Goal: Transaction & Acquisition: Purchase product/service

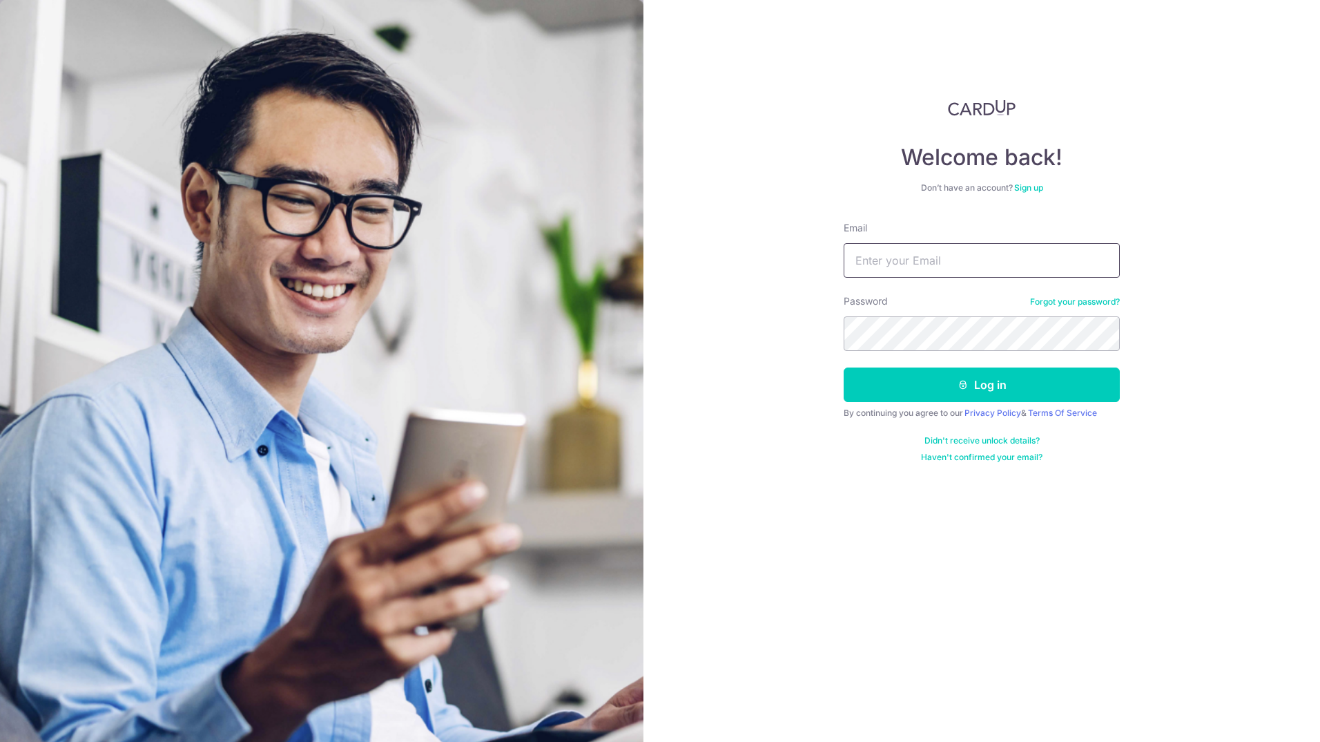
click at [1069, 247] on input "Email" at bounding box center [982, 260] width 276 height 35
type input "[EMAIL_ADDRESS][DOMAIN_NAME]"
click at [1007, 387] on button "Log in" at bounding box center [982, 384] width 276 height 35
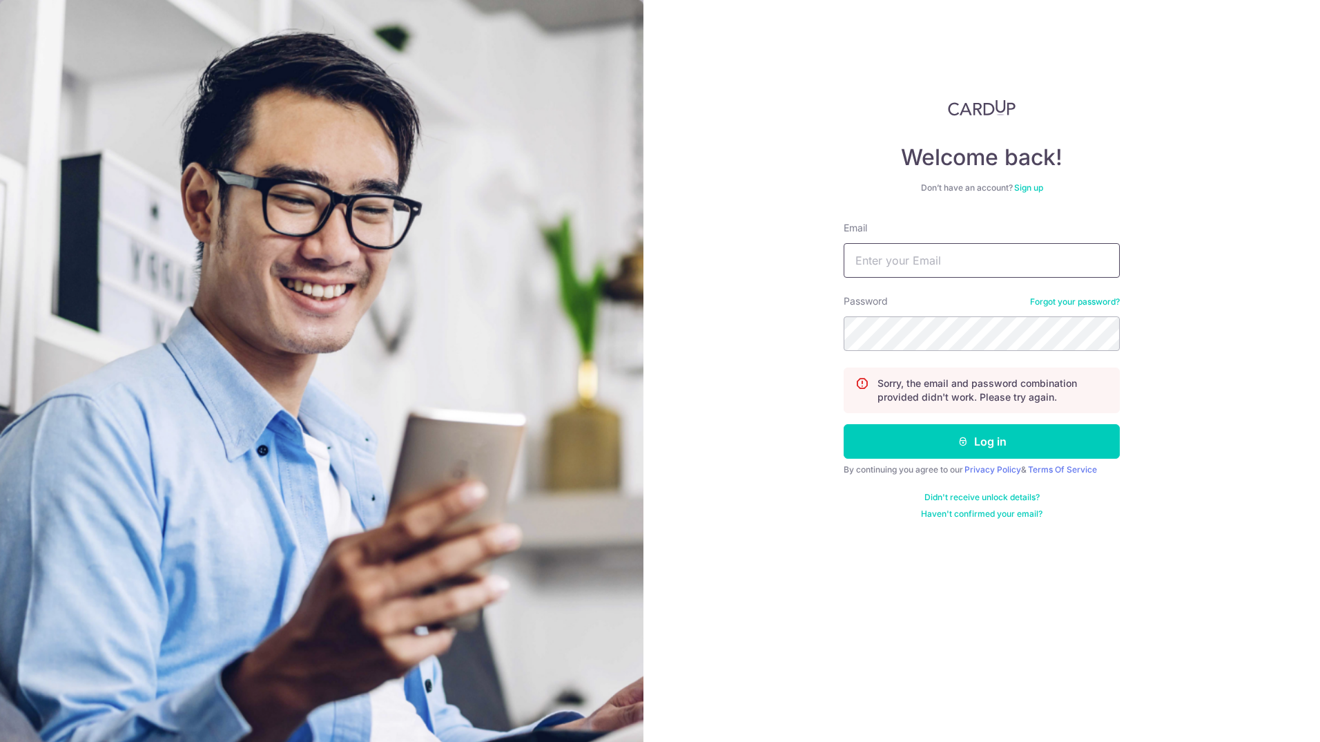
click at [977, 259] on input "Email" at bounding box center [982, 260] width 276 height 35
type input "[EMAIL_ADDRESS][DOMAIN_NAME]"
click at [844, 424] on button "Log in" at bounding box center [982, 441] width 276 height 35
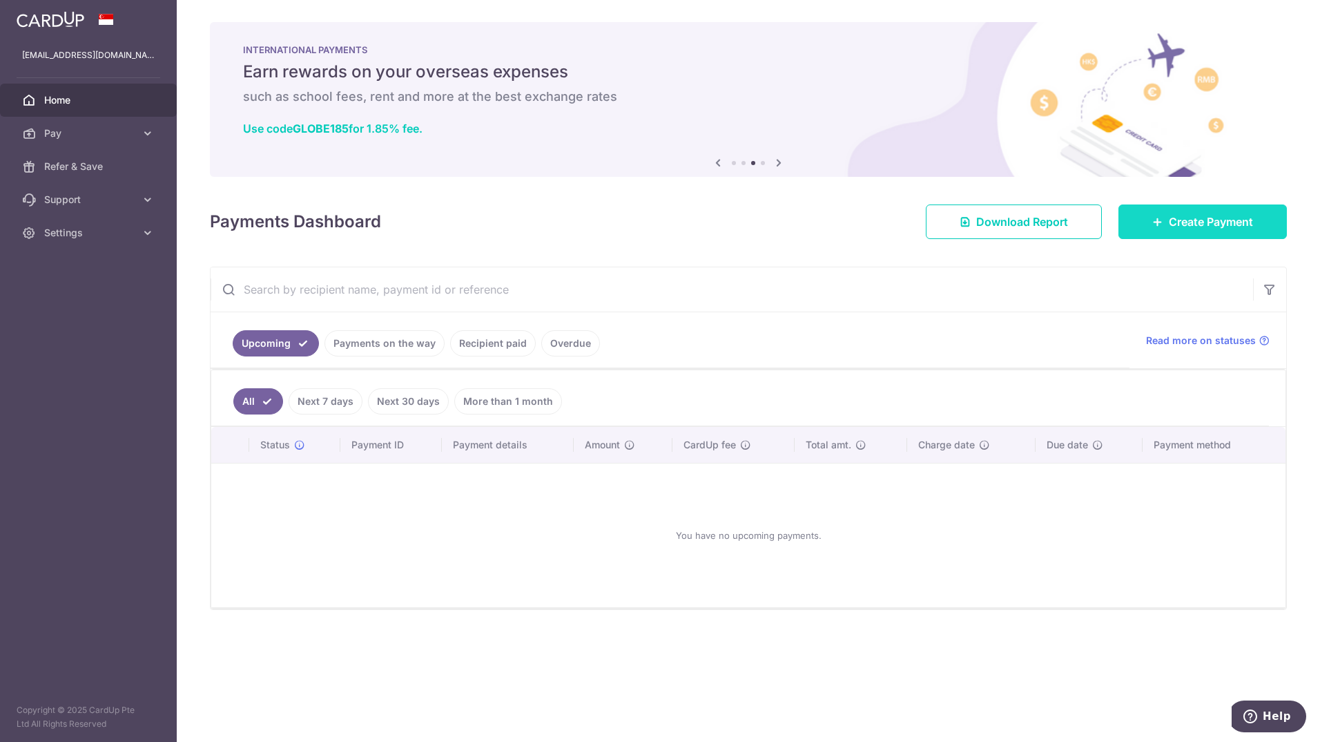
click at [1175, 225] on span "Create Payment" at bounding box center [1211, 221] width 84 height 17
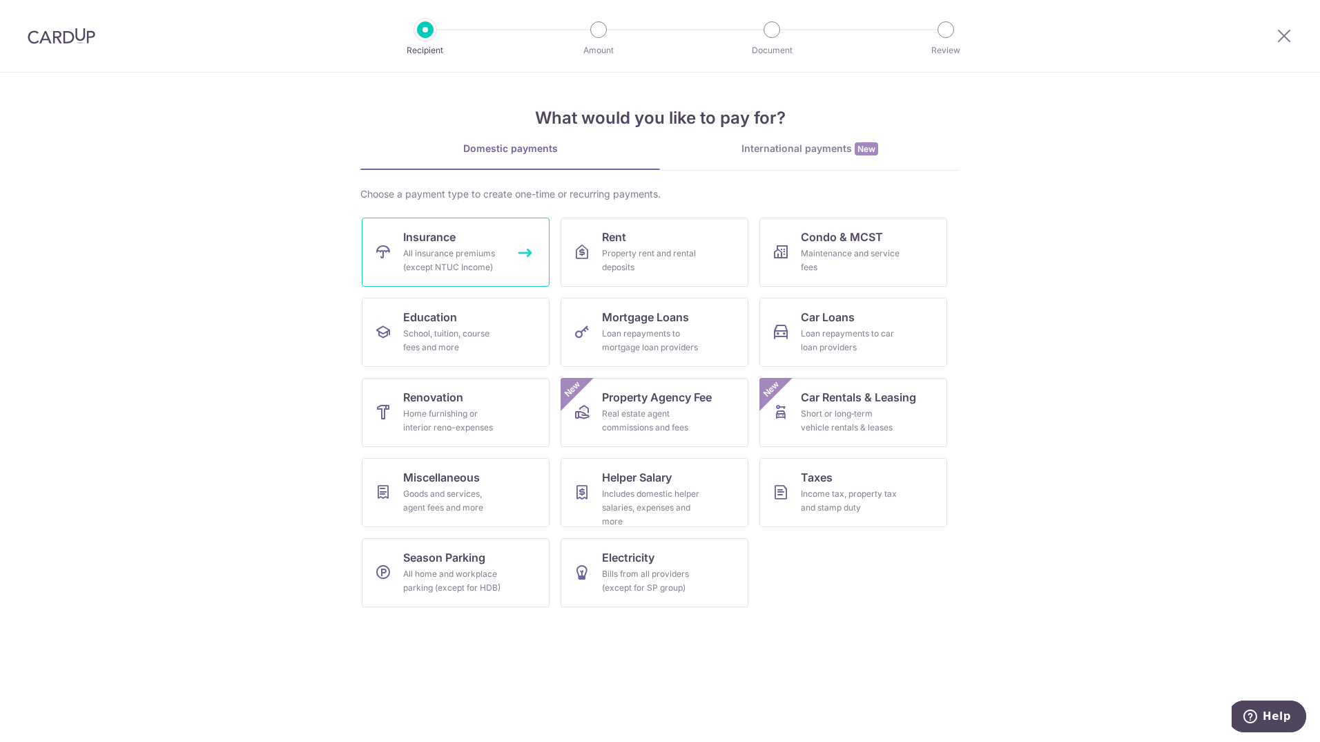
click at [450, 262] on div "All insurance premiums (except NTUC Income)" at bounding box center [452, 261] width 99 height 28
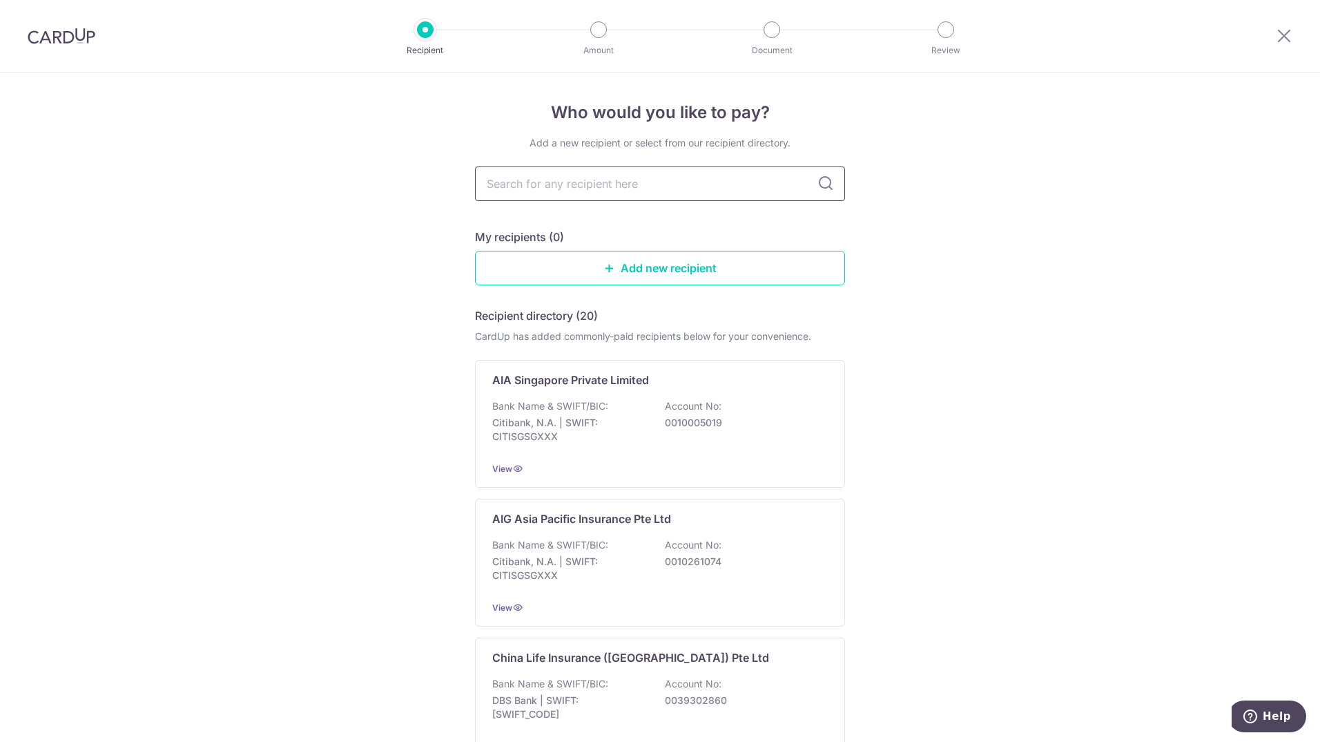
click at [662, 188] on input "text" at bounding box center [660, 183] width 370 height 35
click at [587, 394] on div "AIA Singapore Private Limited Bank Name & SWIFT/BIC: Citibank, N.A. | SWIFT: CI…" at bounding box center [660, 424] width 370 height 128
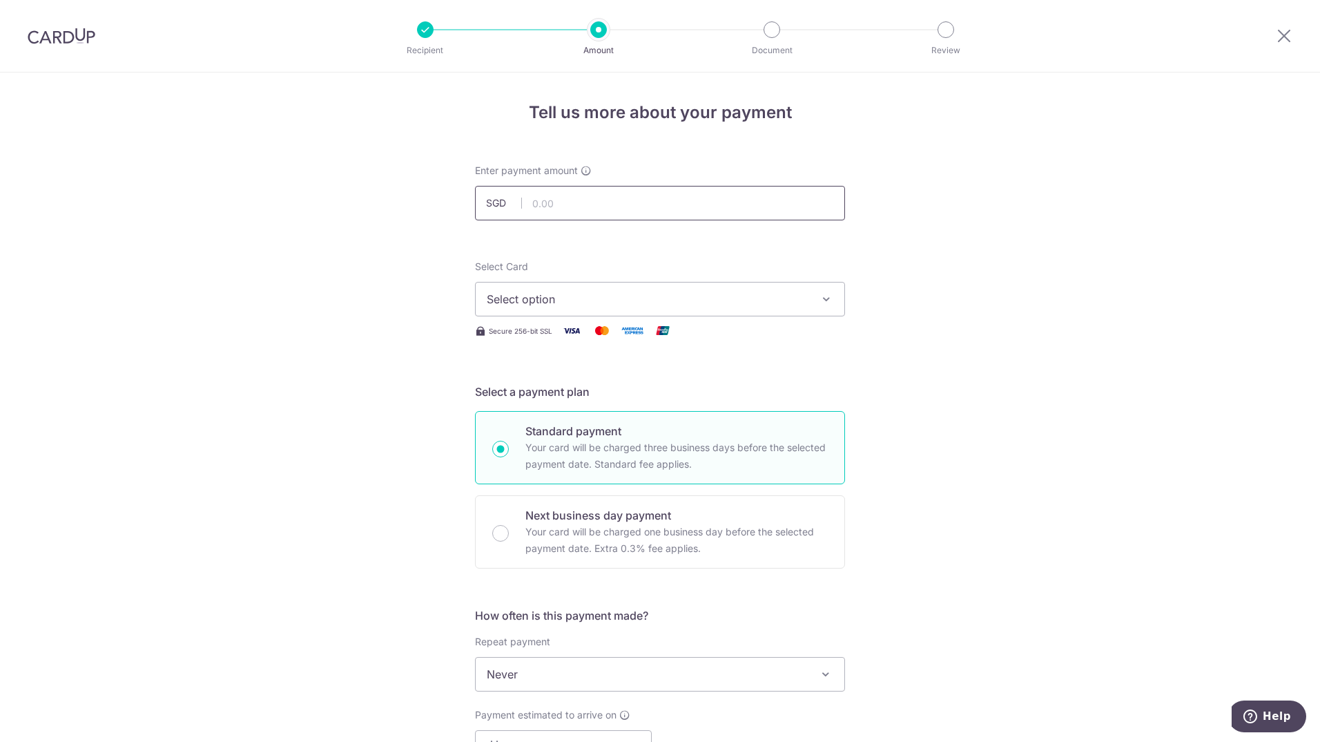
click at [578, 202] on input "text" at bounding box center [660, 203] width 370 height 35
type input "2,500.00"
click at [573, 330] on img at bounding box center [572, 330] width 28 height 17
click at [588, 288] on button "Select option" at bounding box center [660, 299] width 370 height 35
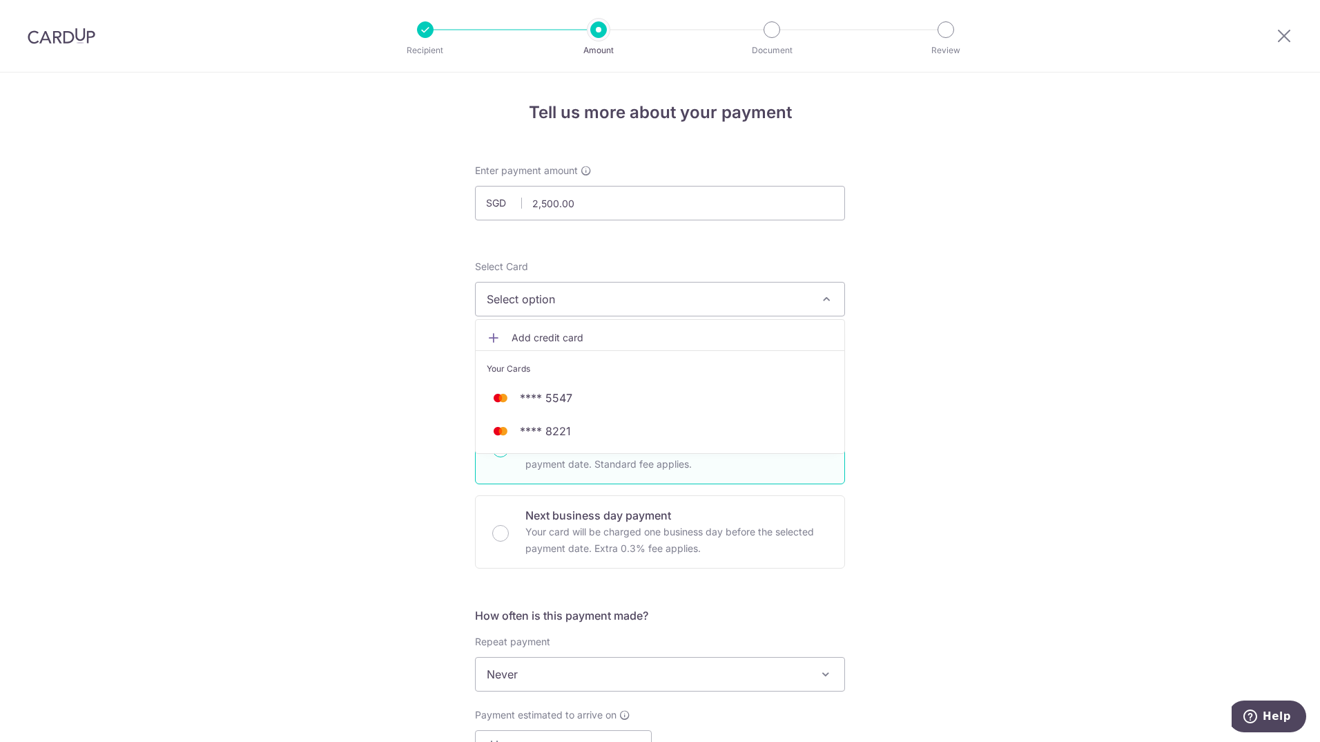
click at [1110, 461] on div "Tell us more about your payment Enter payment amount SGD 2,500.00 2500.00 Selec…" at bounding box center [660, 697] width 1320 height 1249
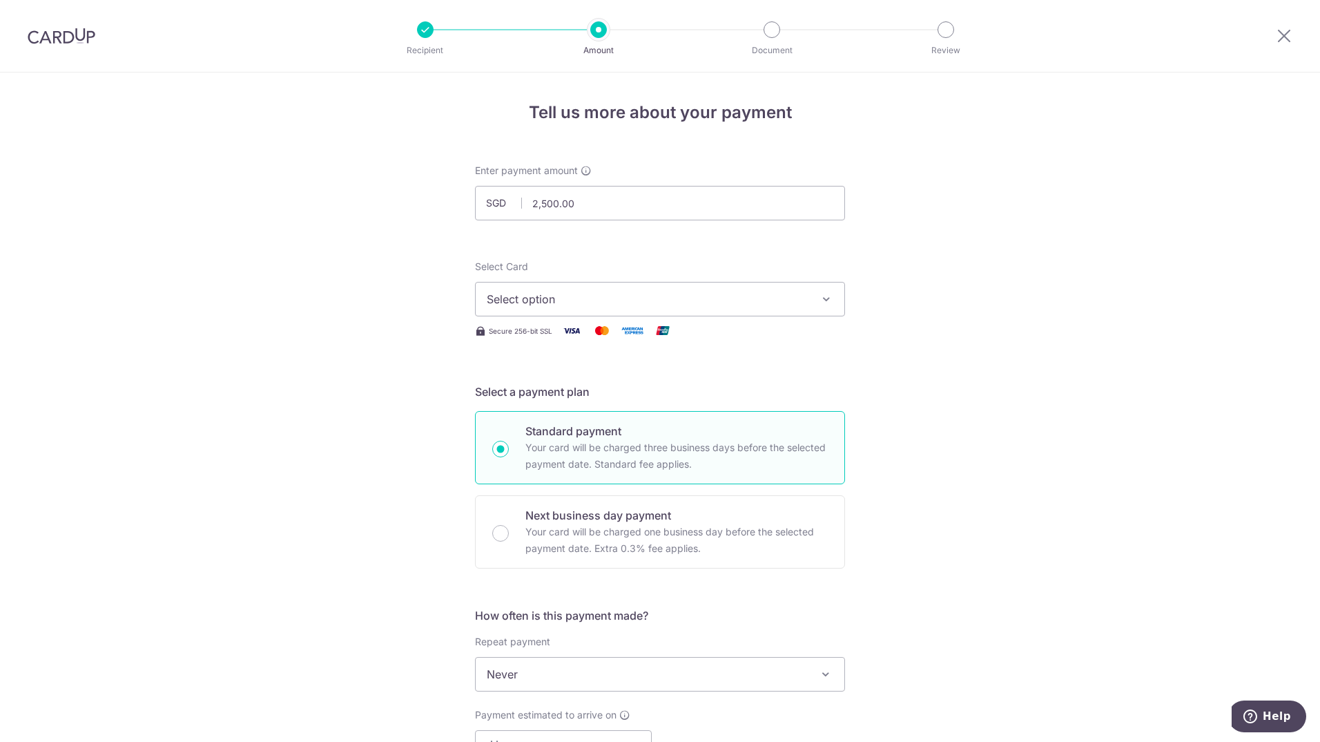
click at [646, 302] on span "Select option" at bounding box center [648, 299] width 322 height 17
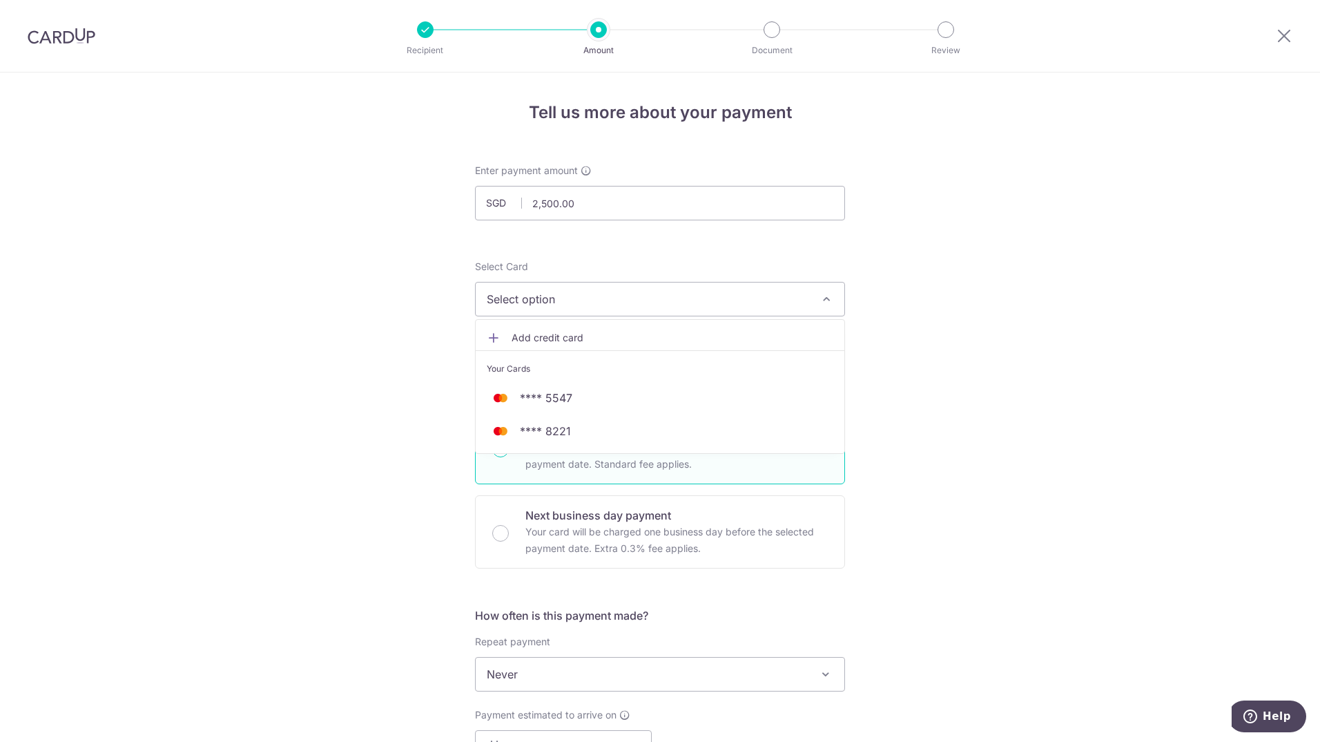
click at [591, 334] on span "Add credit card" at bounding box center [673, 338] width 322 height 14
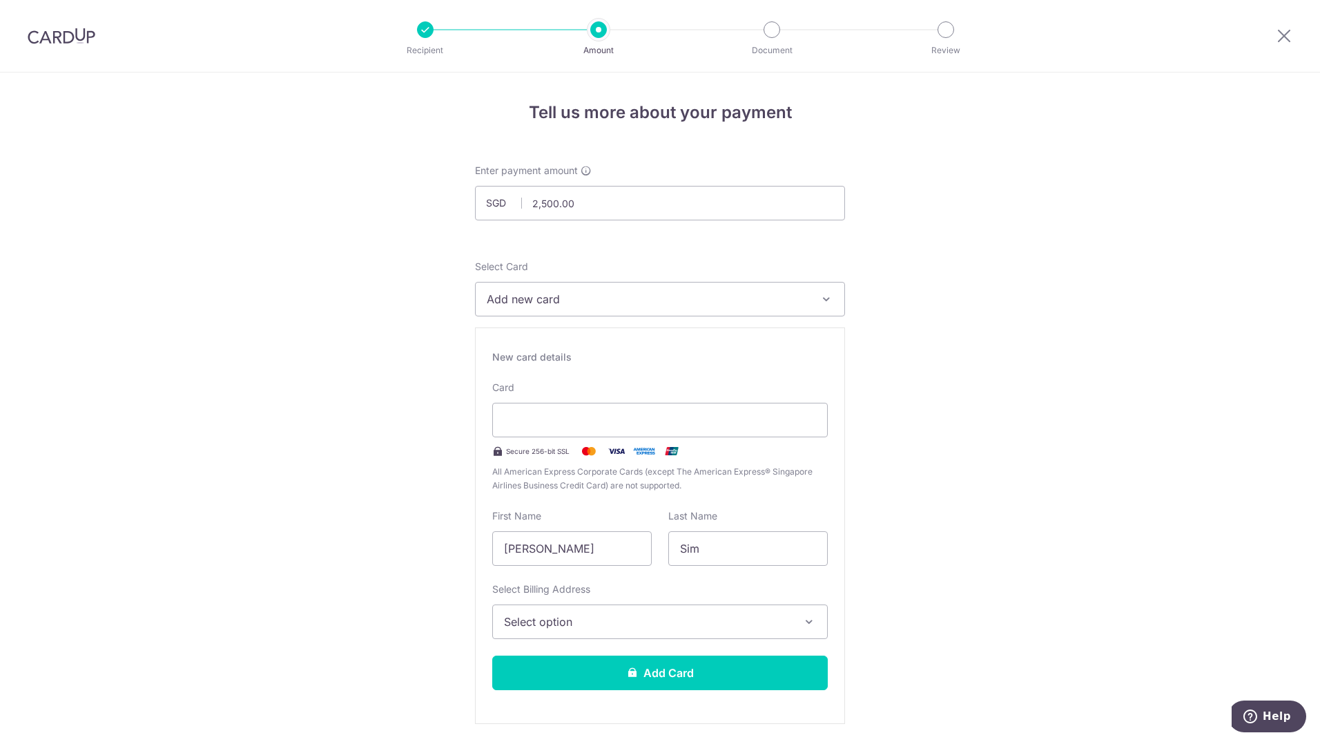
click at [605, 627] on span "Select option" at bounding box center [647, 621] width 287 height 17
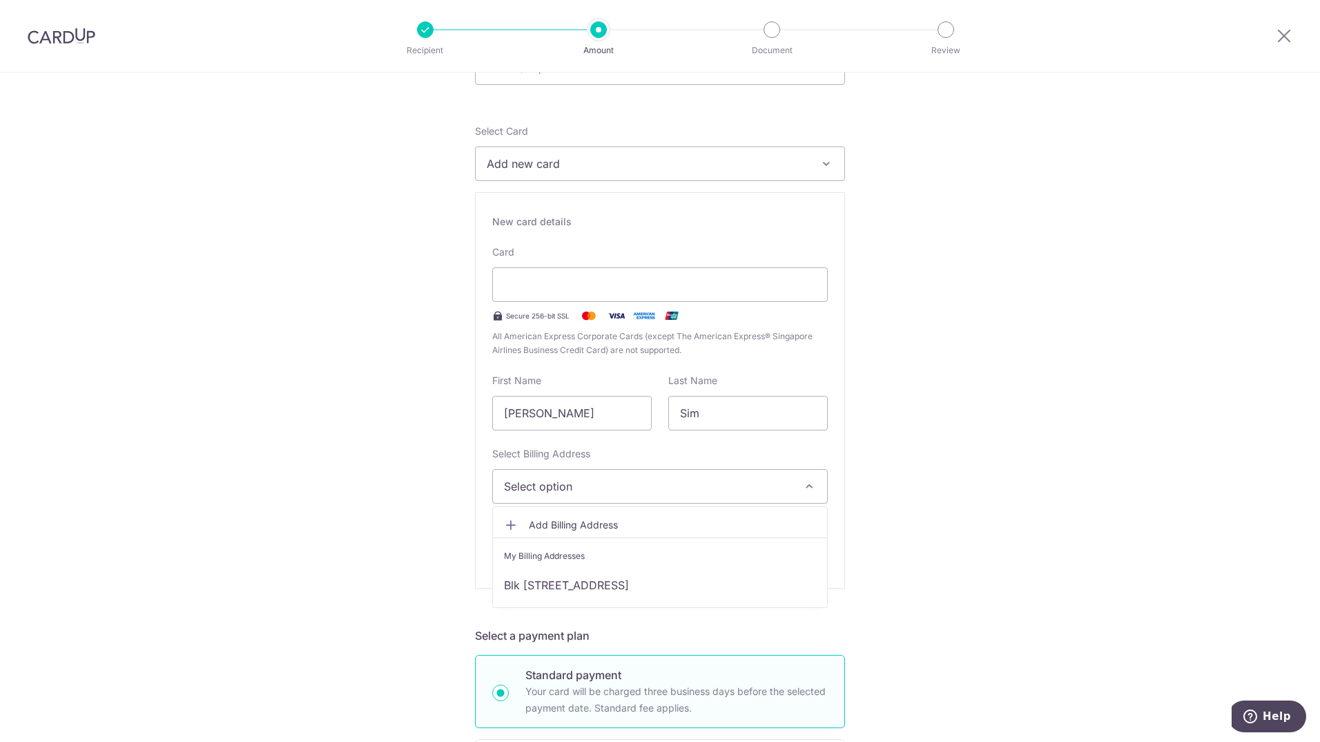
scroll to position [138, 0]
click at [630, 577] on link "Blk [STREET_ADDRESS]" at bounding box center [660, 582] width 334 height 33
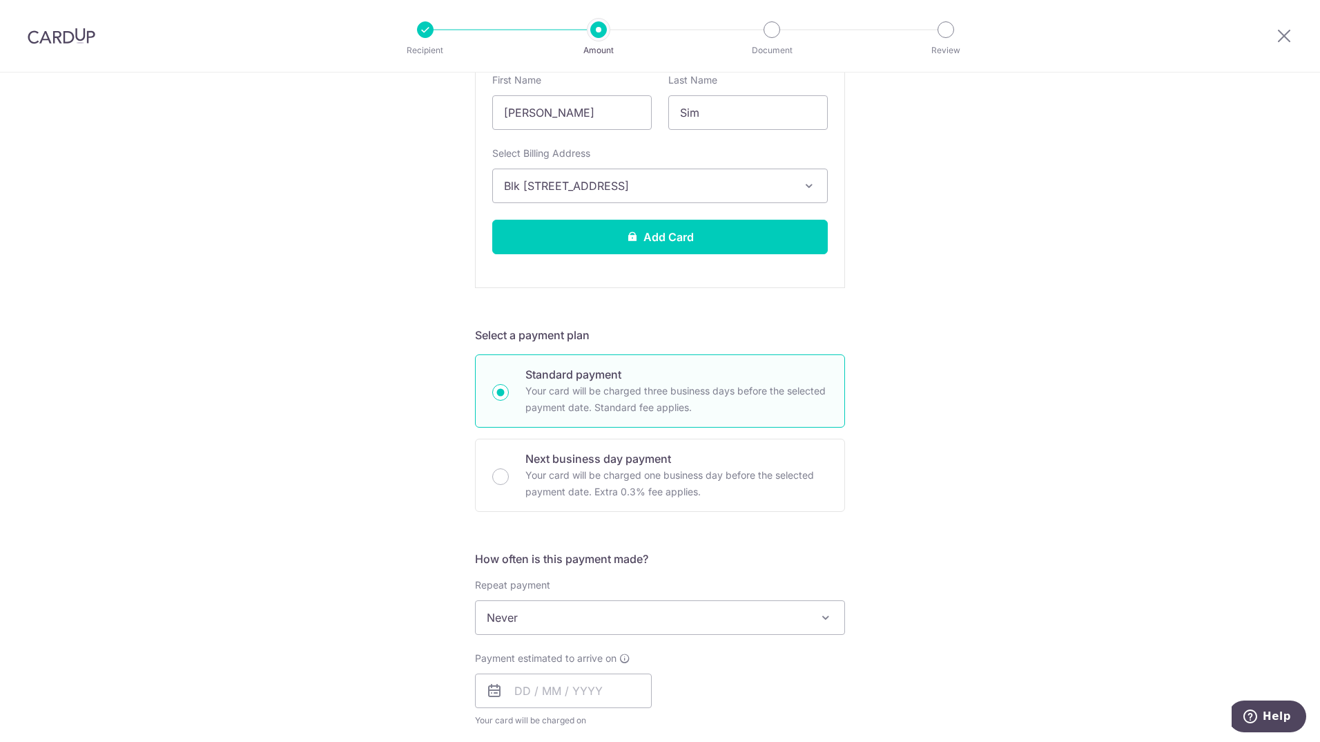
scroll to position [483, 0]
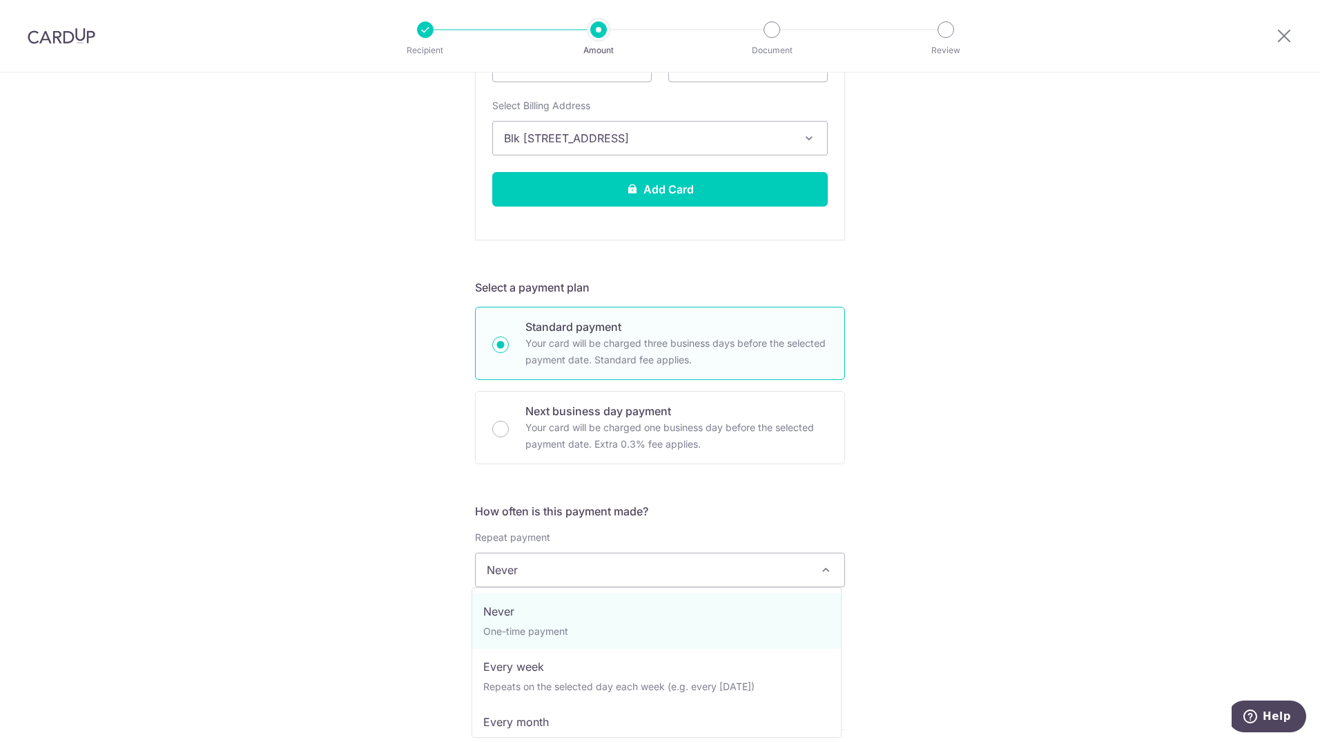
click at [827, 572] on span at bounding box center [826, 569] width 17 height 17
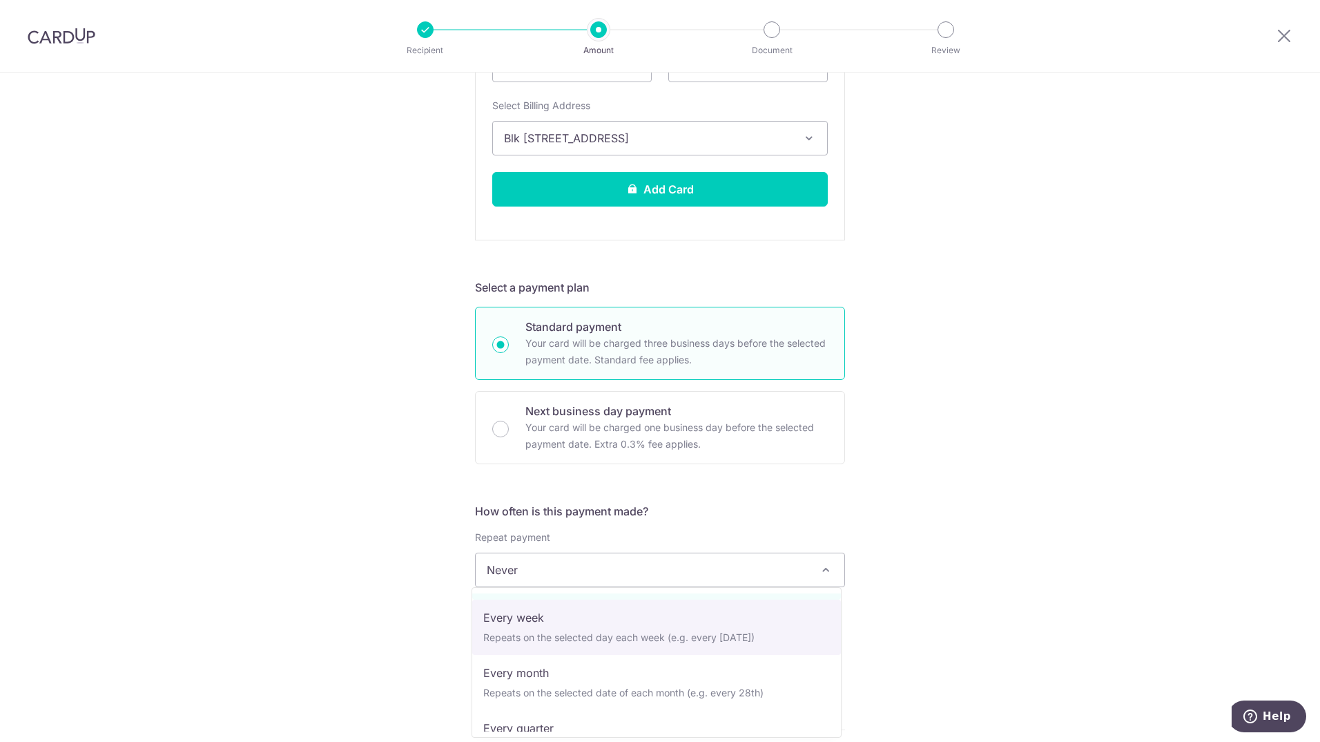
scroll to position [69, 0]
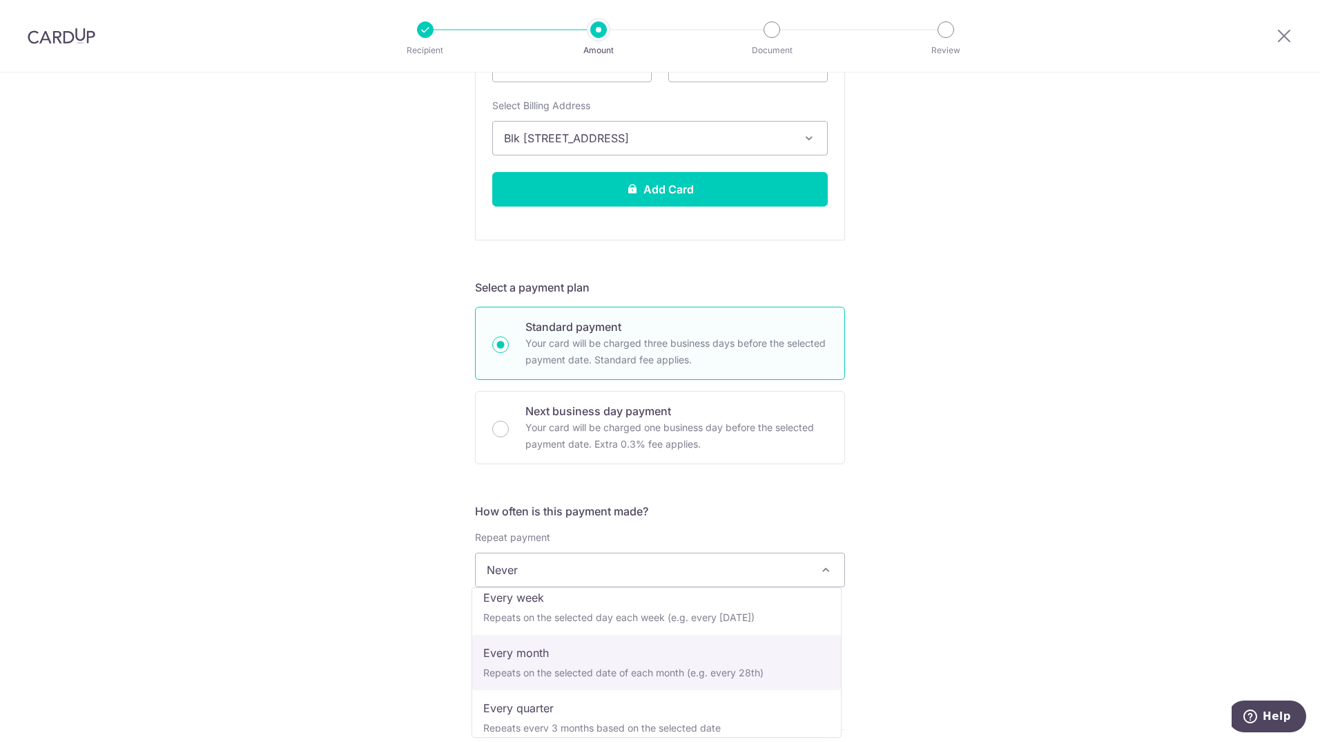
select select "3"
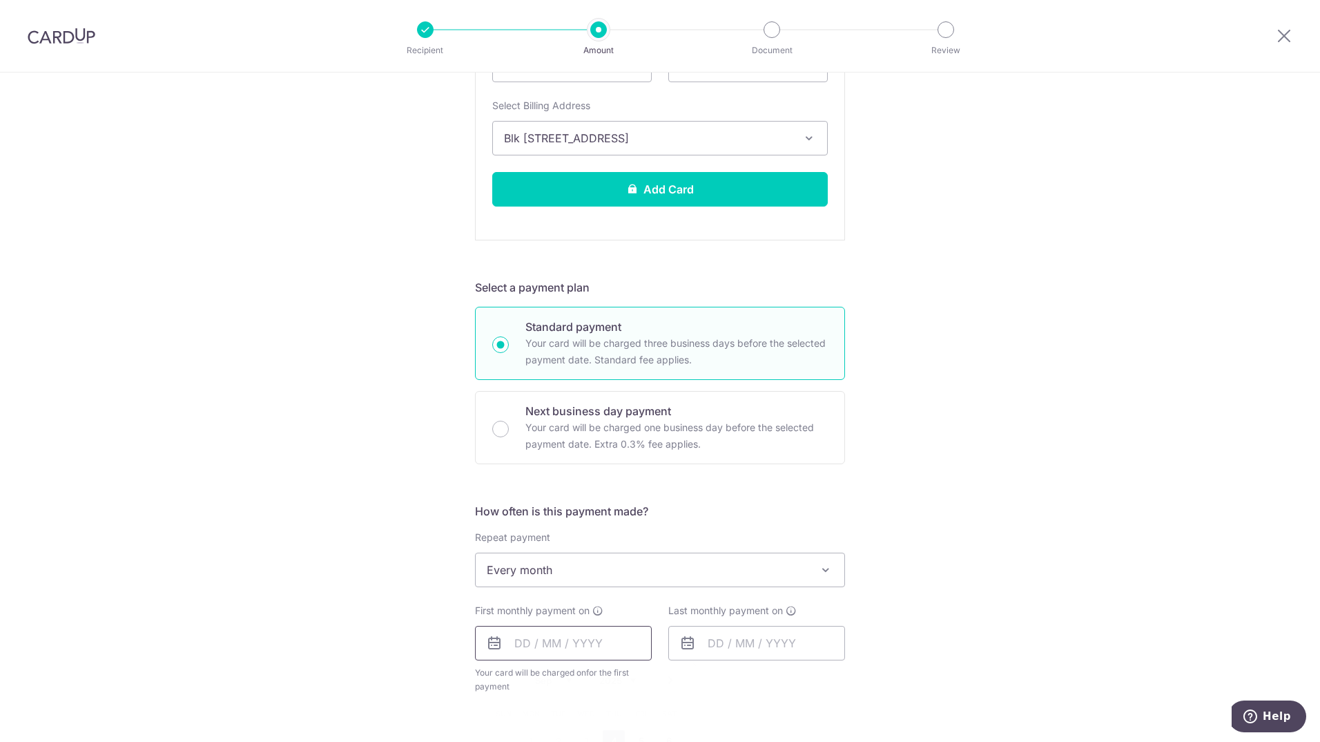
click at [521, 643] on input "text" at bounding box center [563, 643] width 177 height 35
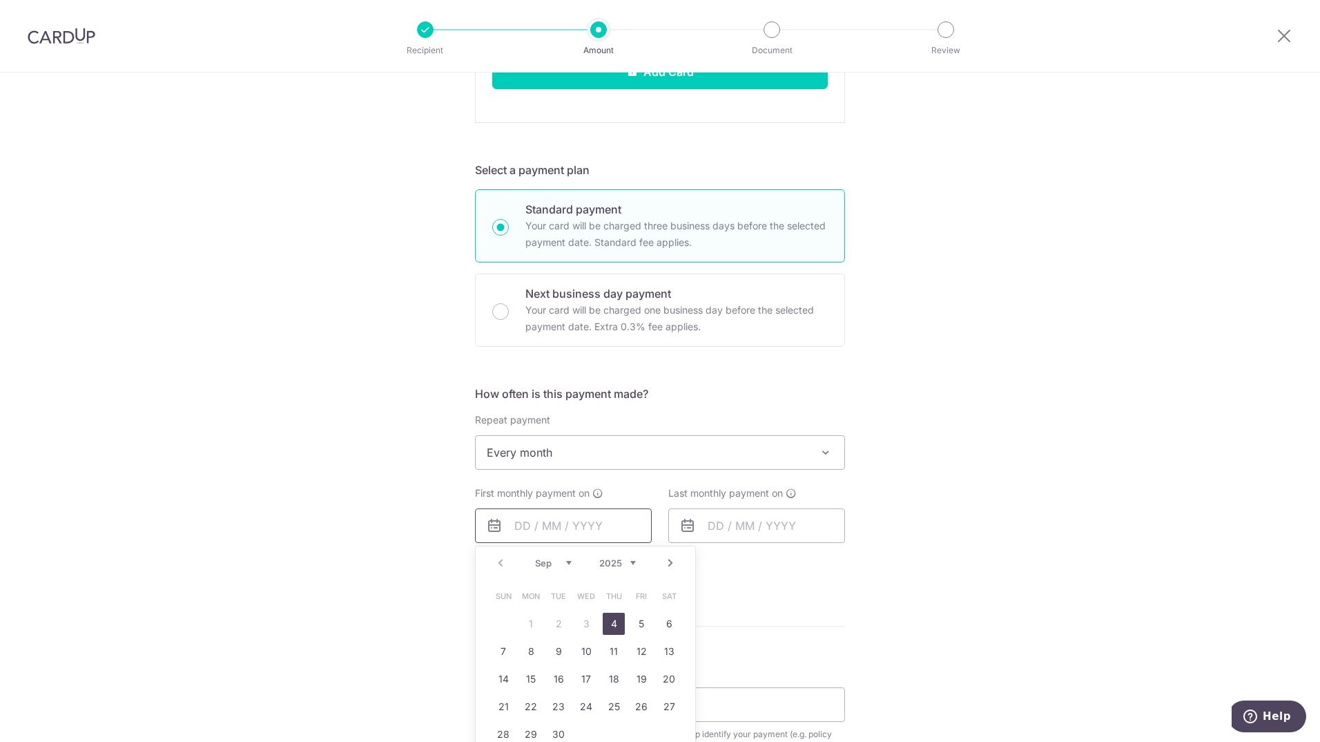
scroll to position [622, 0]
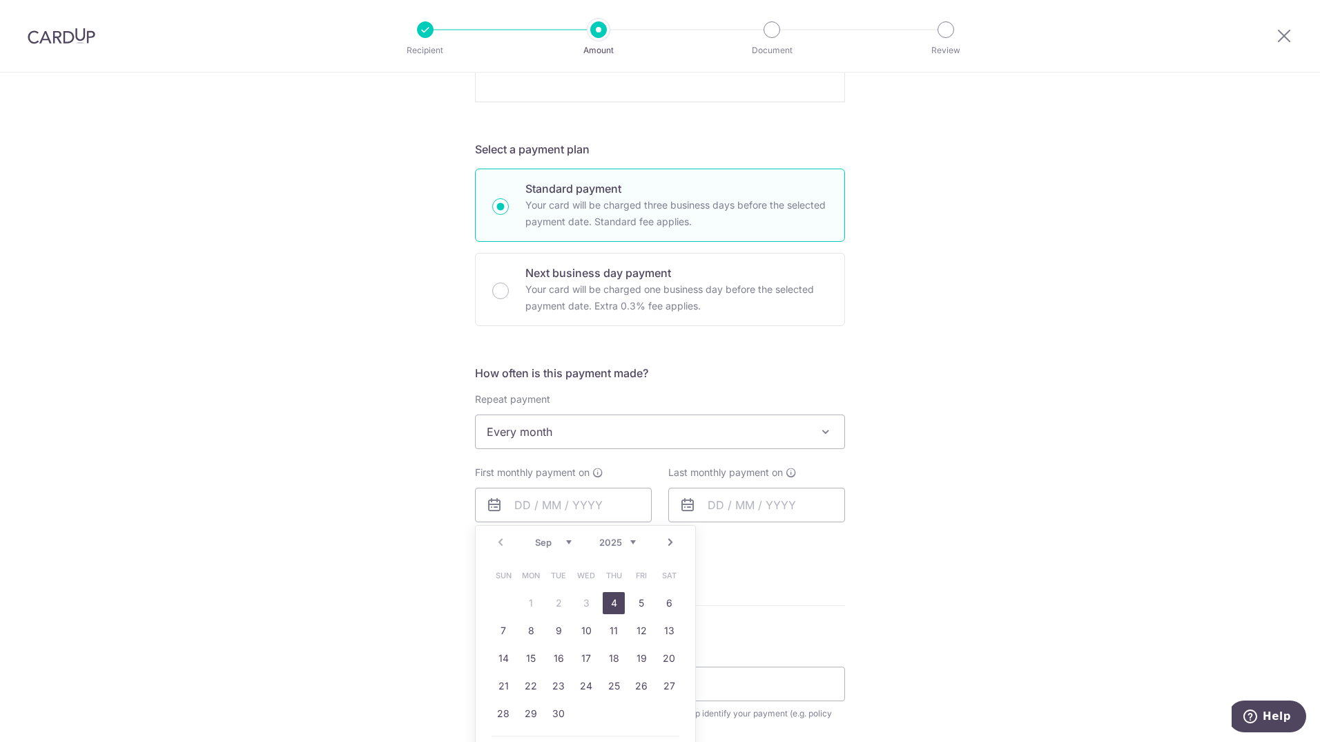
click at [616, 597] on link "4" at bounding box center [614, 603] width 22 height 22
type input "[DATE]"
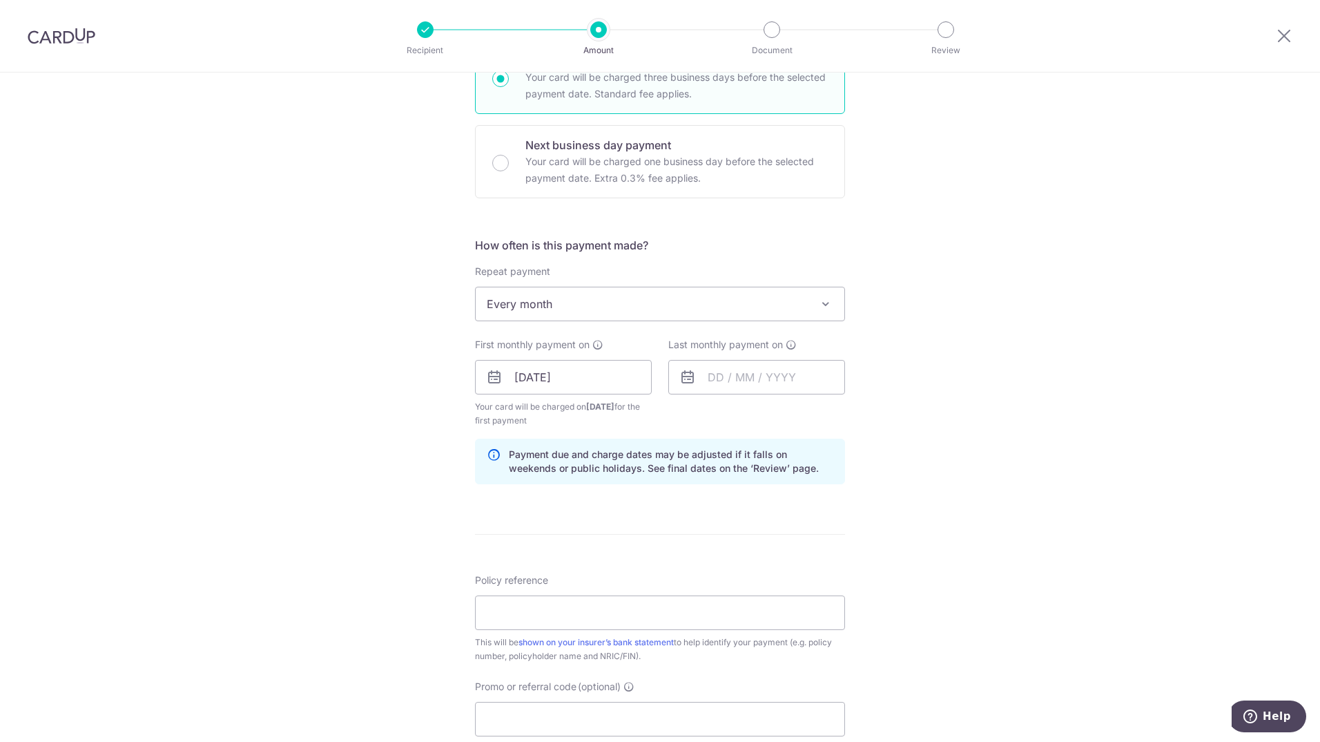
scroll to position [760, 0]
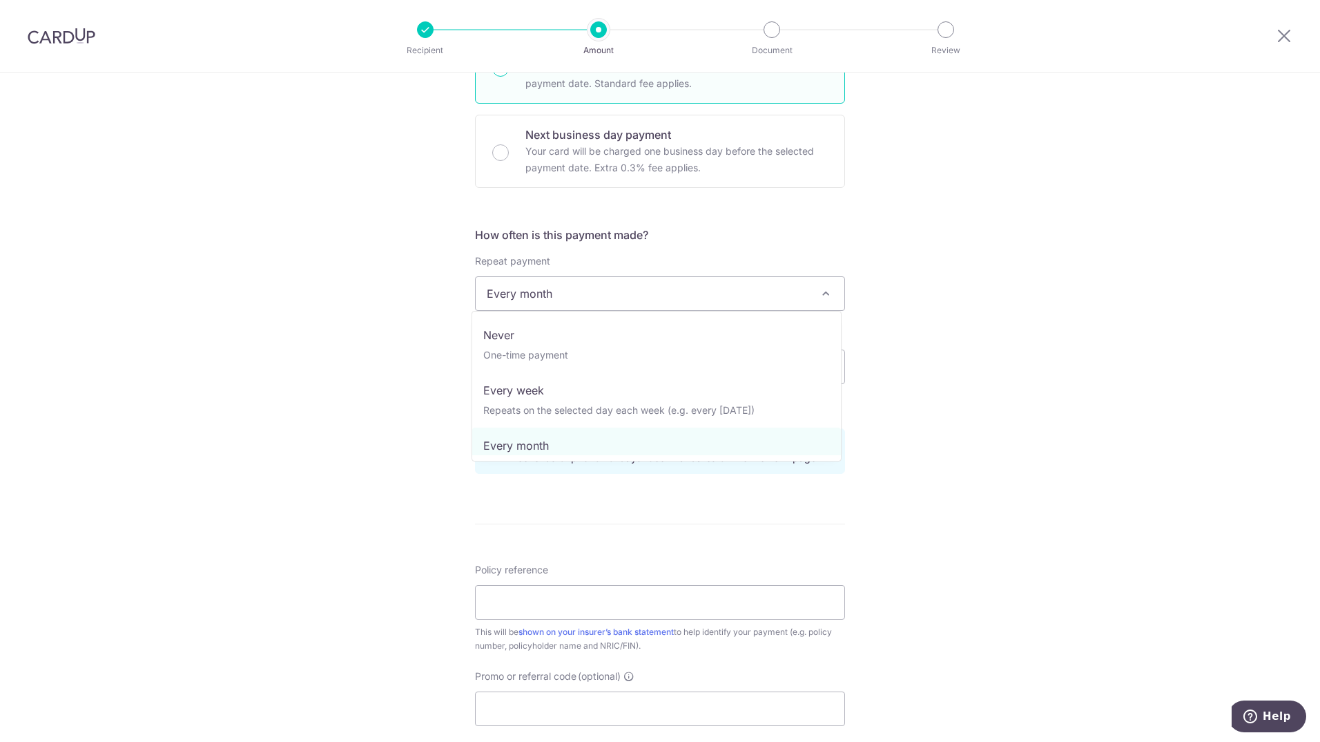
click at [824, 288] on span at bounding box center [826, 293] width 17 height 17
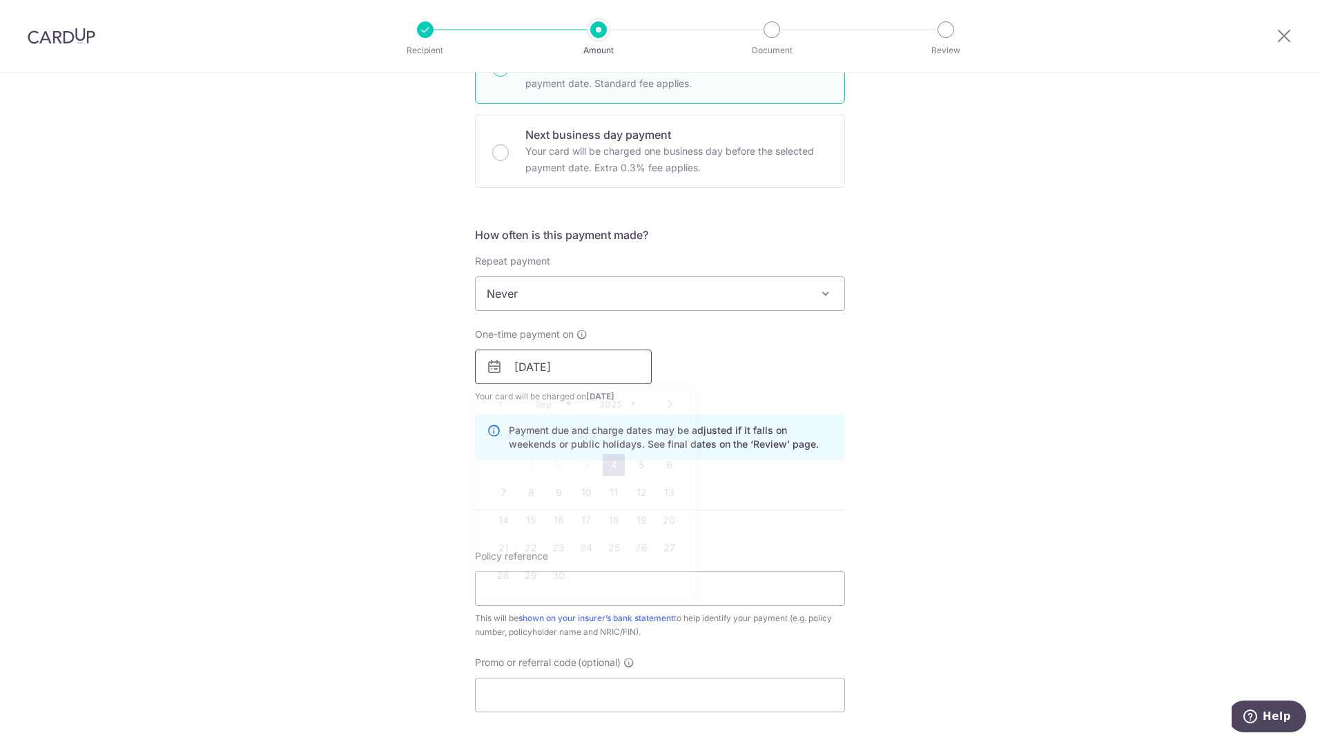
click at [610, 374] on input "[DATE]" at bounding box center [563, 366] width 177 height 35
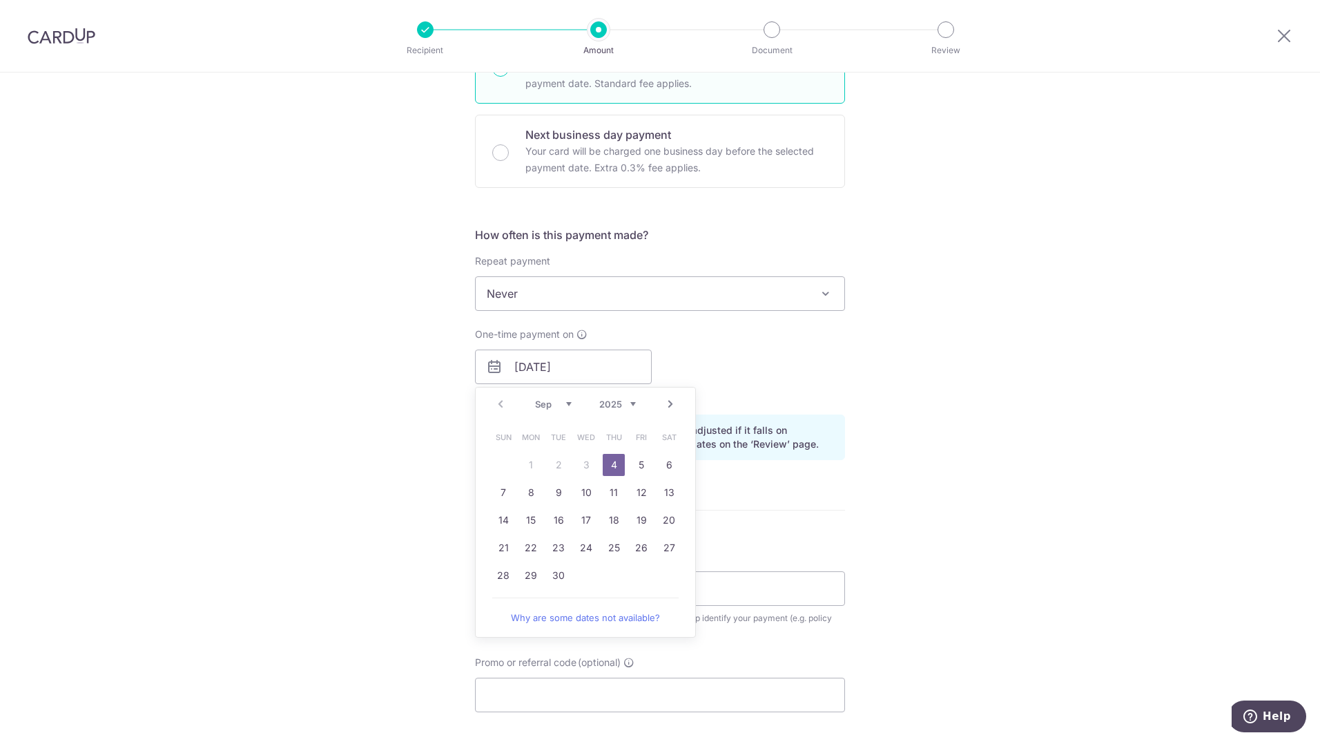
drag, startPoint x: 612, startPoint y: 459, endPoint x: 830, endPoint y: 394, distance: 227.7
click at [612, 459] on link "4" at bounding box center [614, 465] width 22 height 22
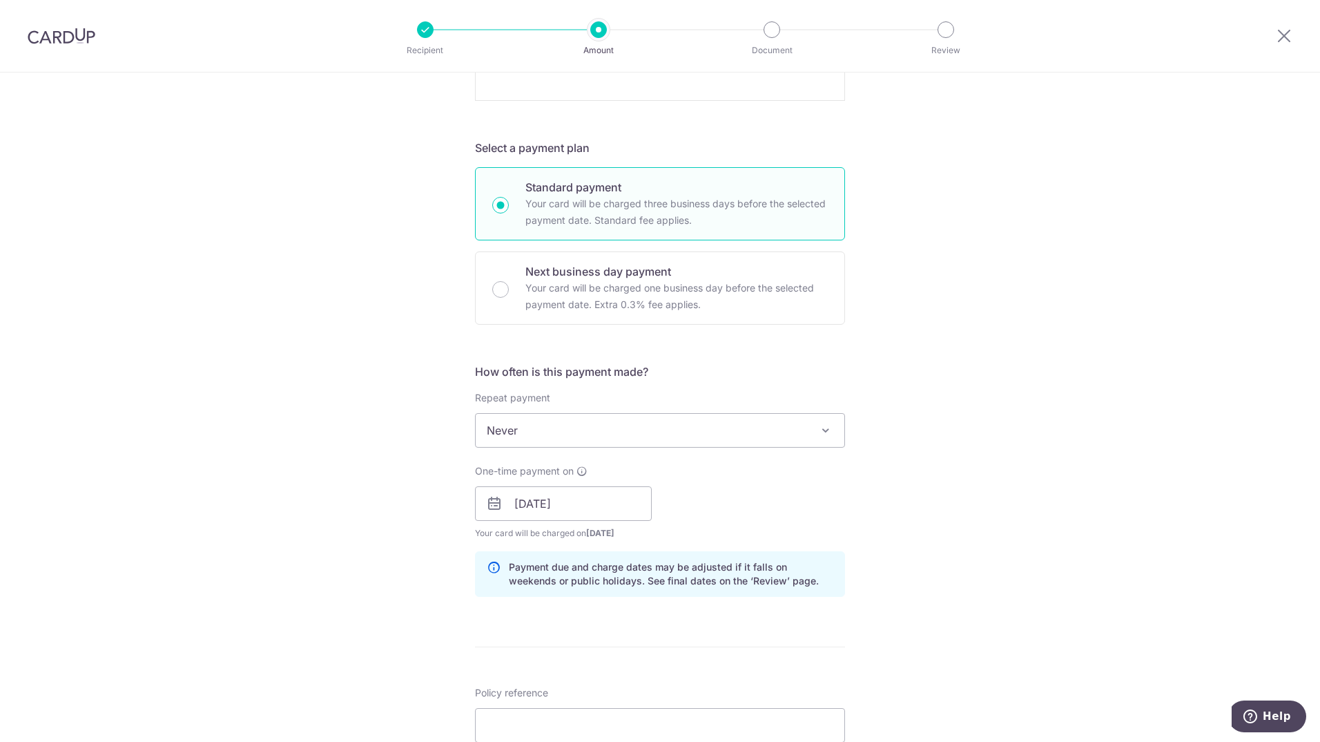
scroll to position [666, 0]
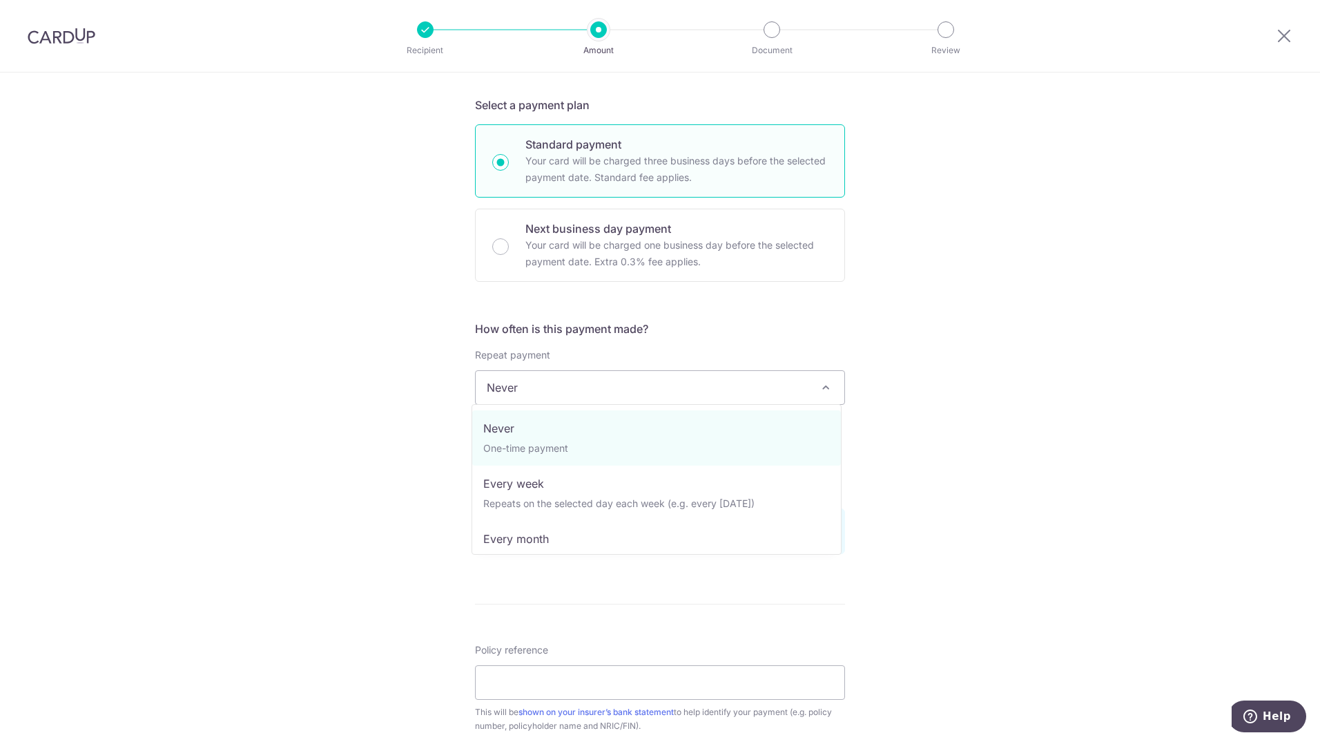
click at [820, 385] on span at bounding box center [826, 387] width 17 height 17
select select "3"
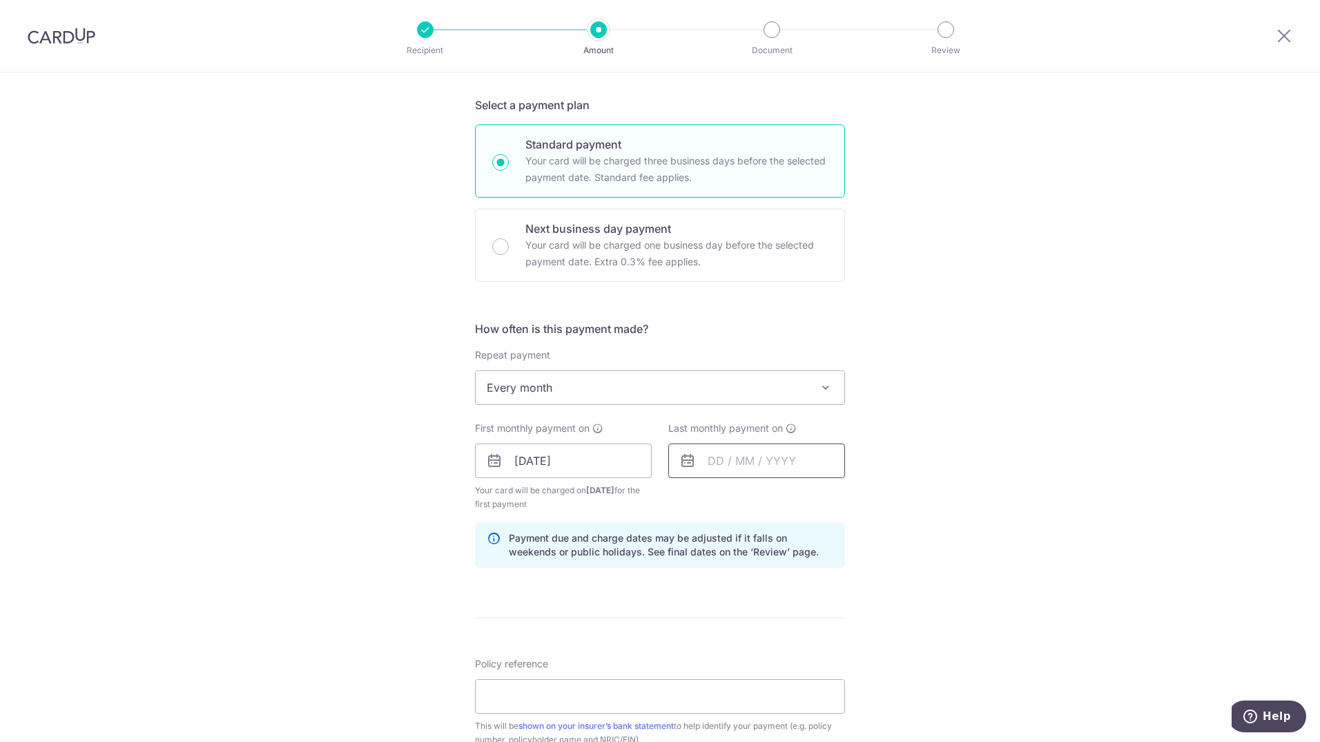
click at [766, 458] on input "text" at bounding box center [756, 460] width 177 height 35
click at [808, 557] on link "4" at bounding box center [807, 559] width 22 height 22
click at [782, 454] on input "04/09/2025" at bounding box center [756, 460] width 177 height 35
click at [856, 491] on link "Next" at bounding box center [864, 498] width 17 height 17
click at [755, 661] on link "28" at bounding box center [752, 669] width 22 height 22
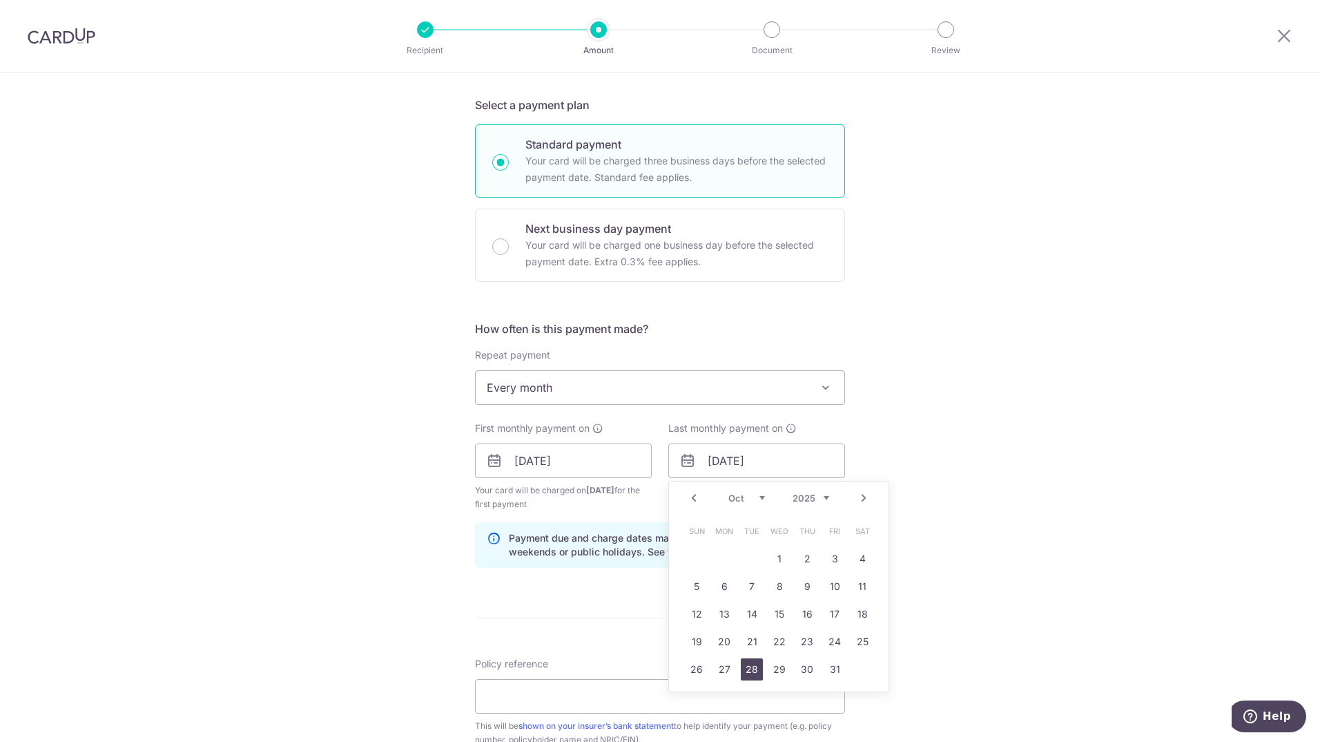
type input "28/10/2025"
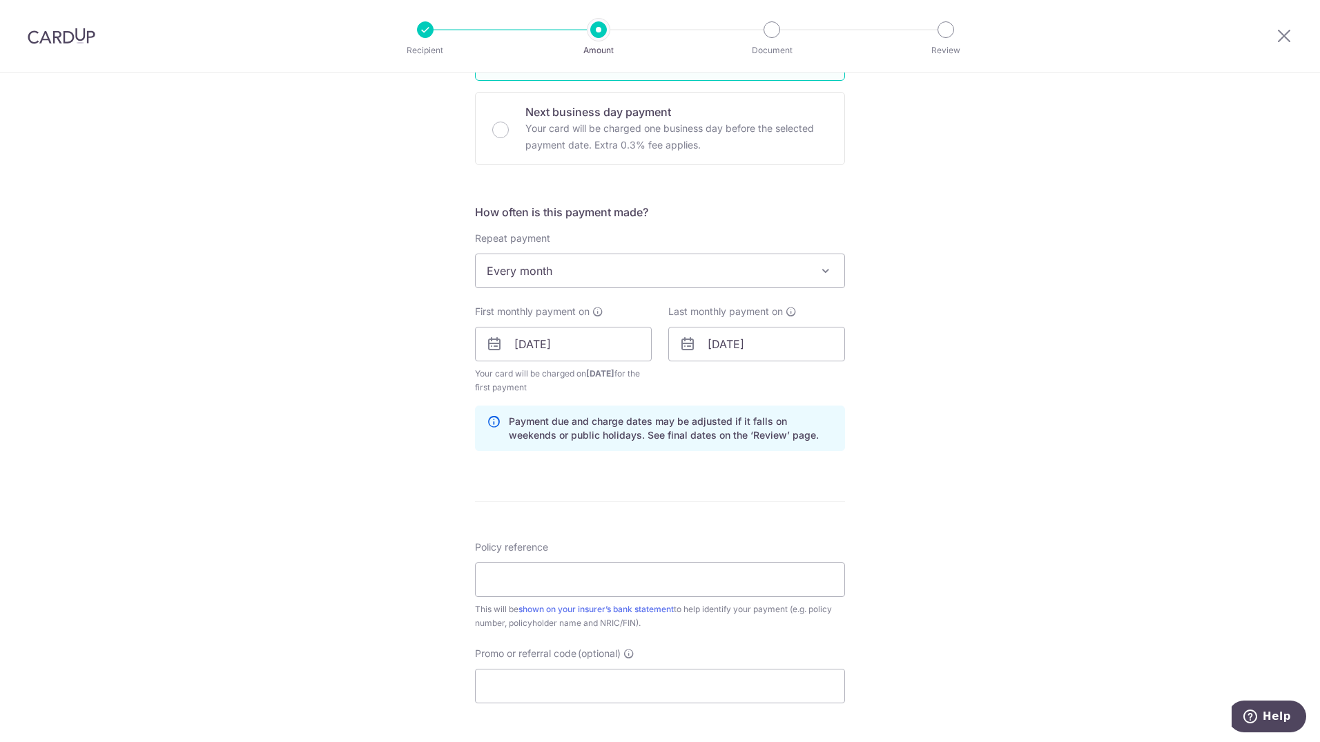
scroll to position [804, 0]
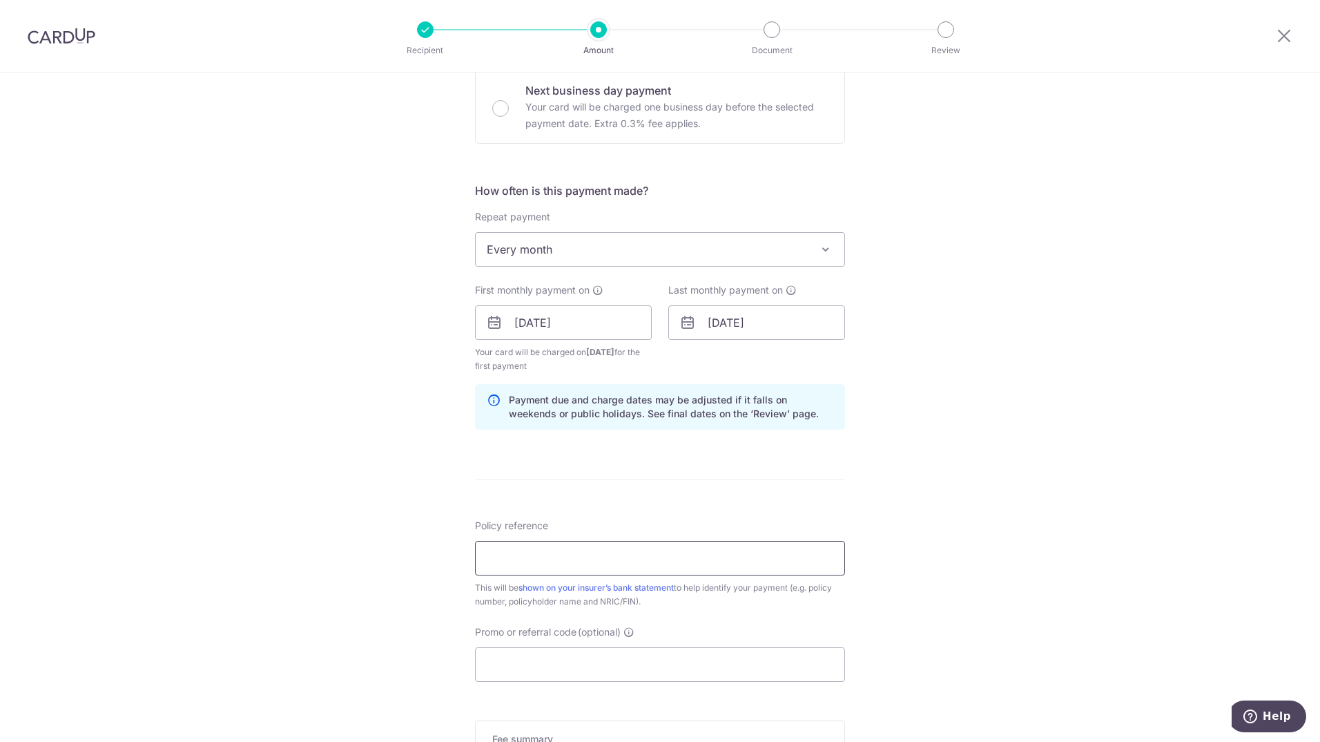
click at [686, 561] on input "Policy reference" at bounding box center [660, 558] width 370 height 35
type input "U126549128"
click at [617, 662] on input "Promo or referral code (optional)" at bounding box center [660, 664] width 370 height 35
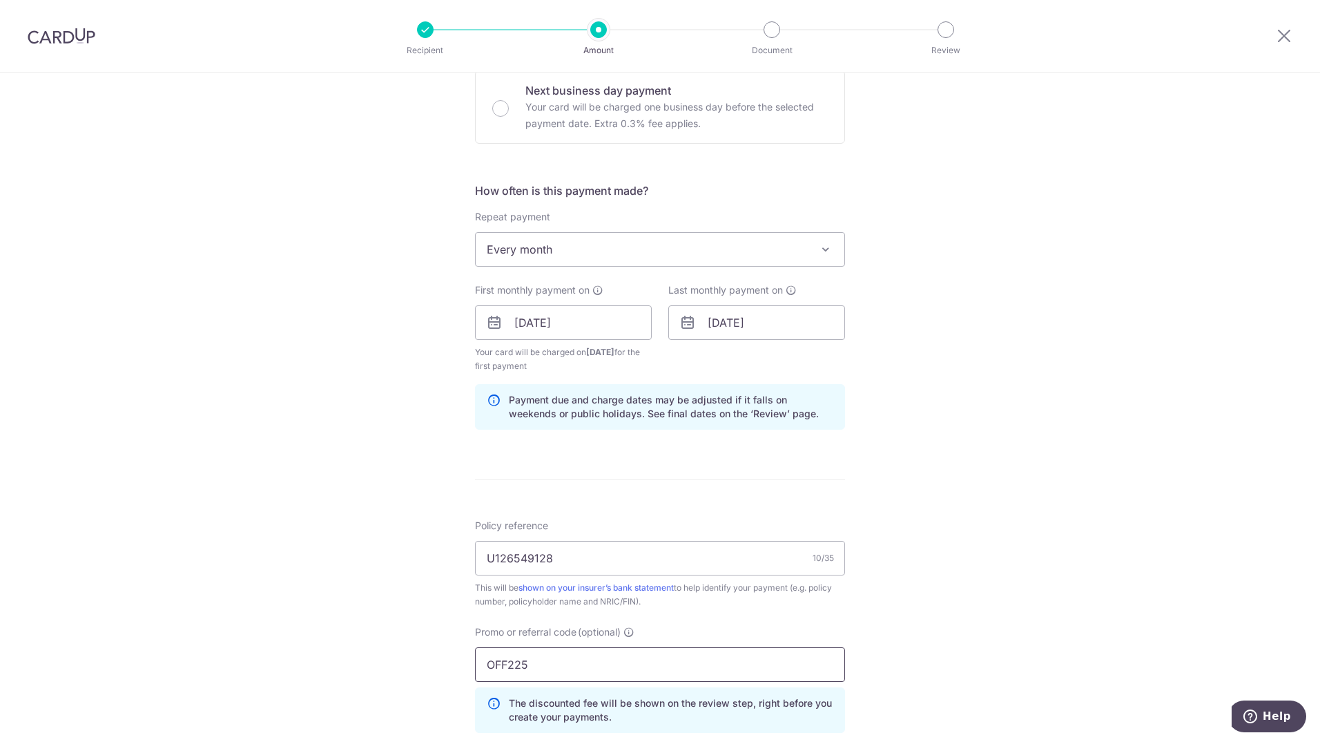
scroll to position [873, 0]
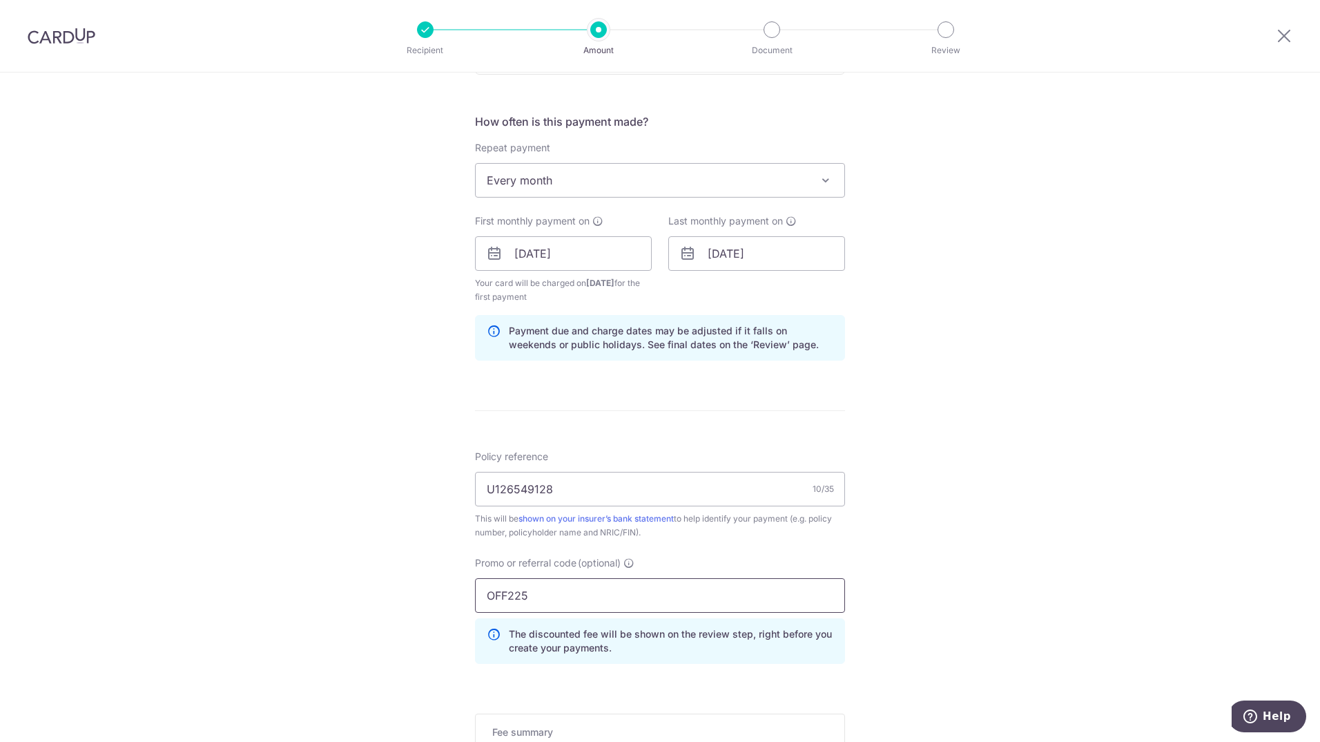
type input "OFF225"
click at [1233, 561] on div "Tell us more about your payment Enter payment amount SGD 2,500.00 2500.00 Selec…" at bounding box center [660, 80] width 1320 height 1761
click at [1094, 566] on div "Tell us more about your payment Enter payment amount SGD 2,500.00 2500.00 Selec…" at bounding box center [660, 80] width 1320 height 1761
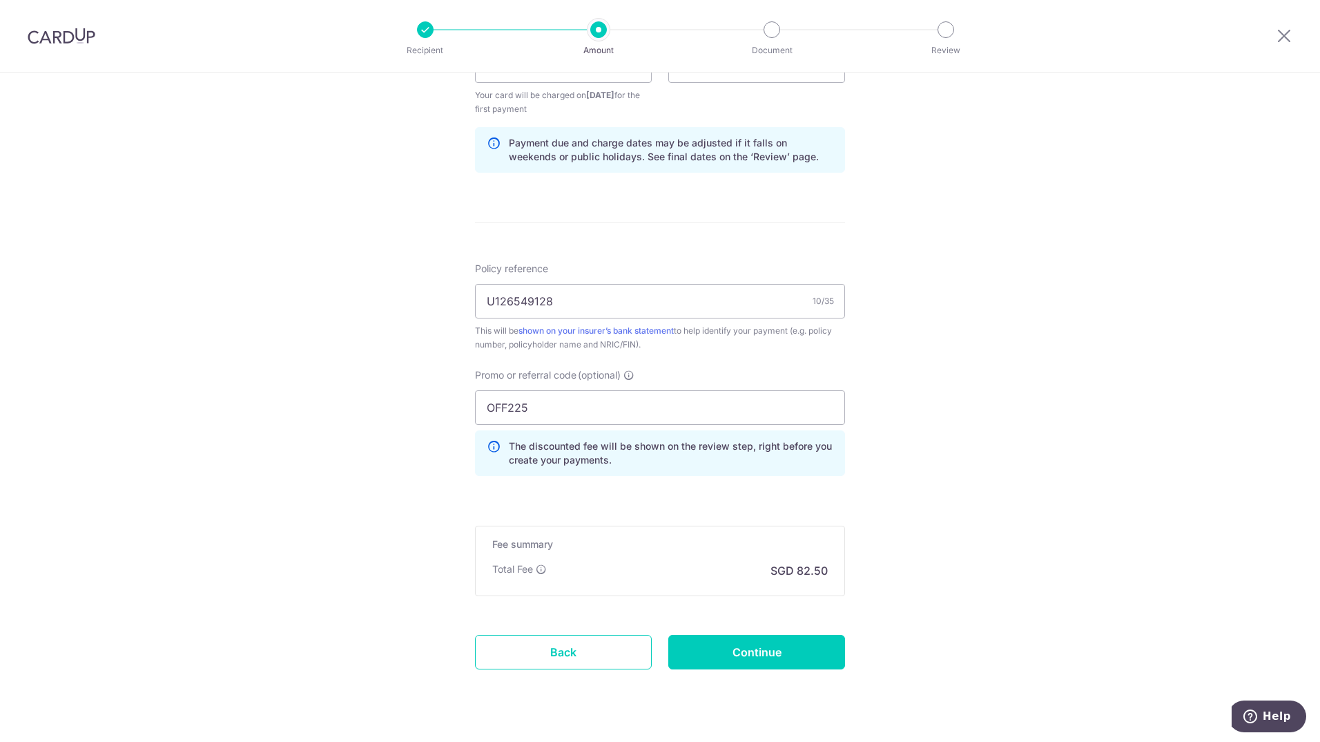
scroll to position [1080, 0]
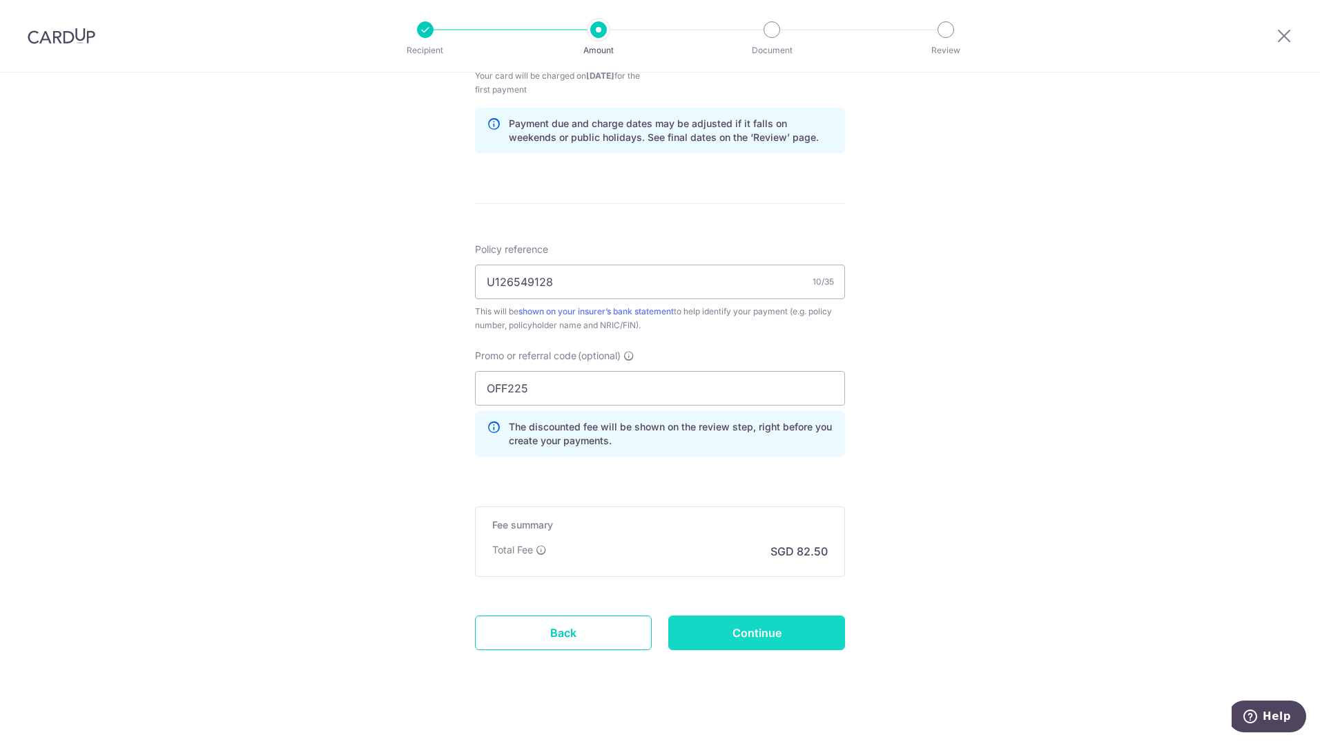
click at [747, 626] on input "Continue" at bounding box center [756, 632] width 177 height 35
type input "Create Schedule"
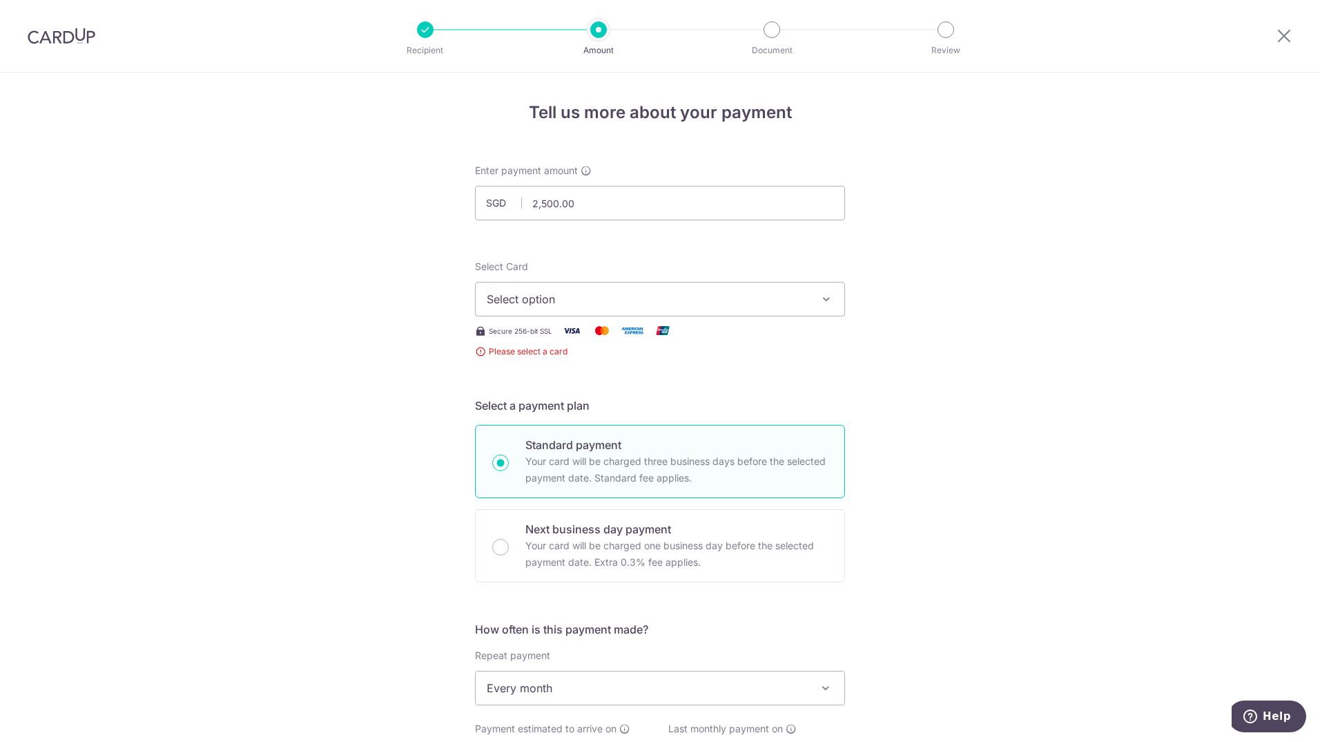
click at [750, 297] on span "Select option" at bounding box center [648, 299] width 322 height 17
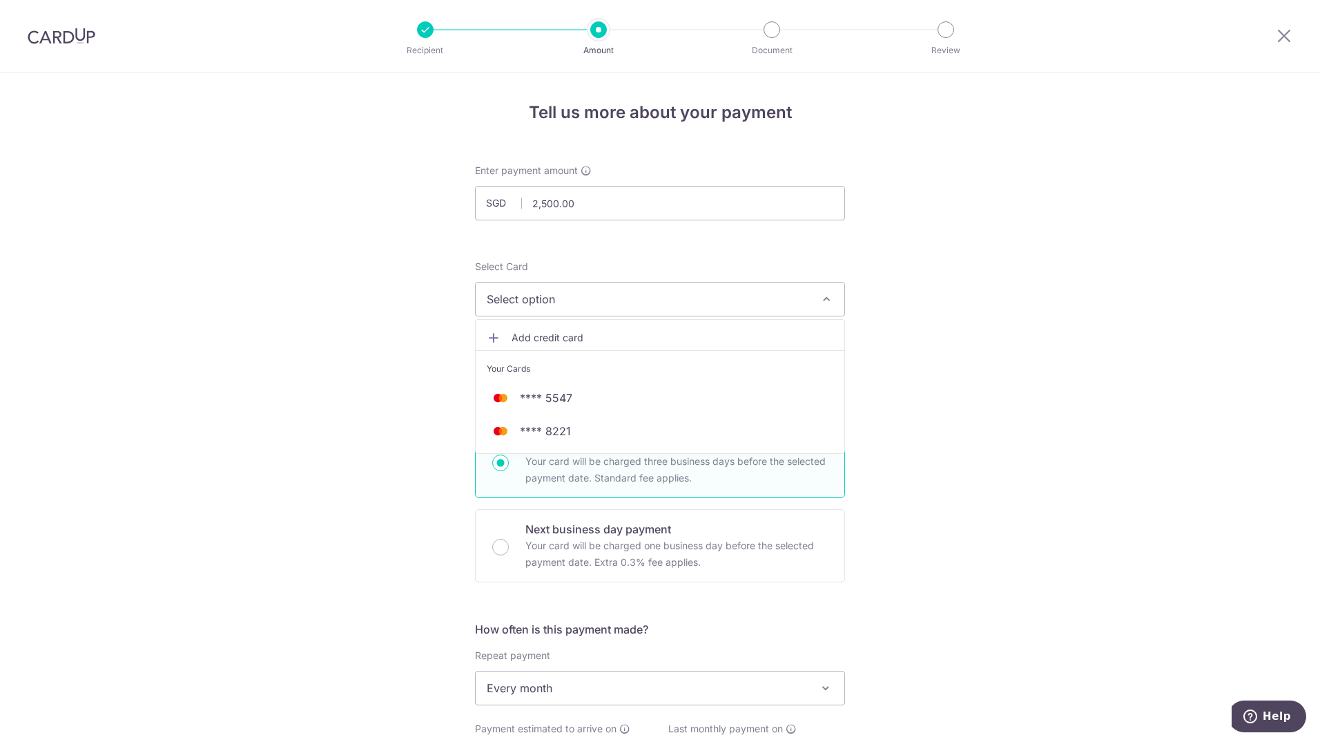
click at [586, 305] on span "Select option" at bounding box center [648, 299] width 322 height 17
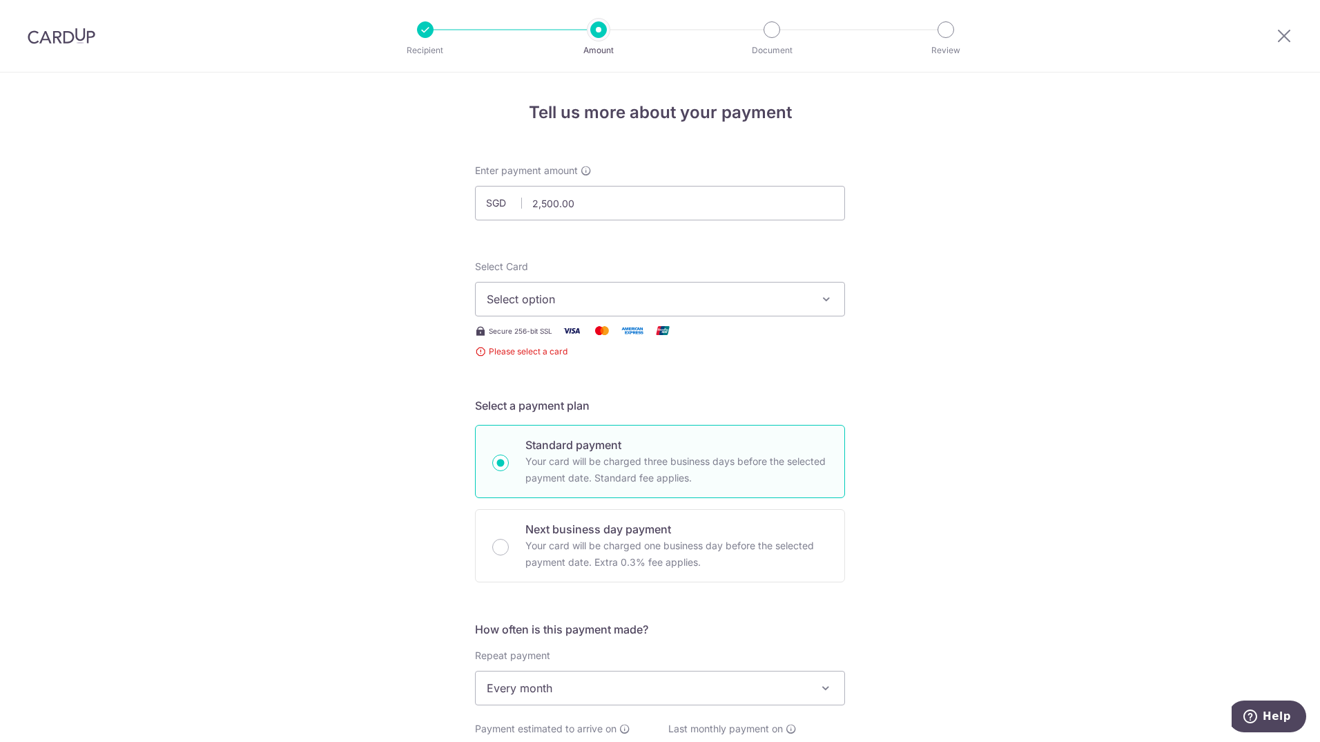
click at [685, 394] on form "Enter payment amount SGD 2,500.00 2500.00 Select Card Select option Add credit …" at bounding box center [660, 748] width 370 height 1169
click at [956, 430] on div "Tell us more about your payment Enter payment amount SGD 2,500.00 2500.00 Selec…" at bounding box center [660, 735] width 1320 height 1325
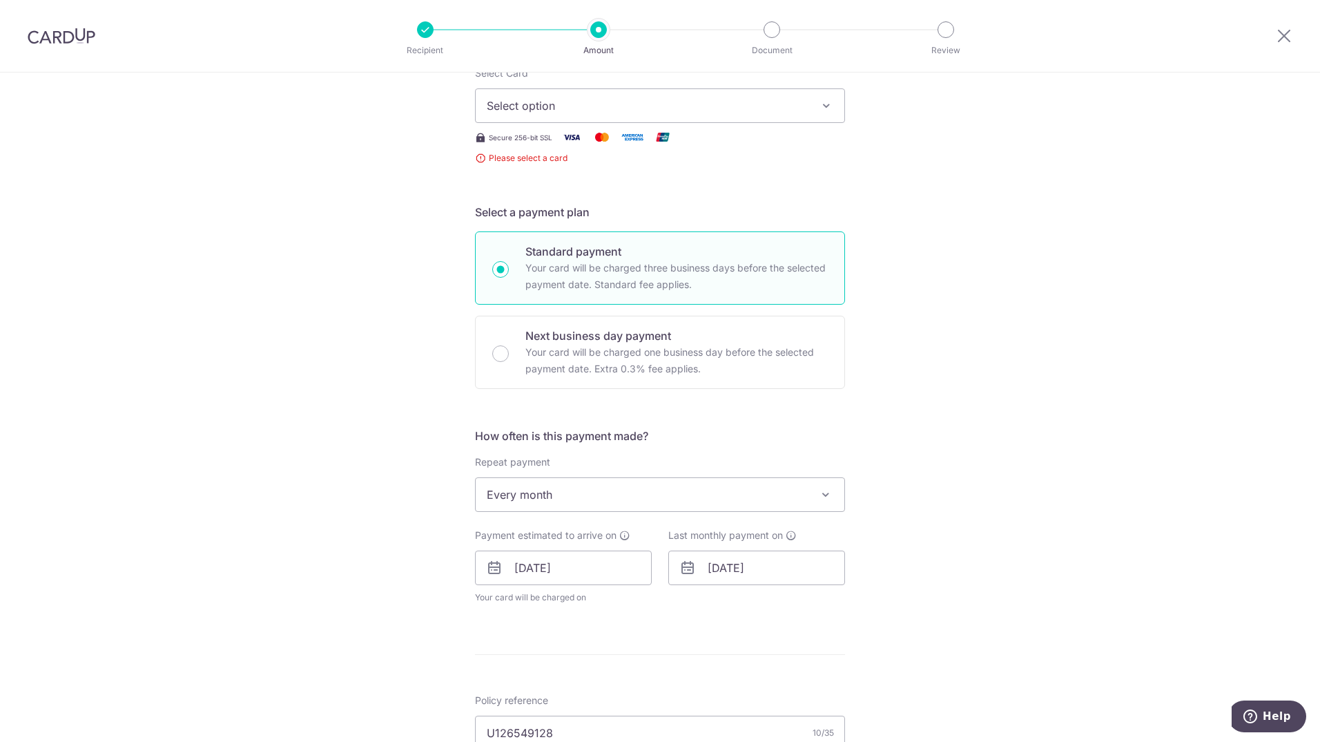
scroll to position [69, 0]
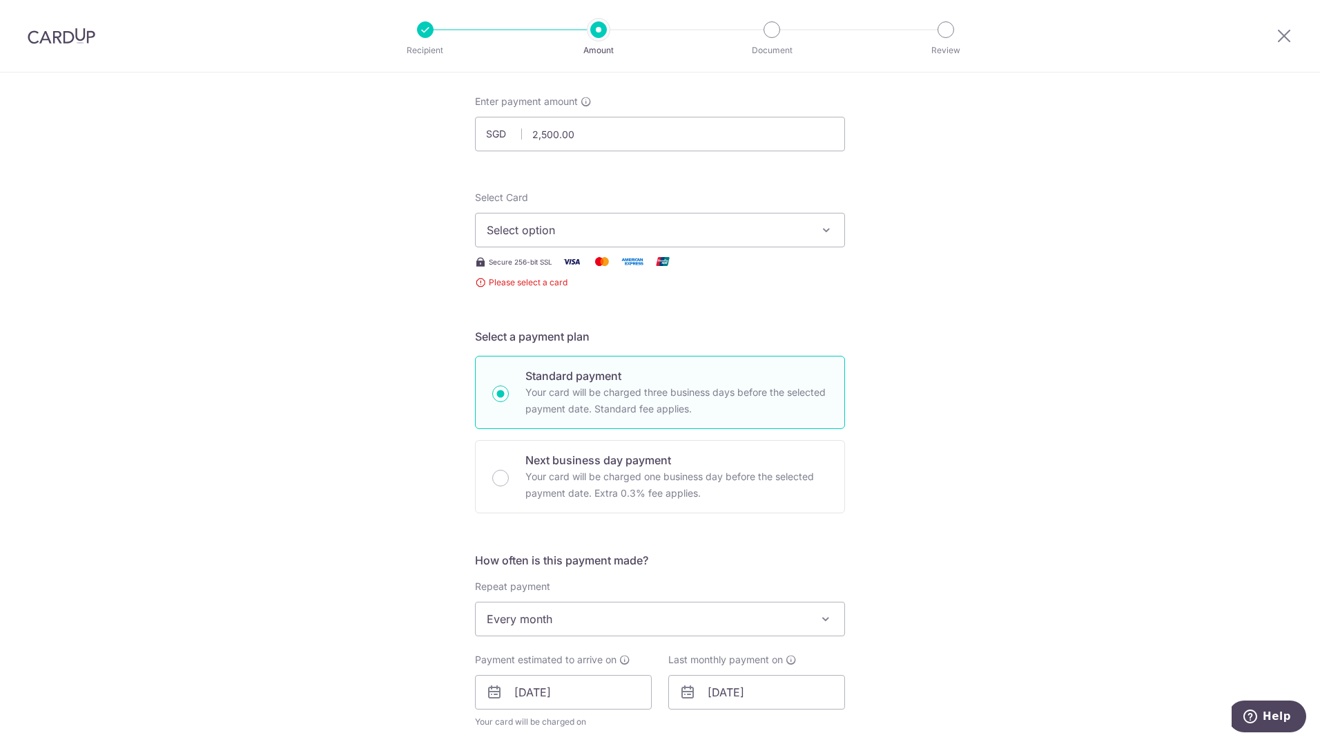
click at [552, 228] on span "Select option" at bounding box center [648, 230] width 322 height 17
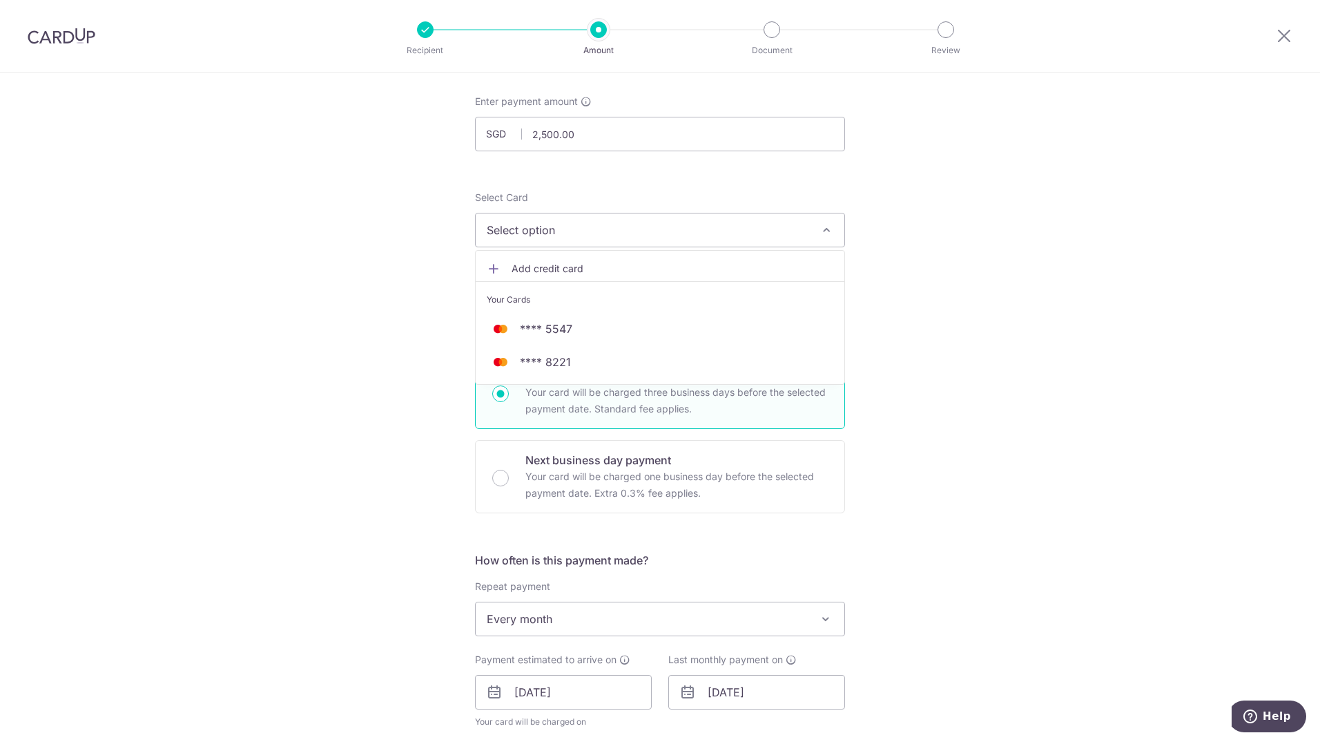
click at [549, 267] on span "Add credit card" at bounding box center [673, 269] width 322 height 14
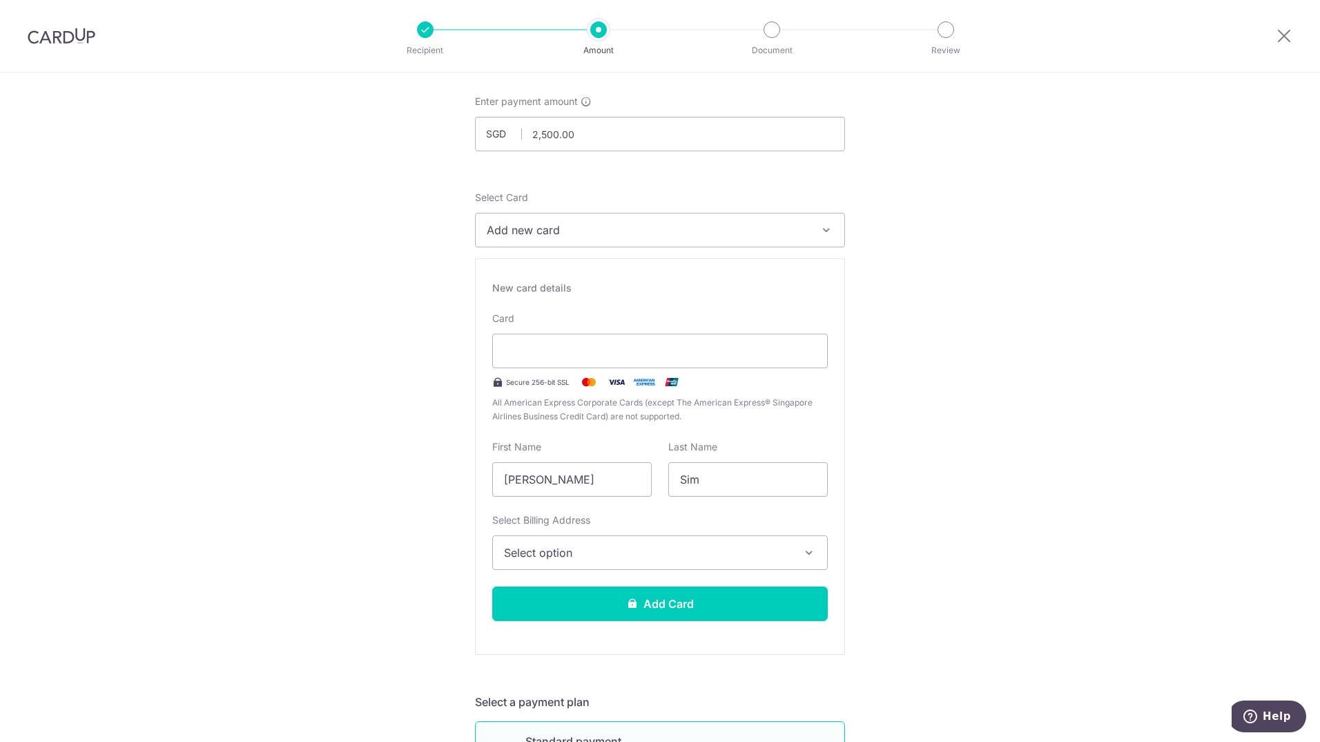
click at [692, 546] on span "Select option" at bounding box center [647, 552] width 287 height 17
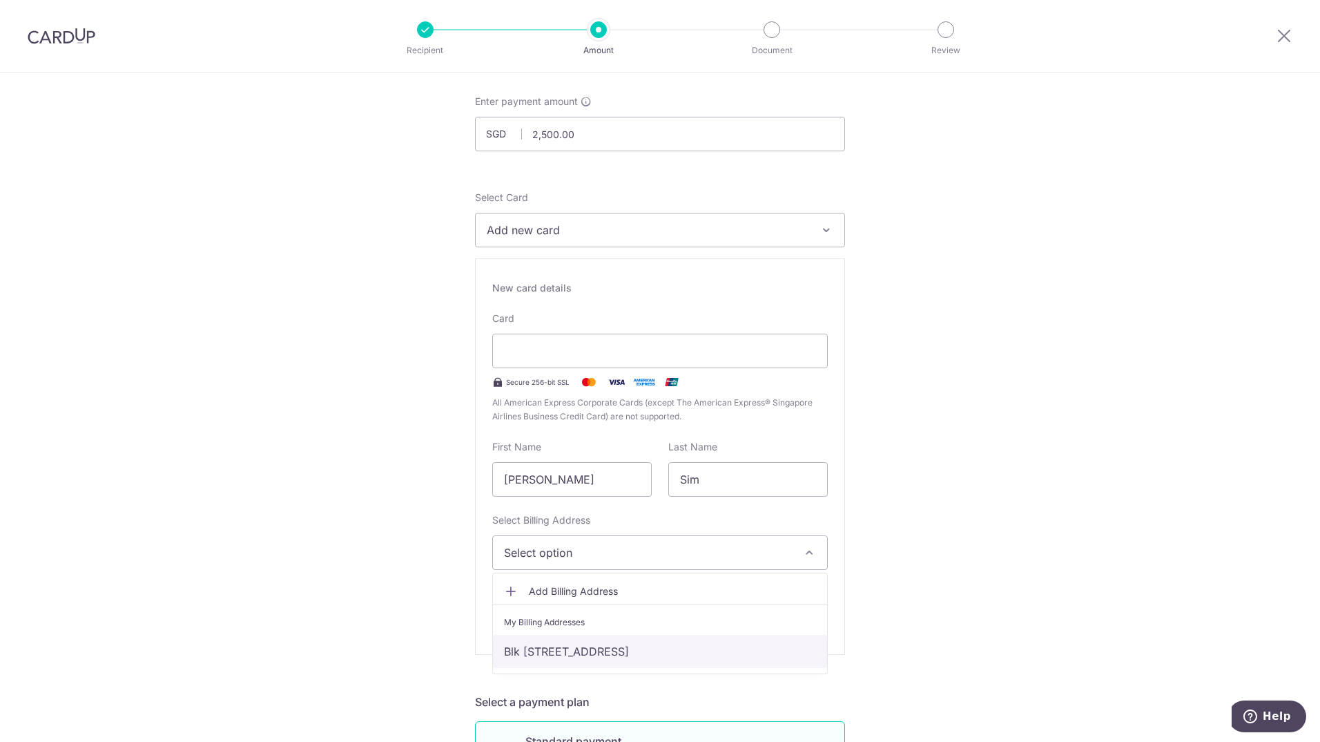
click at [653, 648] on link "Blk 856B Tampines St 82, #07-150, Singapore, Singapore, Singapore-522856" at bounding box center [660, 651] width 334 height 33
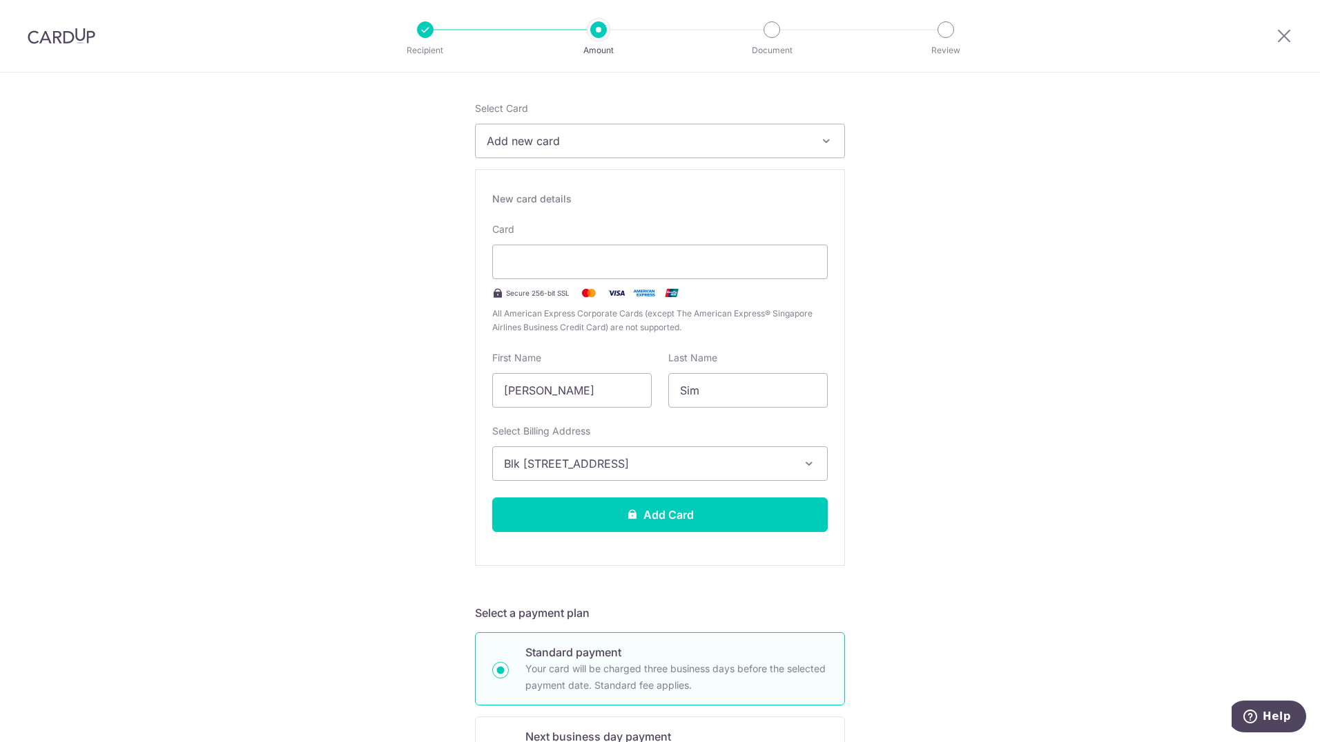
scroll to position [207, 0]
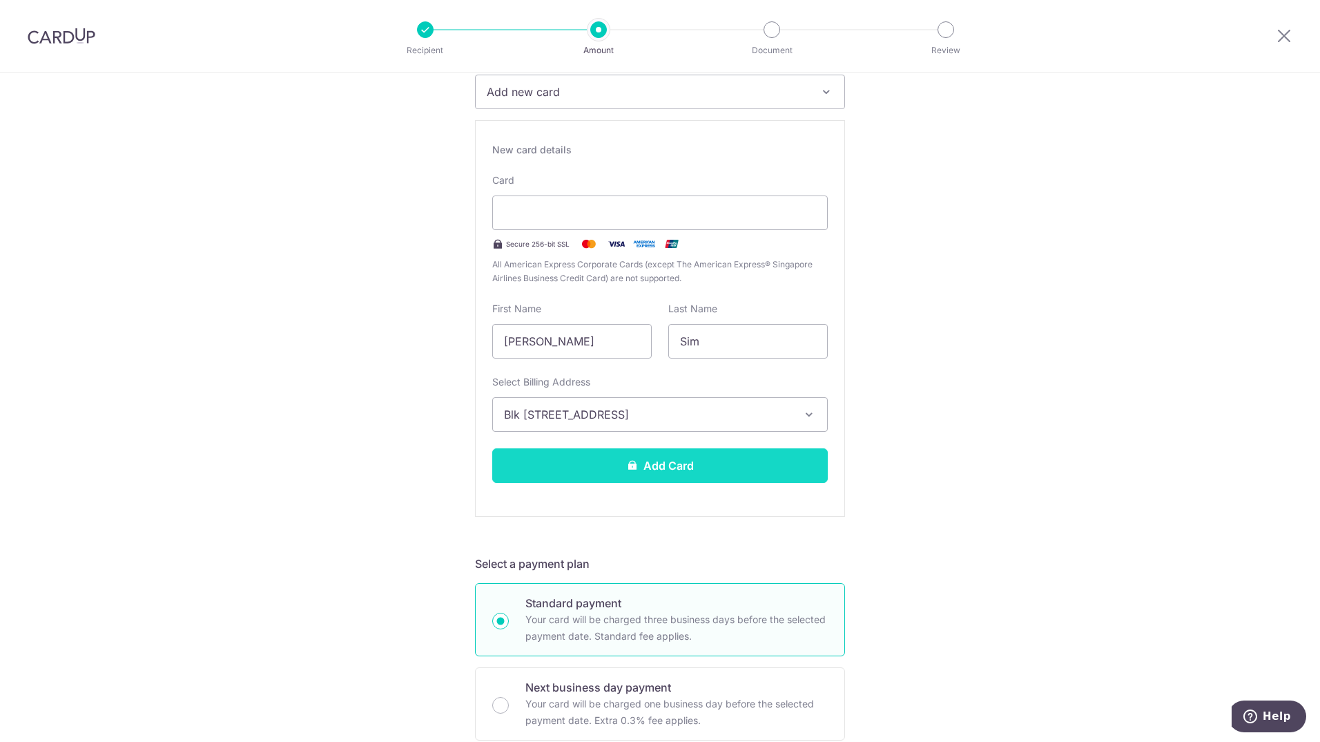
click at [738, 462] on button "Add Card" at bounding box center [660, 465] width 336 height 35
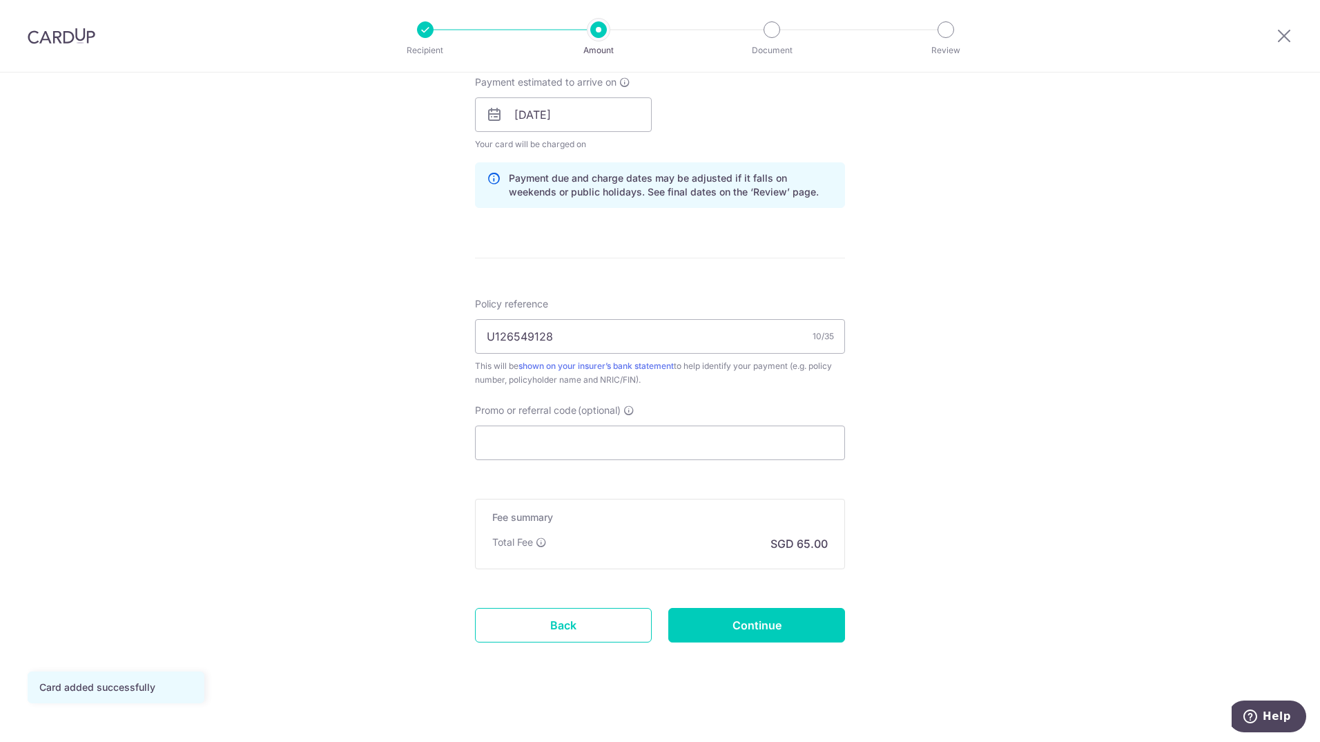
scroll to position [633, 0]
click at [797, 445] on input "Promo or referral code (optional)" at bounding box center [660, 442] width 370 height 35
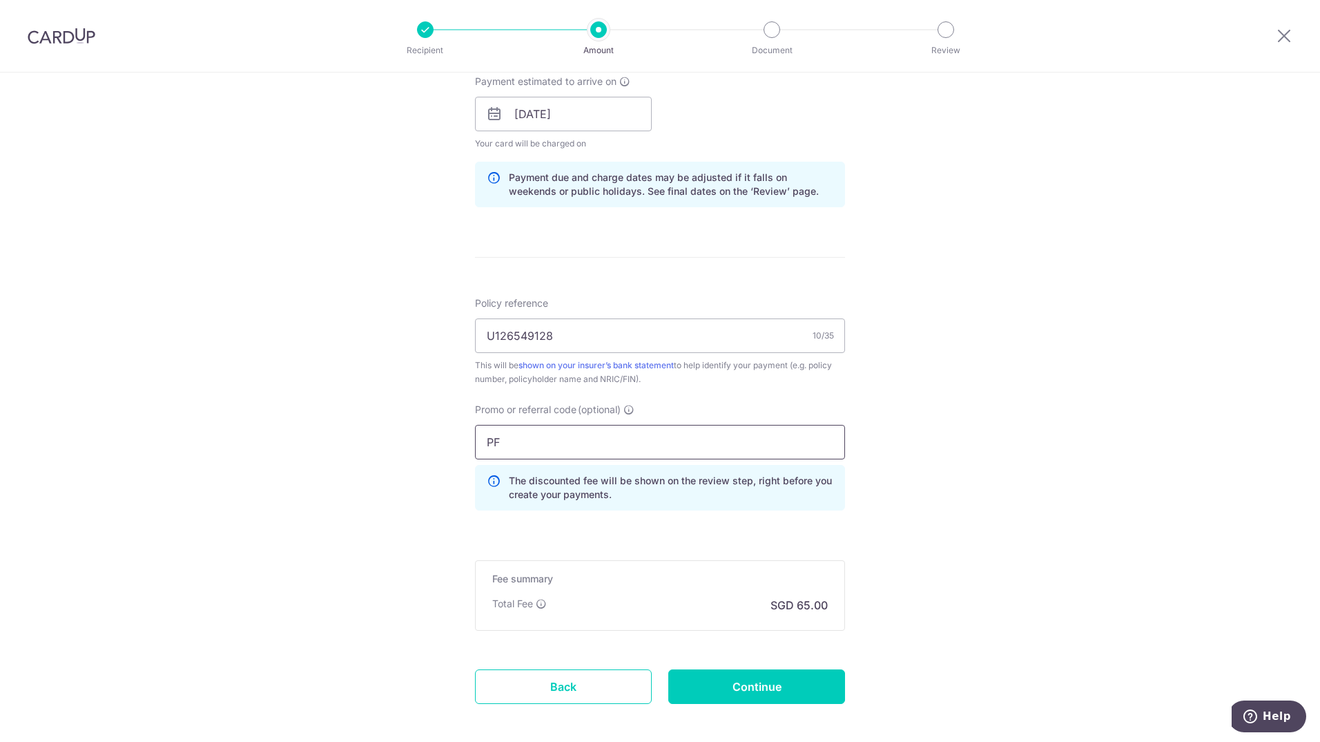
type input "P"
type input "OFF225"
click at [785, 485] on p "The discounted fee will be shown on the review step, right before you create yo…" at bounding box center [671, 488] width 325 height 28
click at [758, 434] on input "OFF225" at bounding box center [660, 442] width 370 height 35
click button "Add Card" at bounding box center [0, 0] width 0 height 0
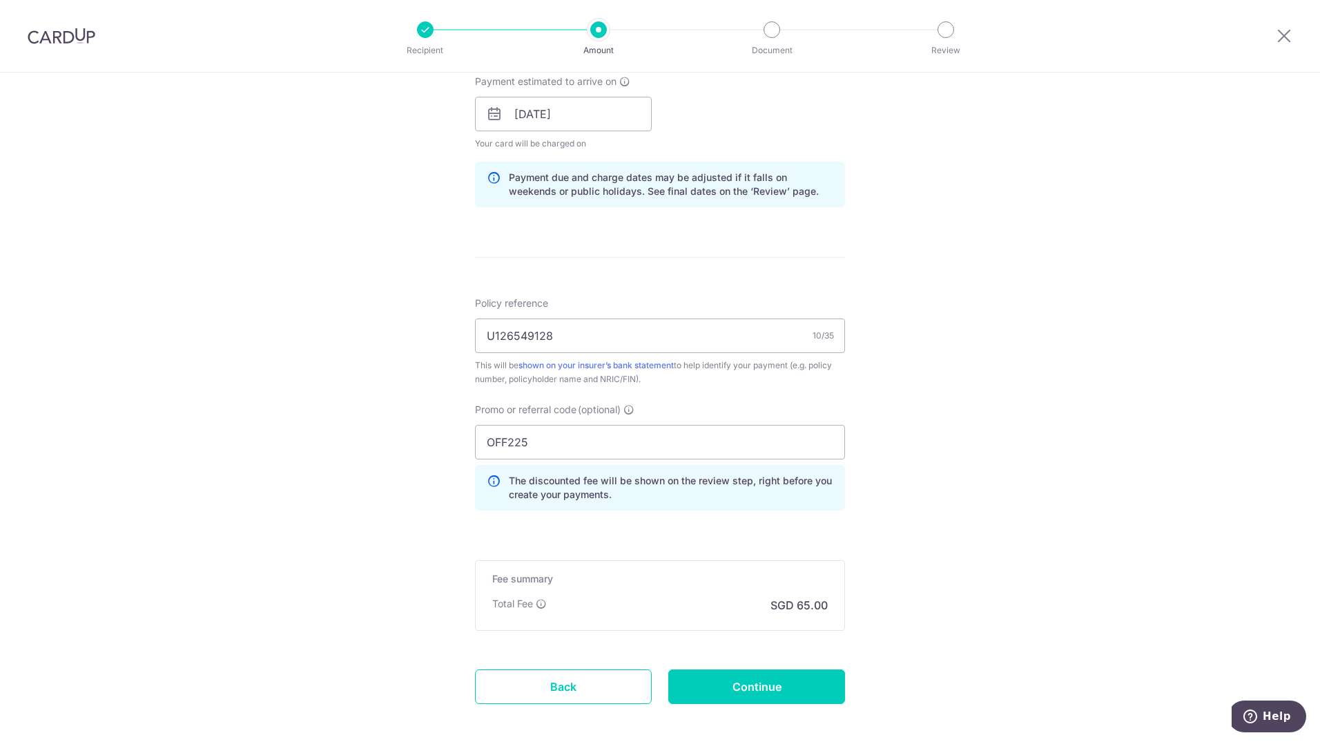
click at [673, 587] on div "Fee summary Base fee Extend fee Next-day fee Total Fee SGD 65.00" at bounding box center [660, 595] width 370 height 70
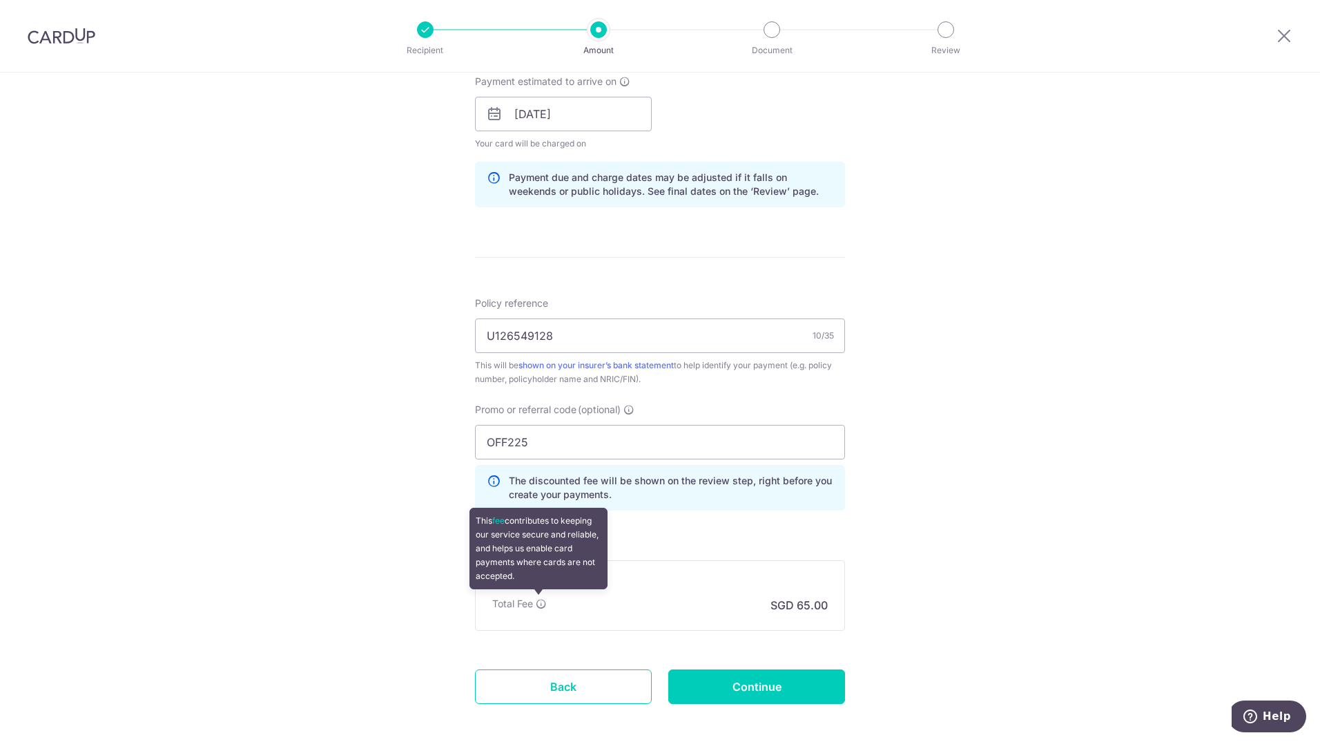
click at [539, 602] on icon at bounding box center [541, 603] width 11 height 11
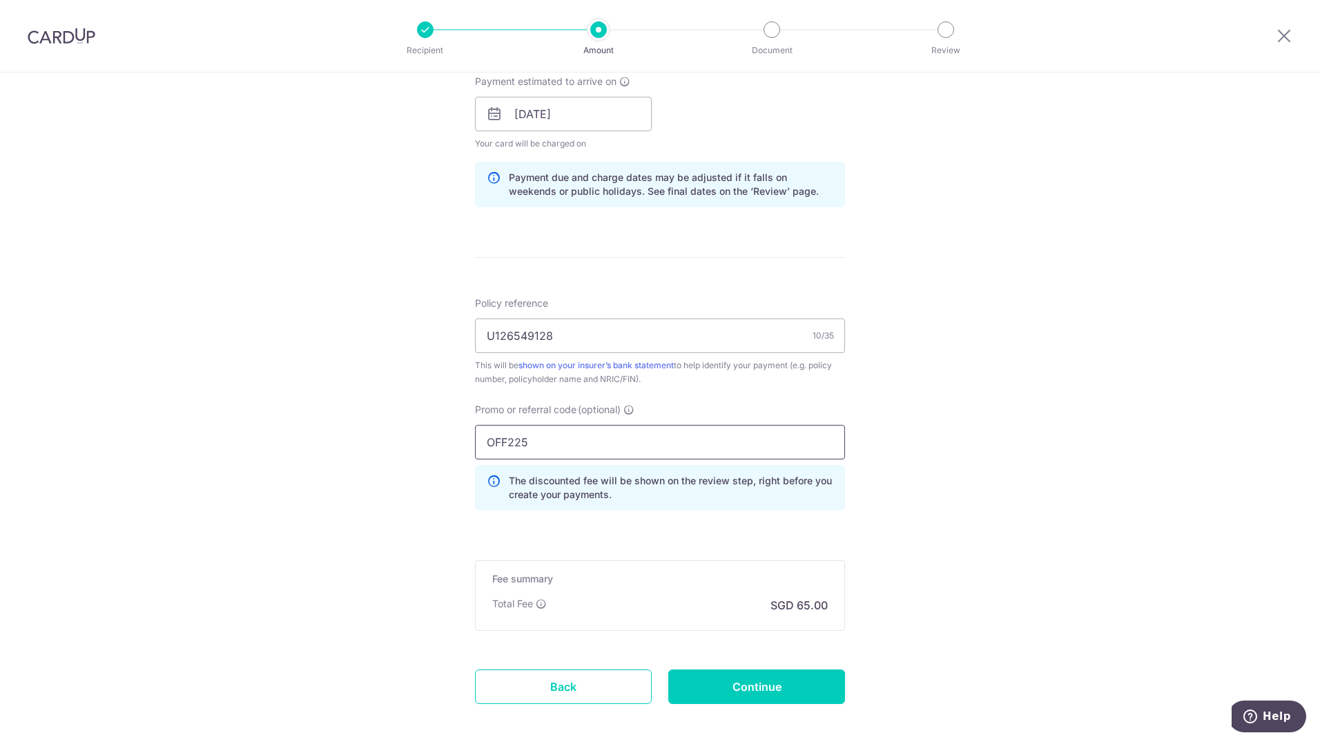
click at [660, 441] on input "OFF225" at bounding box center [660, 442] width 370 height 35
click at [631, 407] on icon at bounding box center [629, 409] width 11 height 11
click at [631, 425] on input "OFF225" at bounding box center [660, 442] width 370 height 35
click at [628, 405] on icon at bounding box center [629, 409] width 11 height 11
click at [628, 425] on input "OFF225" at bounding box center [660, 442] width 370 height 35
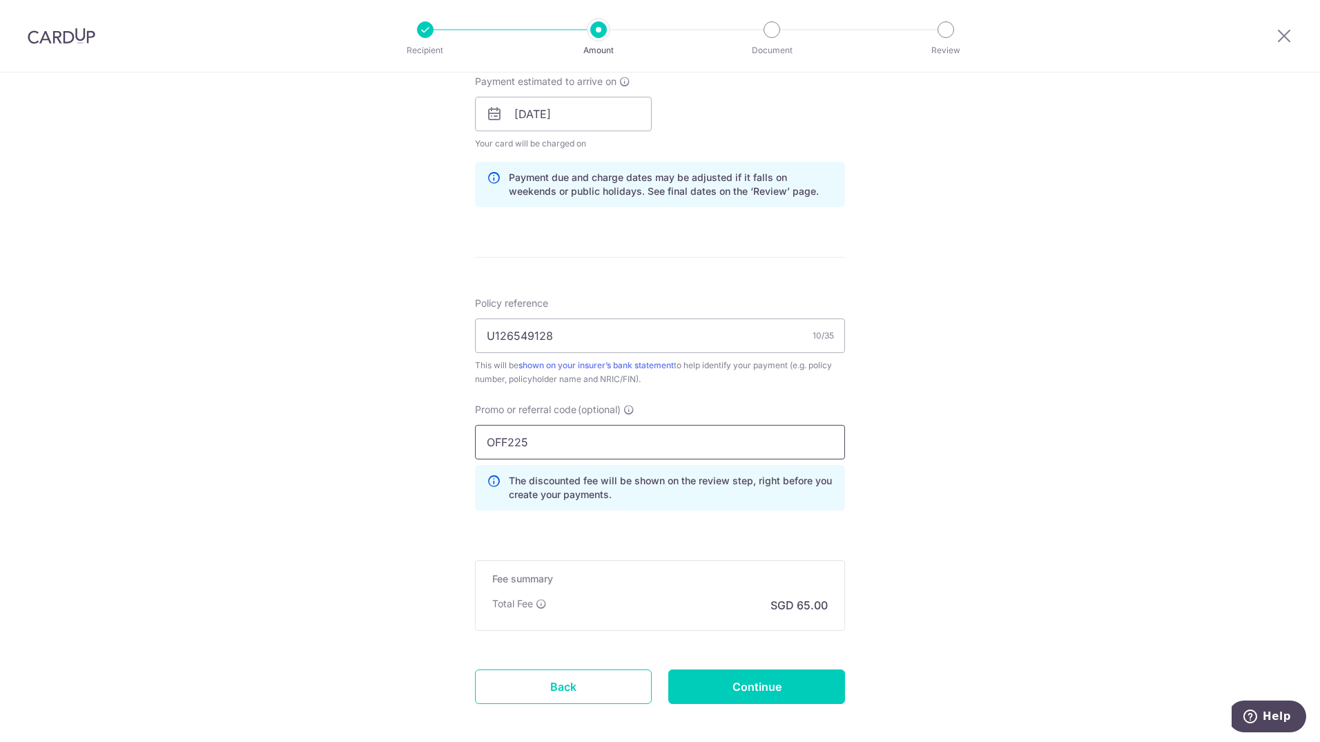
click at [628, 446] on input "OFF225" at bounding box center [660, 442] width 370 height 35
drag, startPoint x: 724, startPoint y: 680, endPoint x: 794, endPoint y: 626, distance: 89.1
click at [724, 681] on input "Continue" at bounding box center [756, 686] width 177 height 35
type input "Create Schedule"
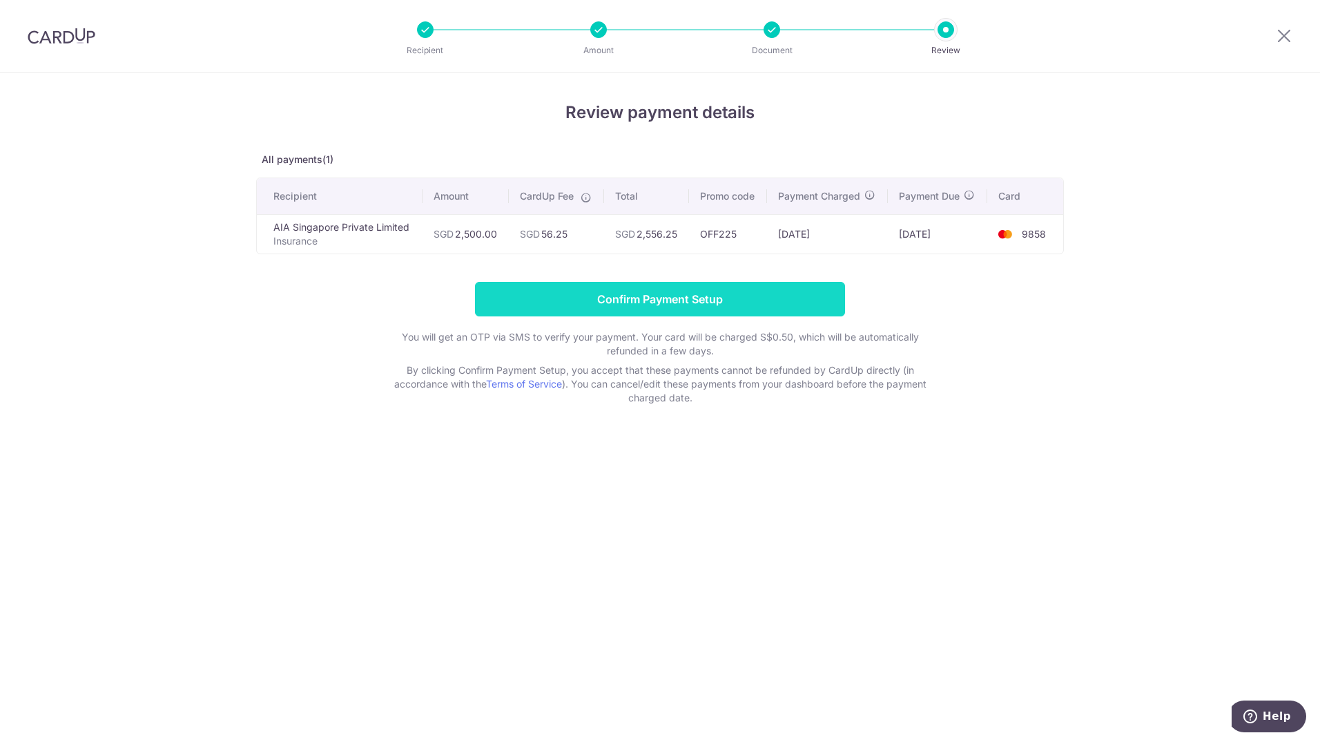
click at [678, 296] on input "Confirm Payment Setup" at bounding box center [660, 299] width 370 height 35
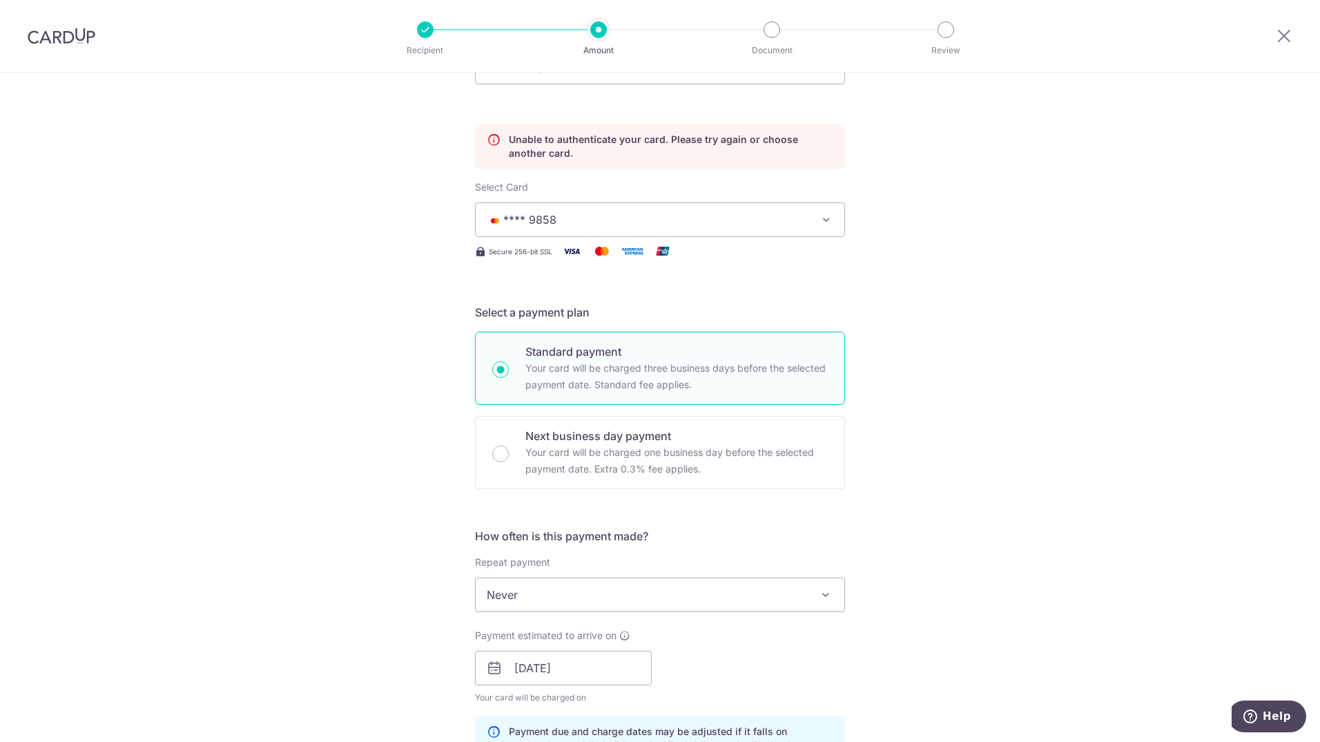
scroll to position [118, 0]
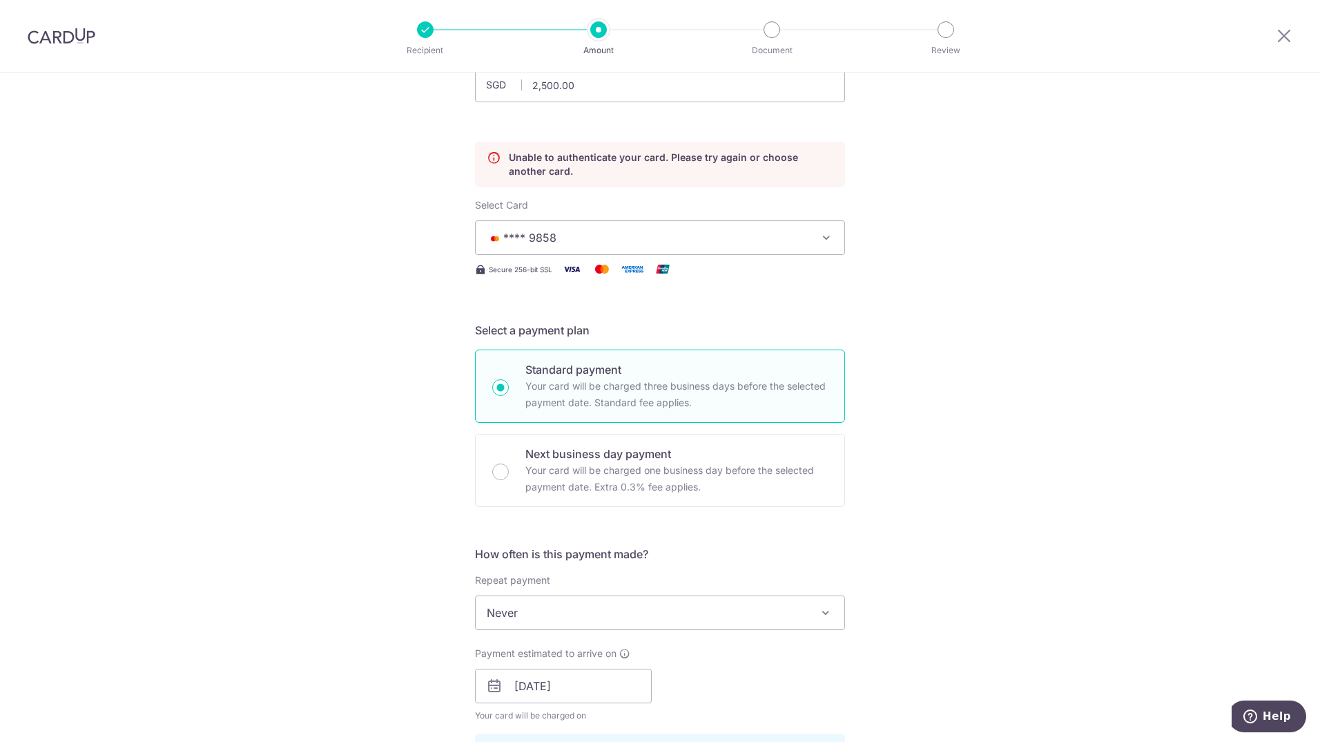
click at [762, 238] on span "**** 9858" at bounding box center [648, 237] width 322 height 17
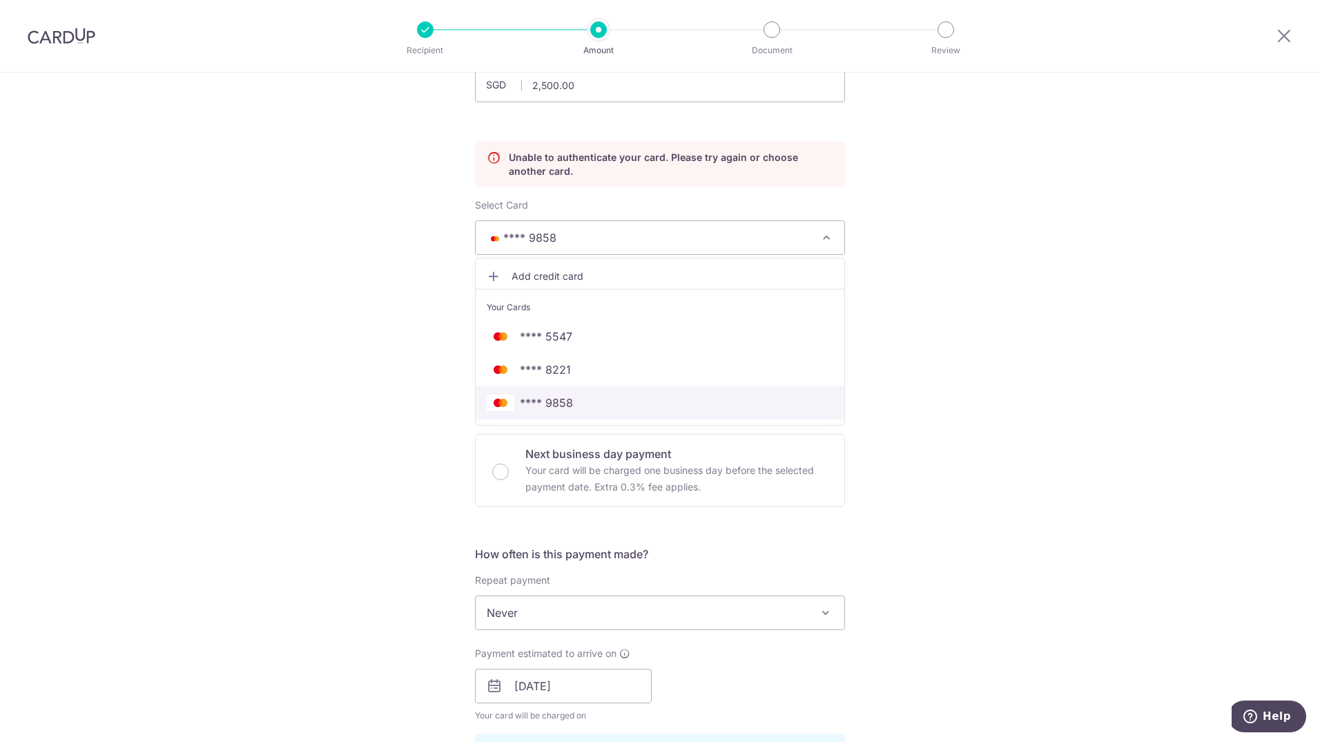
click at [568, 400] on span "**** 9858" at bounding box center [546, 402] width 53 height 17
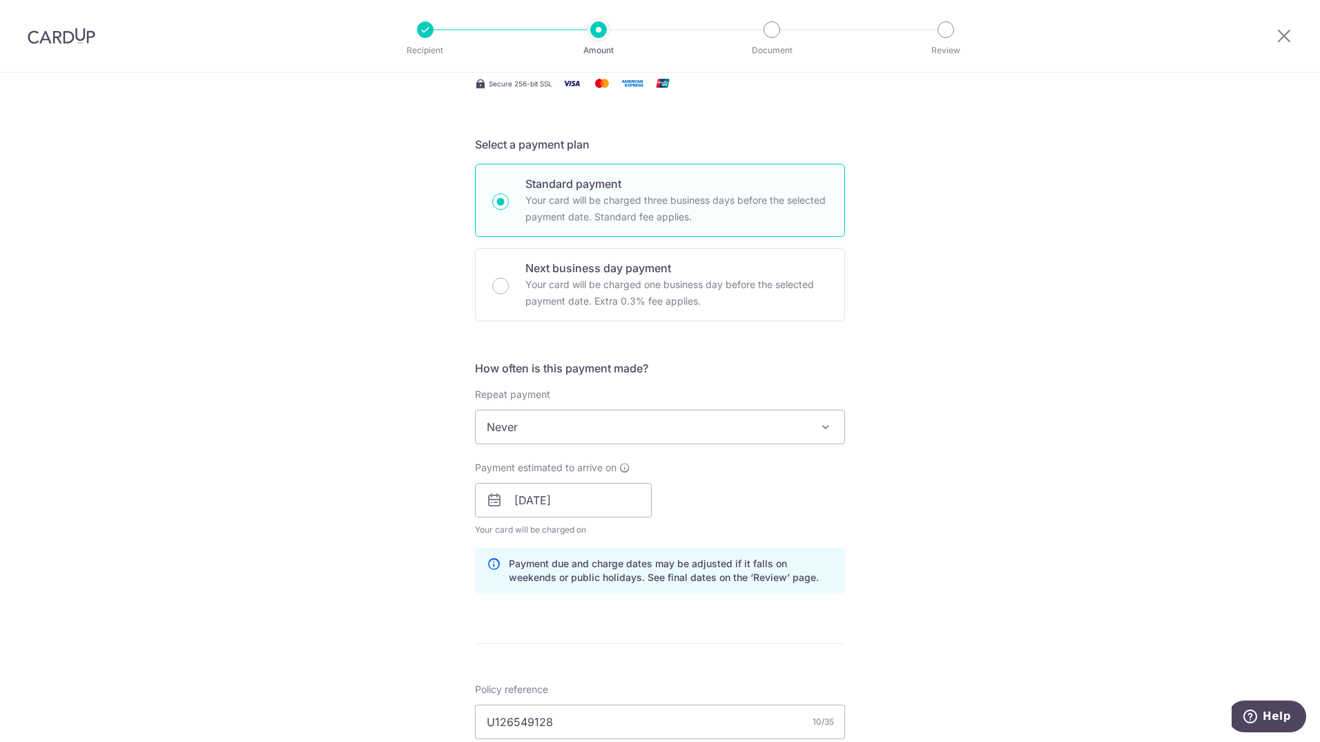
scroll to position [325, 0]
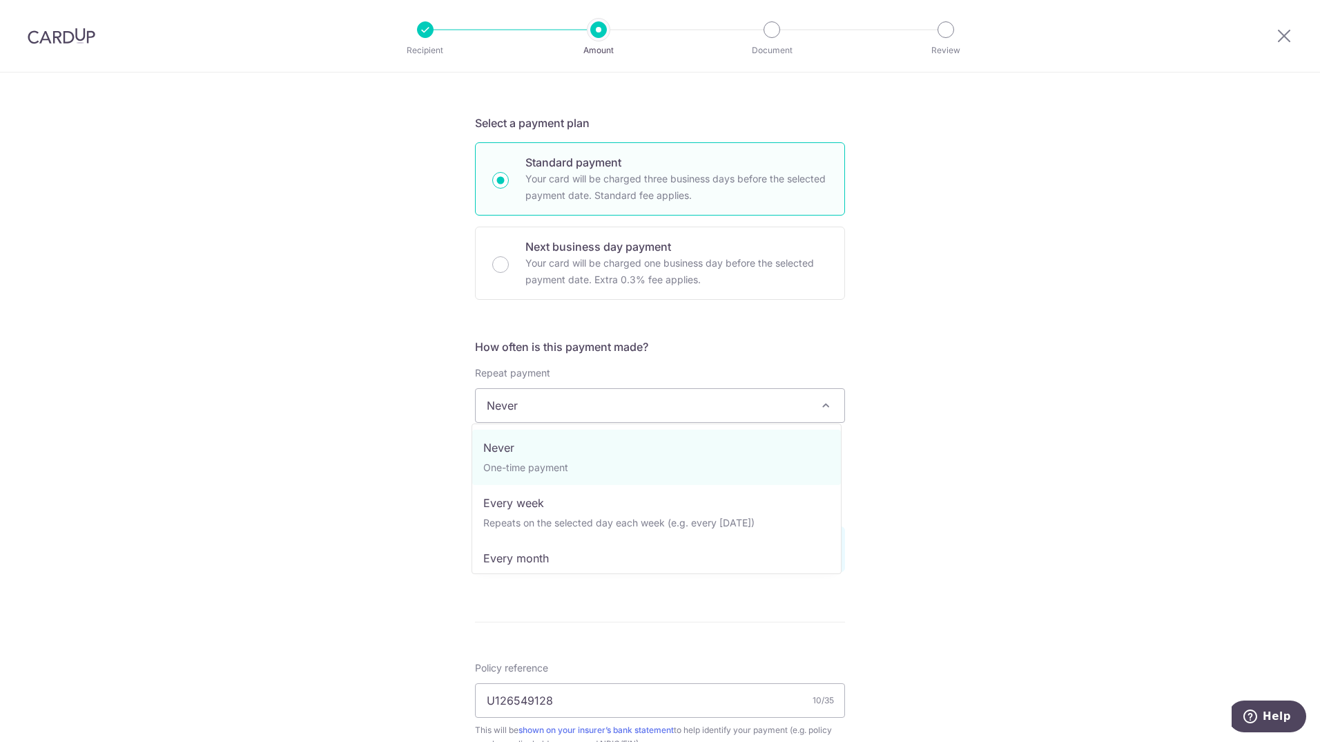
click at [778, 401] on span "Never" at bounding box center [660, 405] width 369 height 33
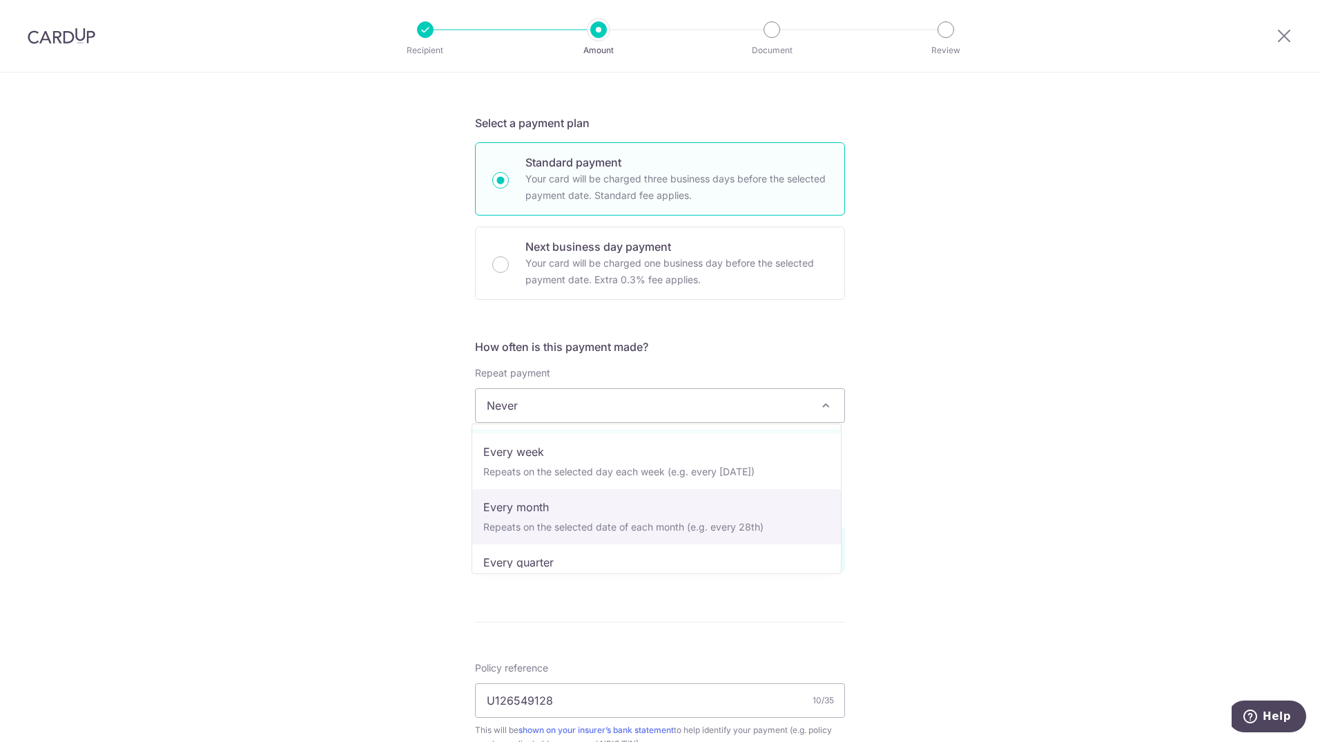
scroll to position [69, 0]
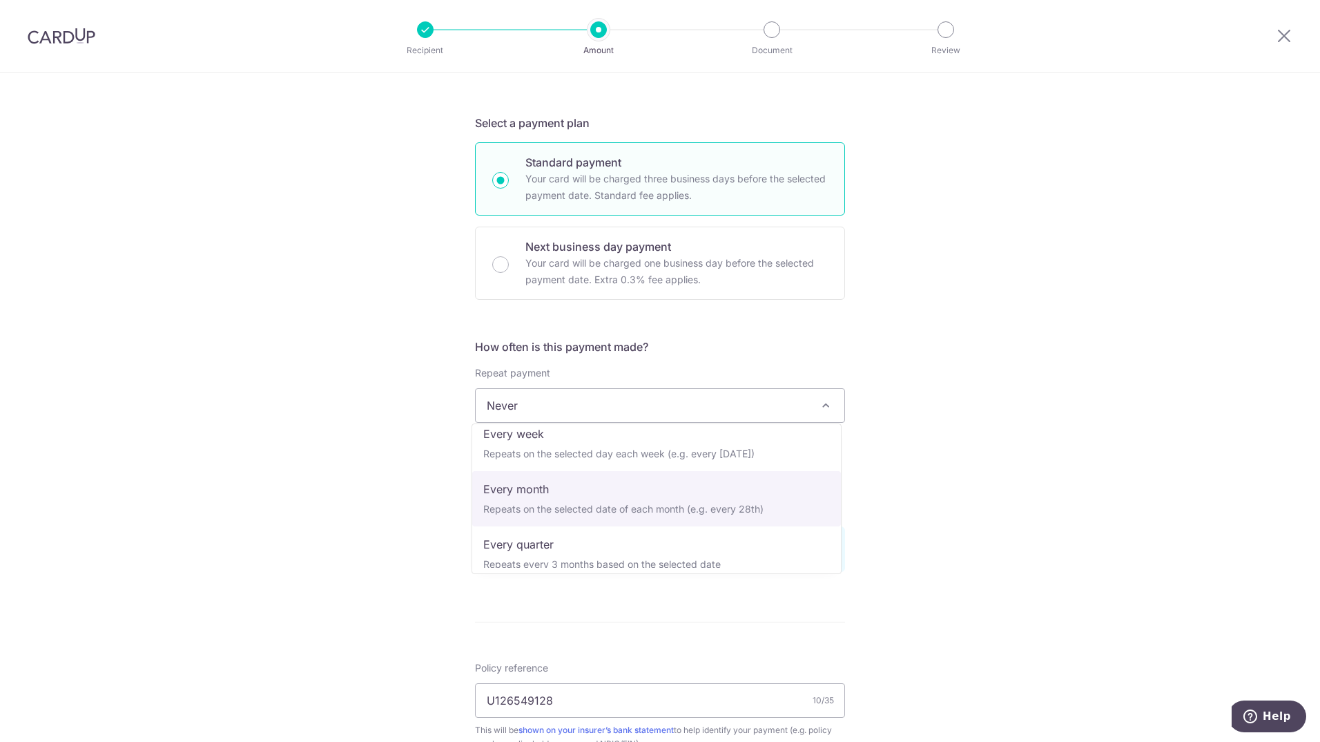
select select "3"
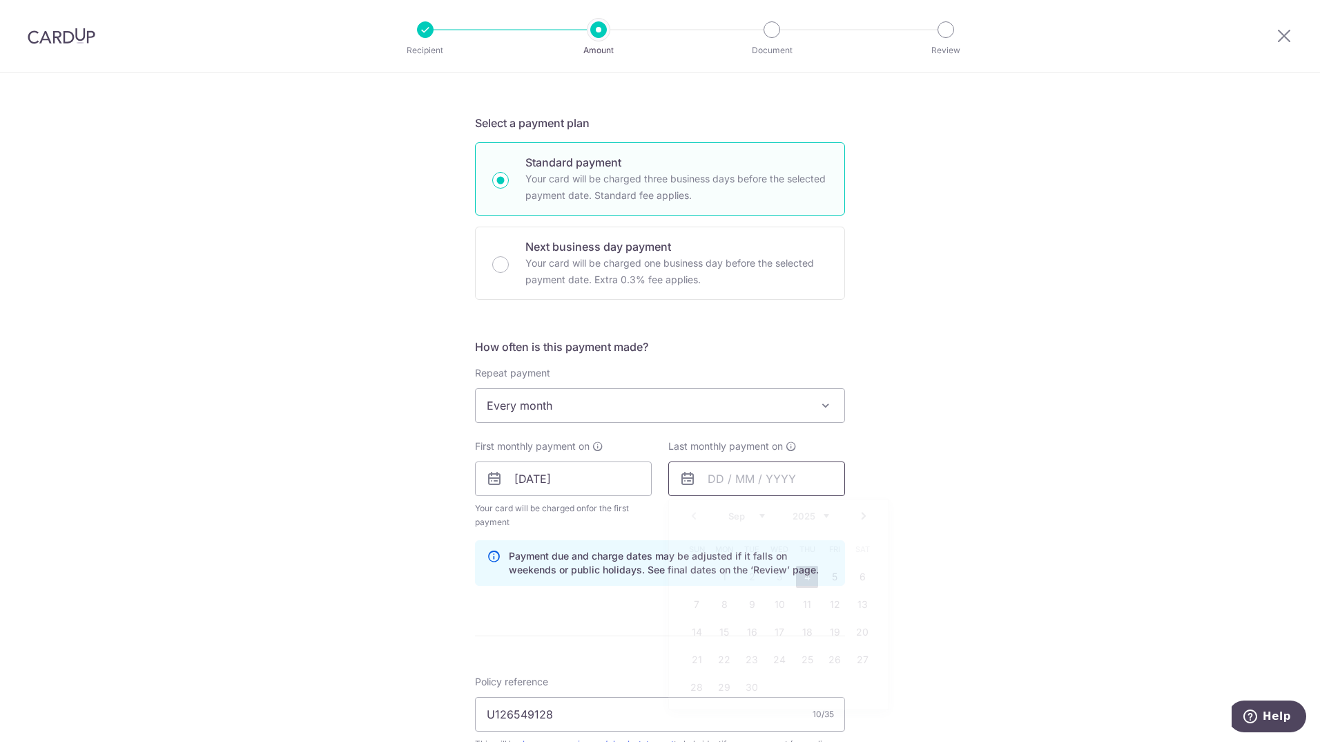
click at [697, 471] on input "text" at bounding box center [756, 478] width 177 height 35
click at [605, 406] on span "Every month" at bounding box center [660, 405] width 369 height 33
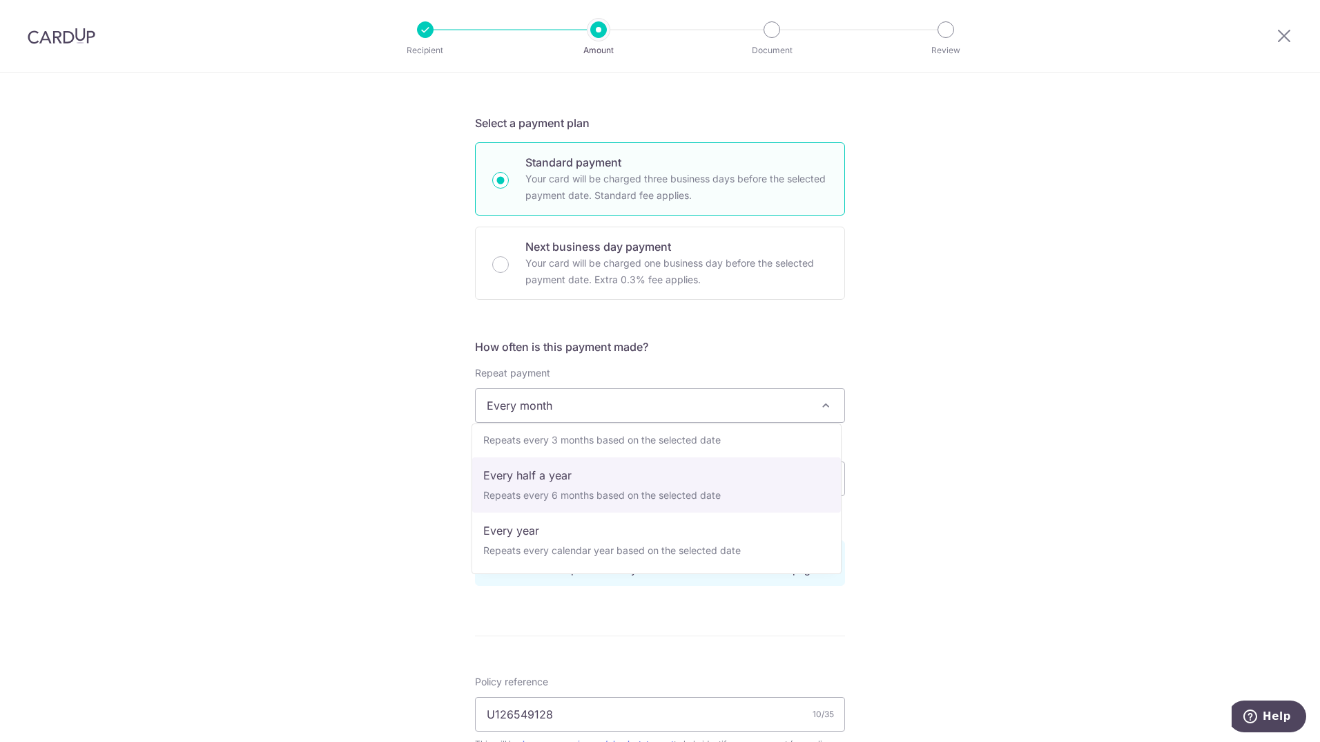
scroll to position [325, 0]
click at [1289, 35] on icon at bounding box center [1284, 35] width 17 height 17
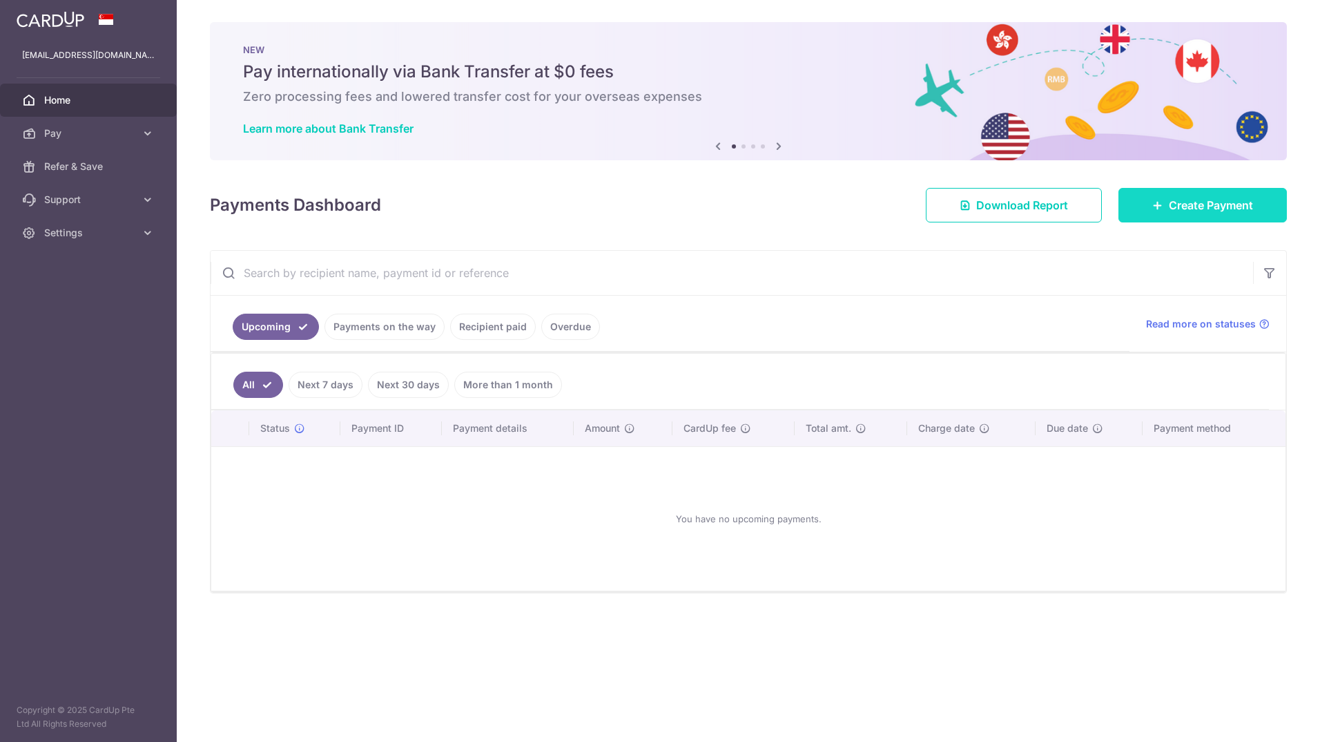
click at [1224, 195] on link "Create Payment" at bounding box center [1203, 205] width 169 height 35
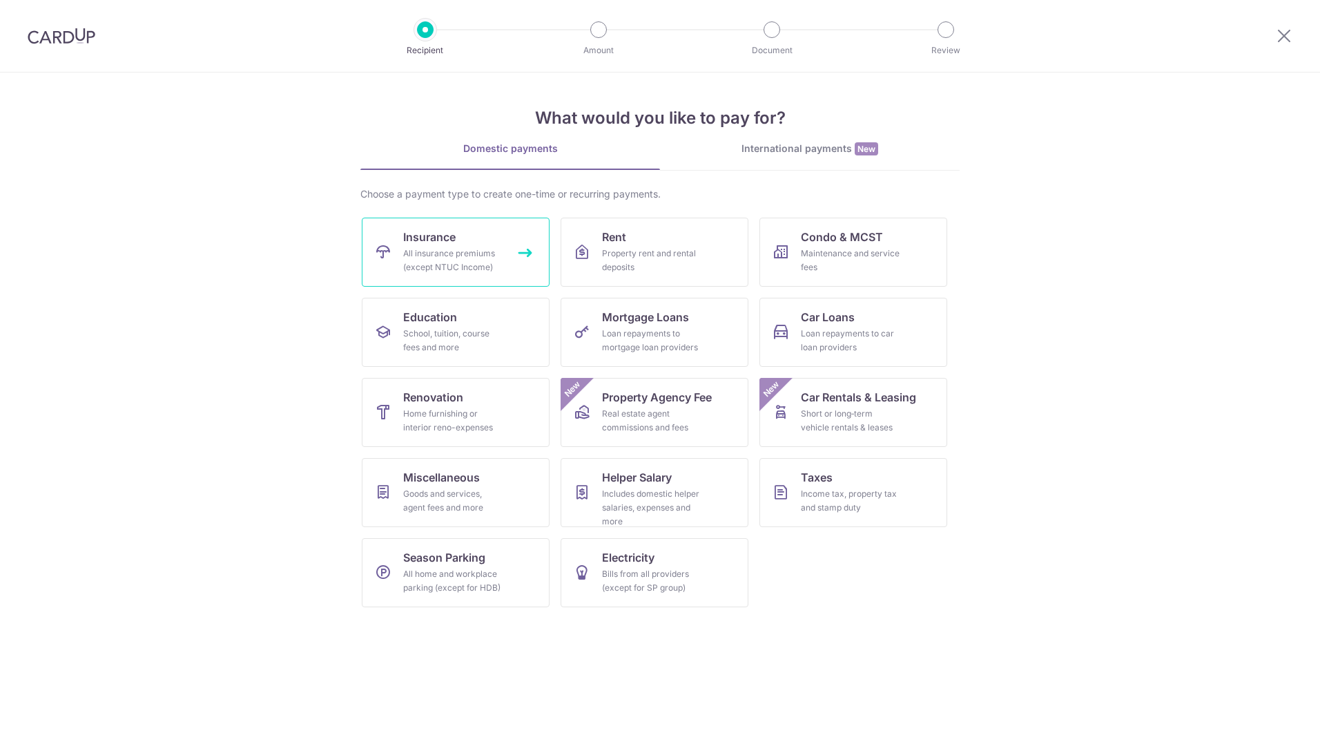
click at [477, 248] on div "All insurance premiums (except NTUC Income)" at bounding box center [452, 261] width 99 height 28
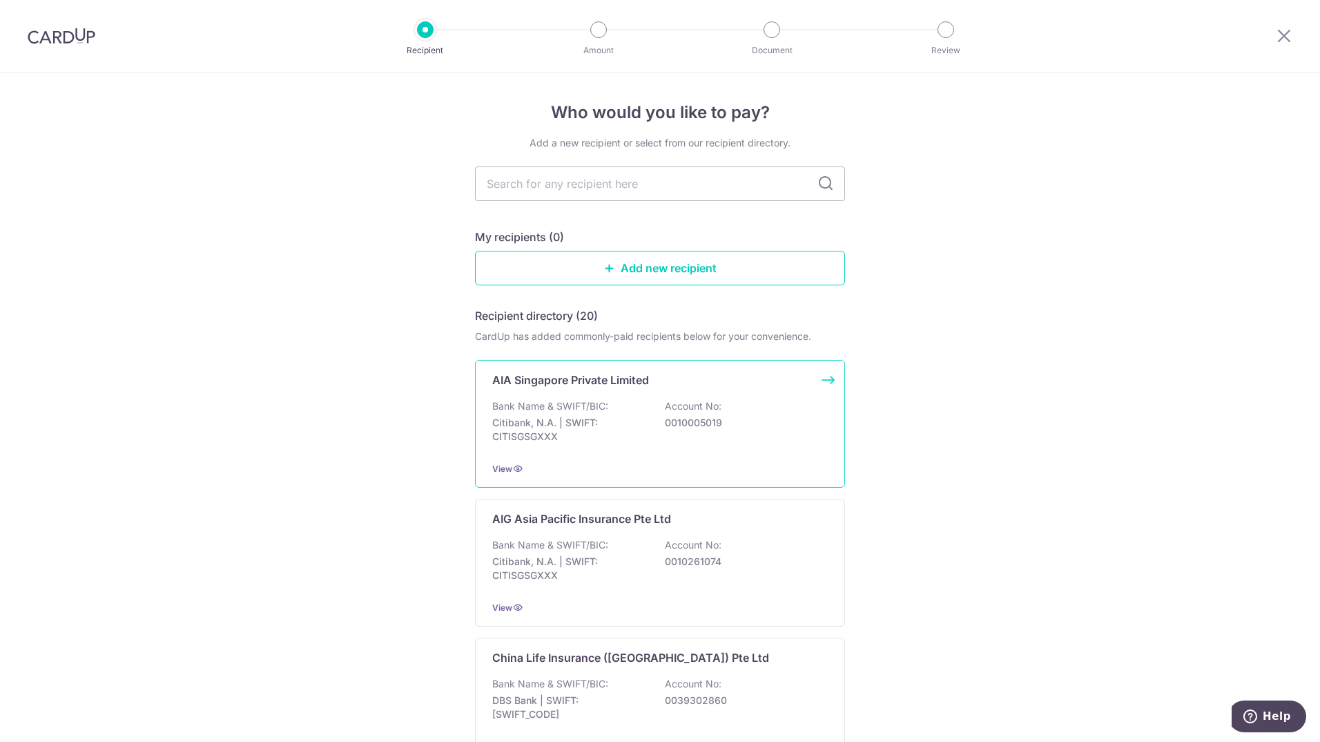
click at [551, 384] on p "AIA Singapore Private Limited" at bounding box center [570, 380] width 157 height 17
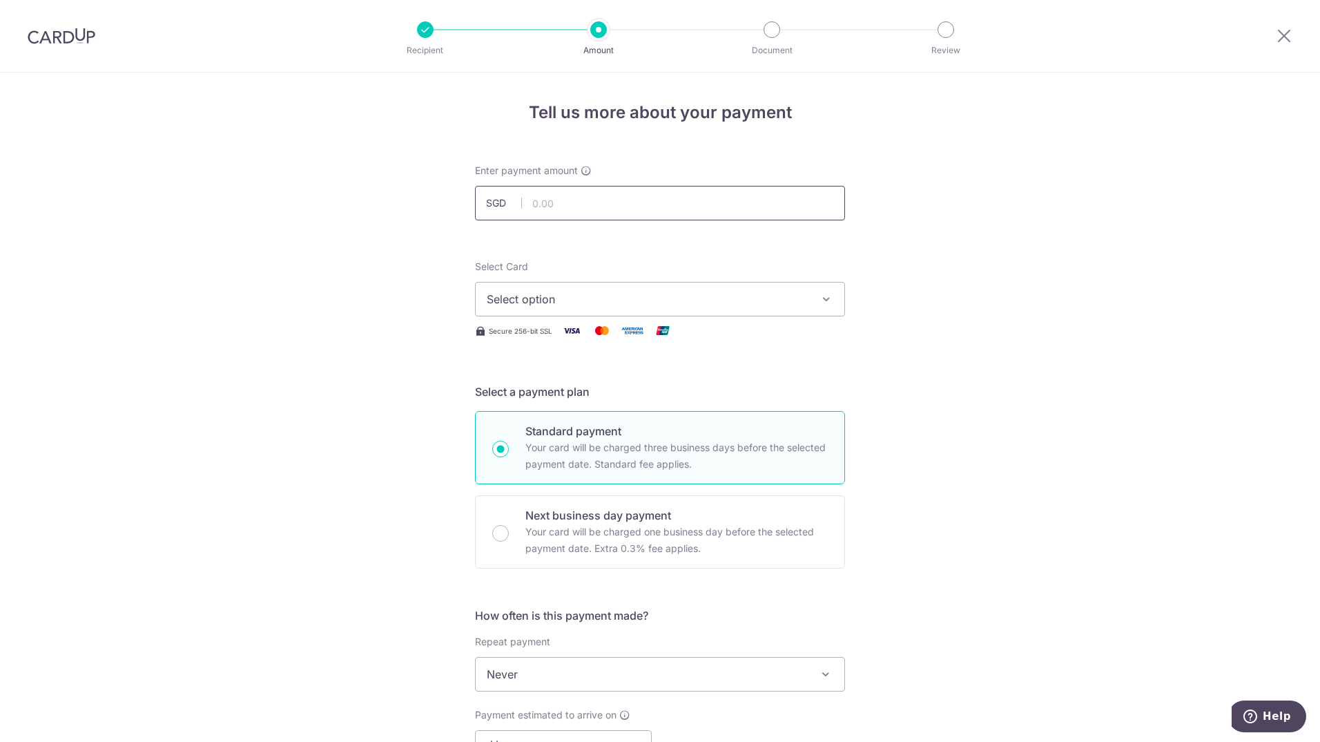
click at [579, 205] on input "text" at bounding box center [660, 203] width 370 height 35
type input "2,500.00"
type input "U126549128"
type input "OFF225"
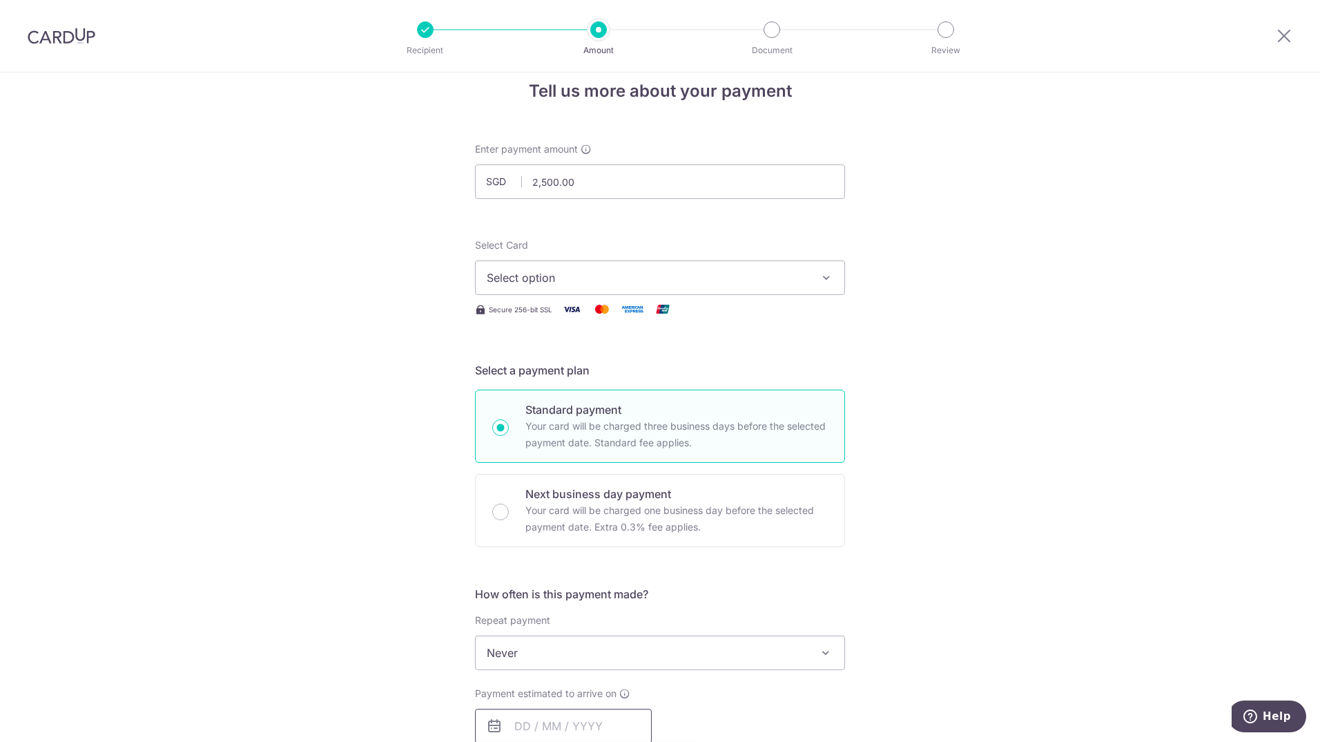
type input "2,500.00"
click at [596, 274] on span "Select option" at bounding box center [648, 277] width 322 height 17
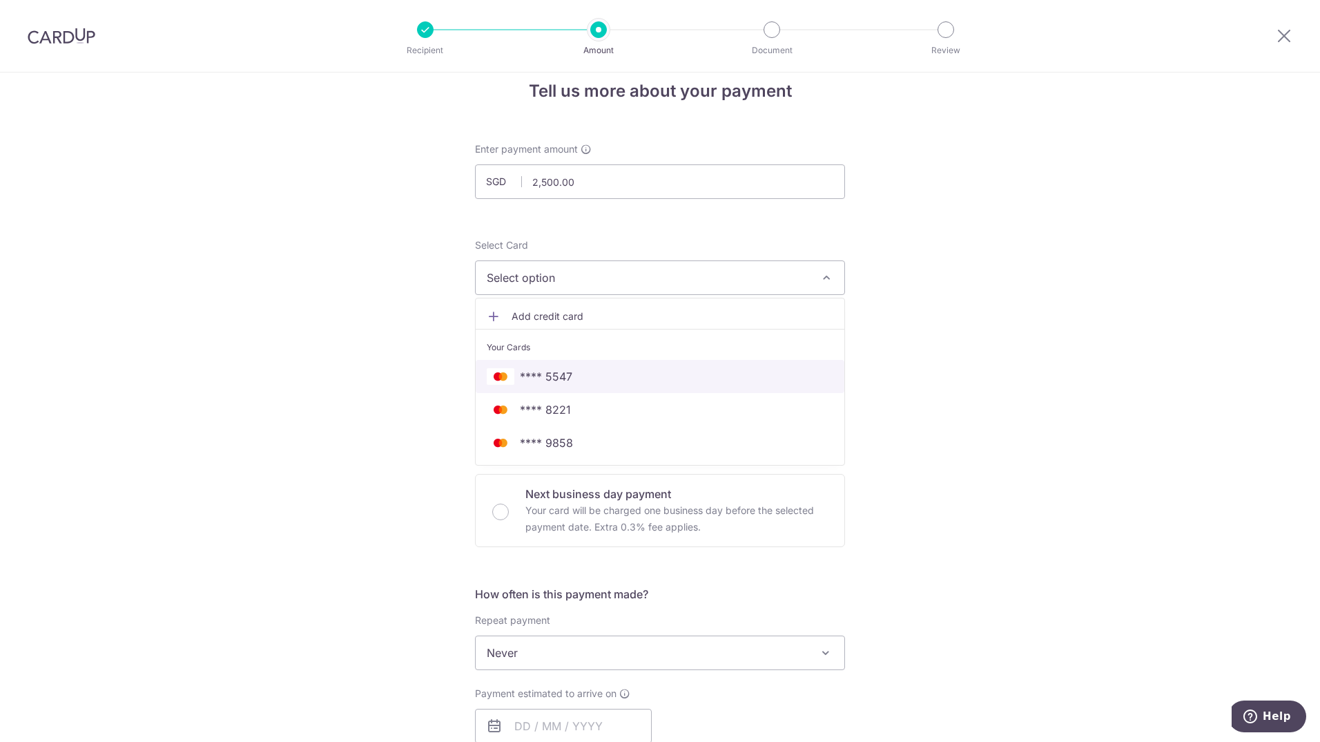
click at [569, 376] on span "**** 5547" at bounding box center [660, 376] width 347 height 17
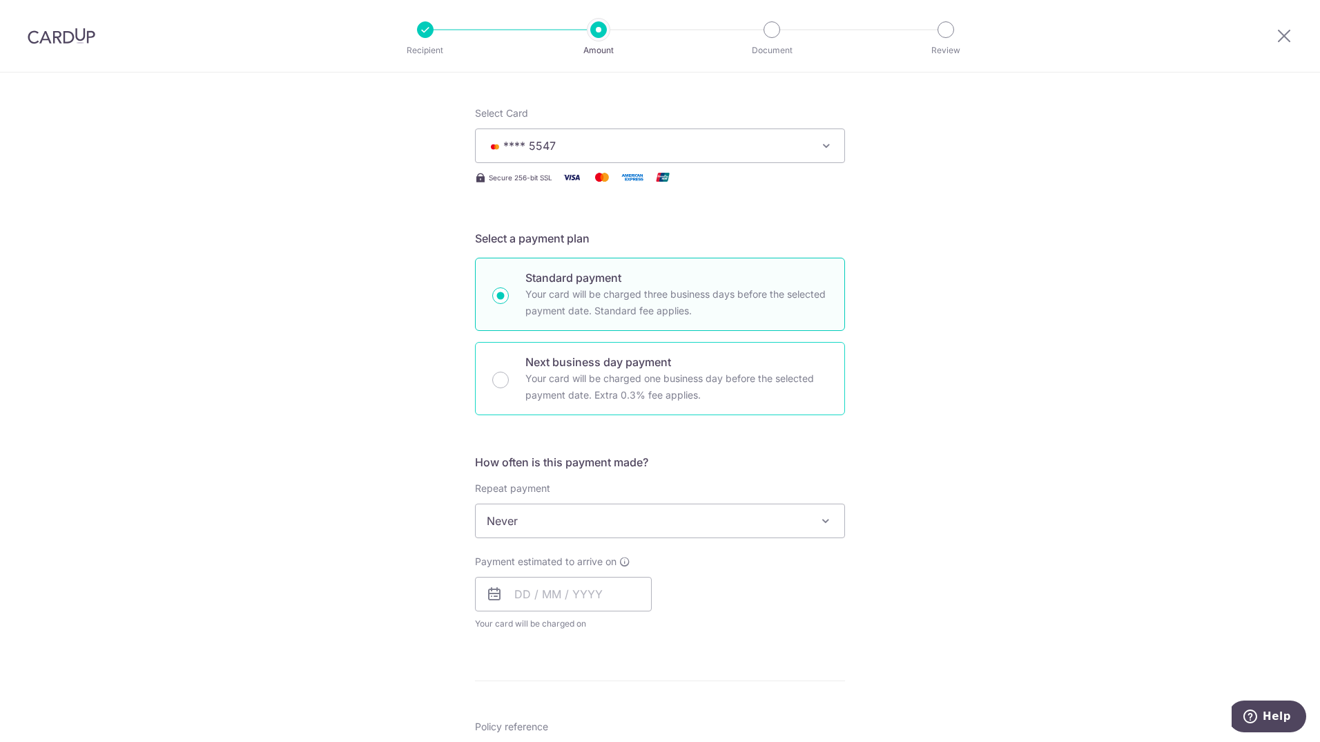
scroll to position [160, 0]
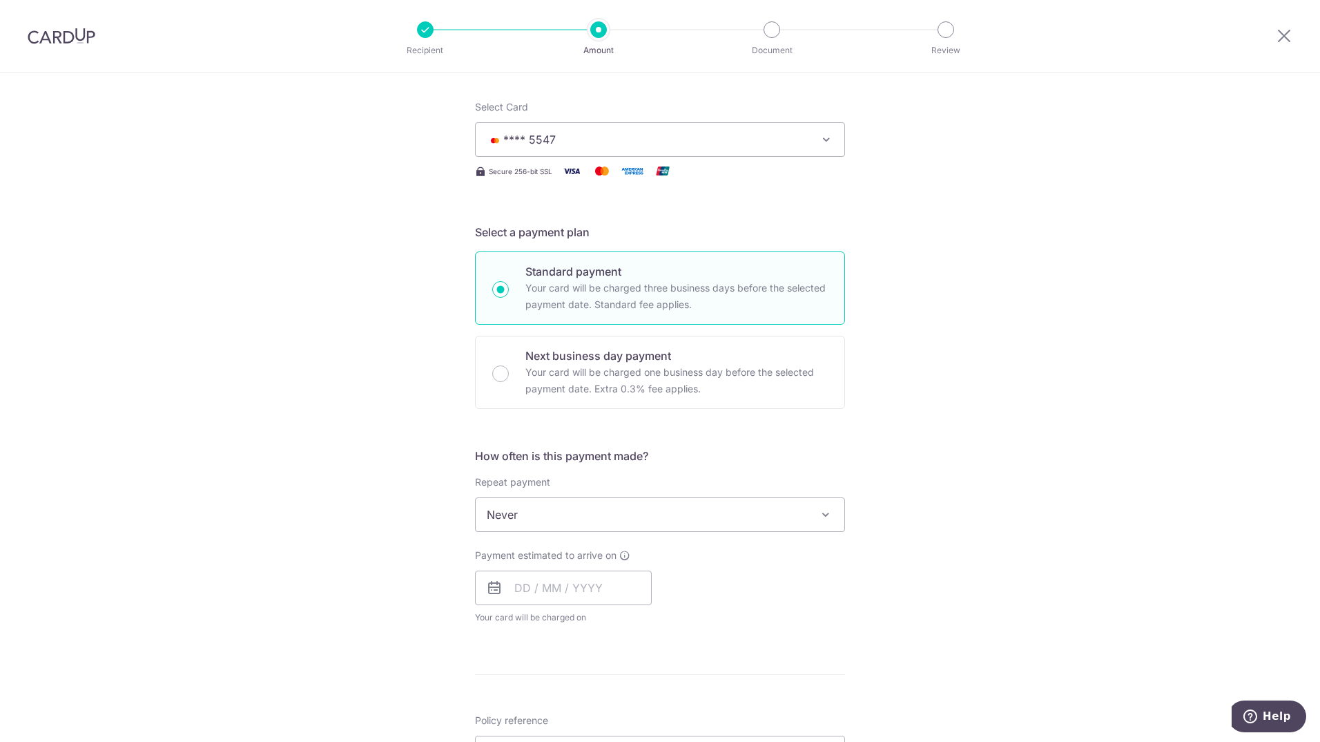
click at [771, 522] on span "Never" at bounding box center [660, 514] width 369 height 33
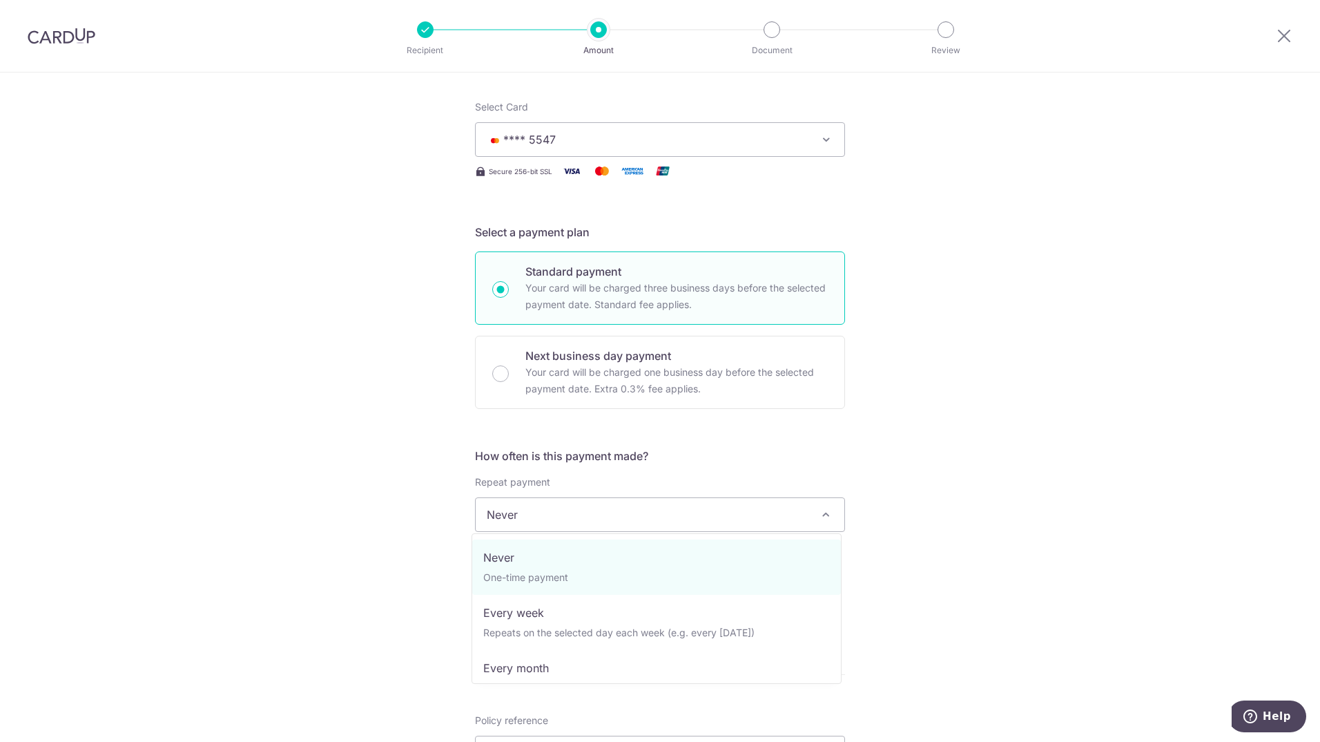
scroll to position [69, 0]
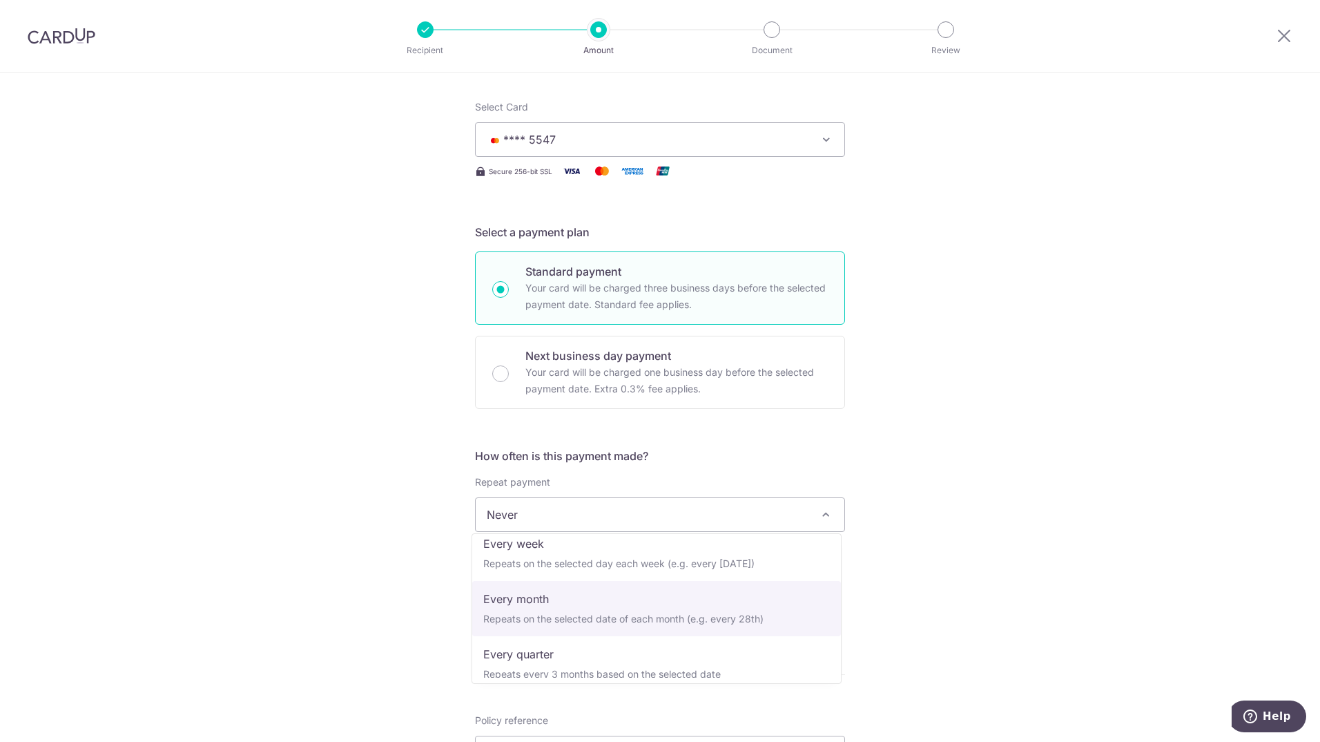
select select "3"
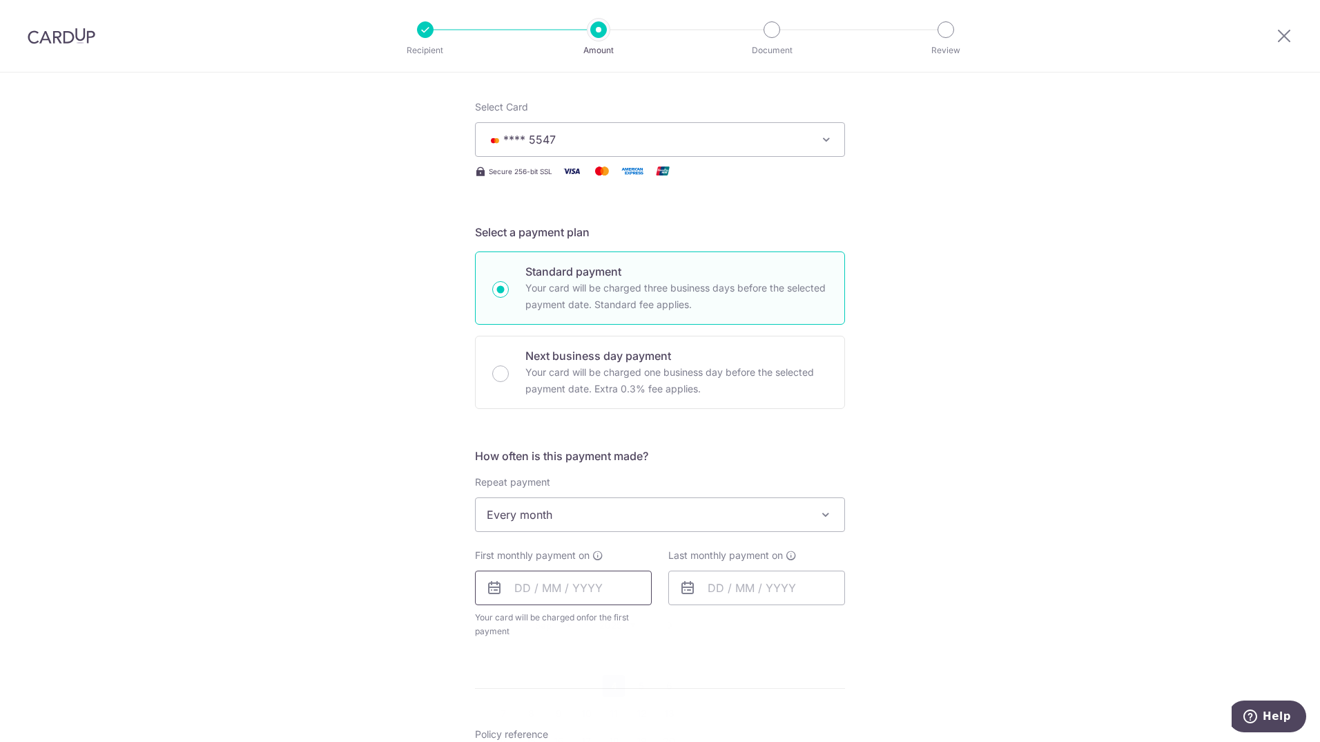
click at [560, 586] on input "text" at bounding box center [563, 587] width 177 height 35
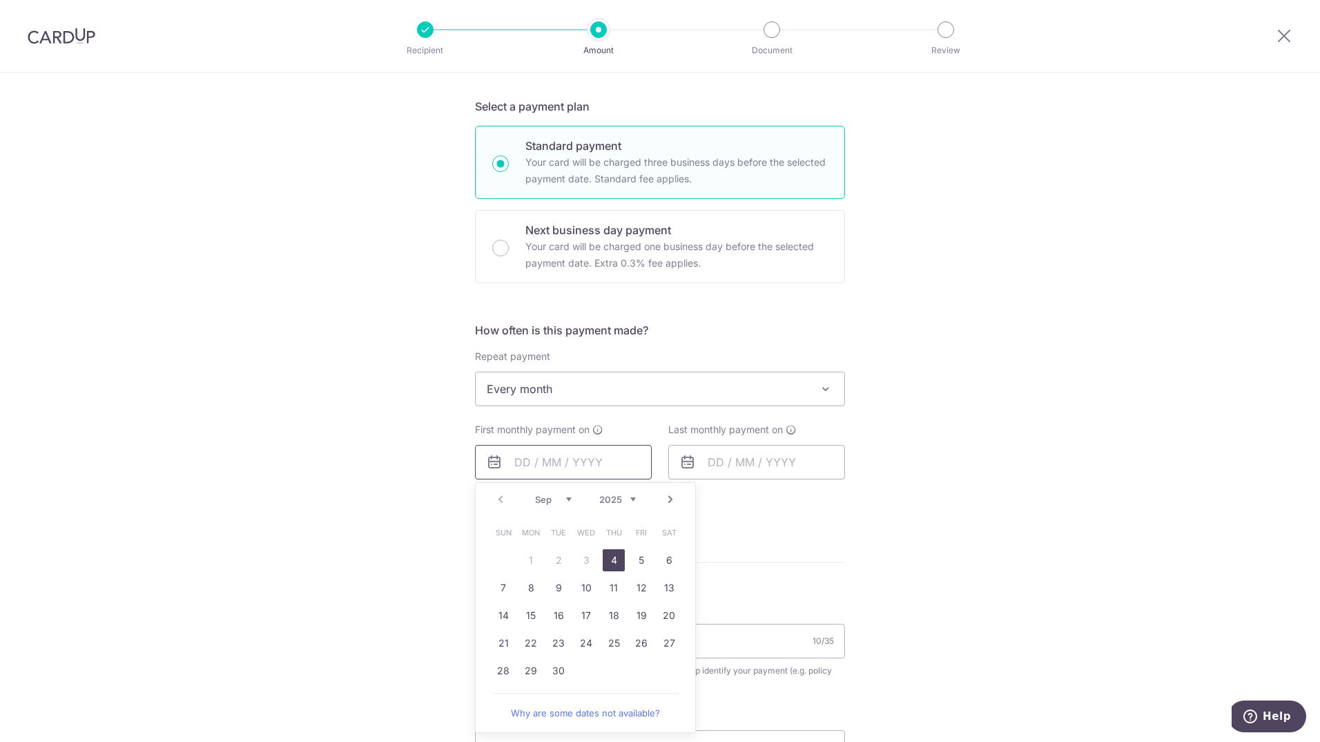
scroll to position [298, 0]
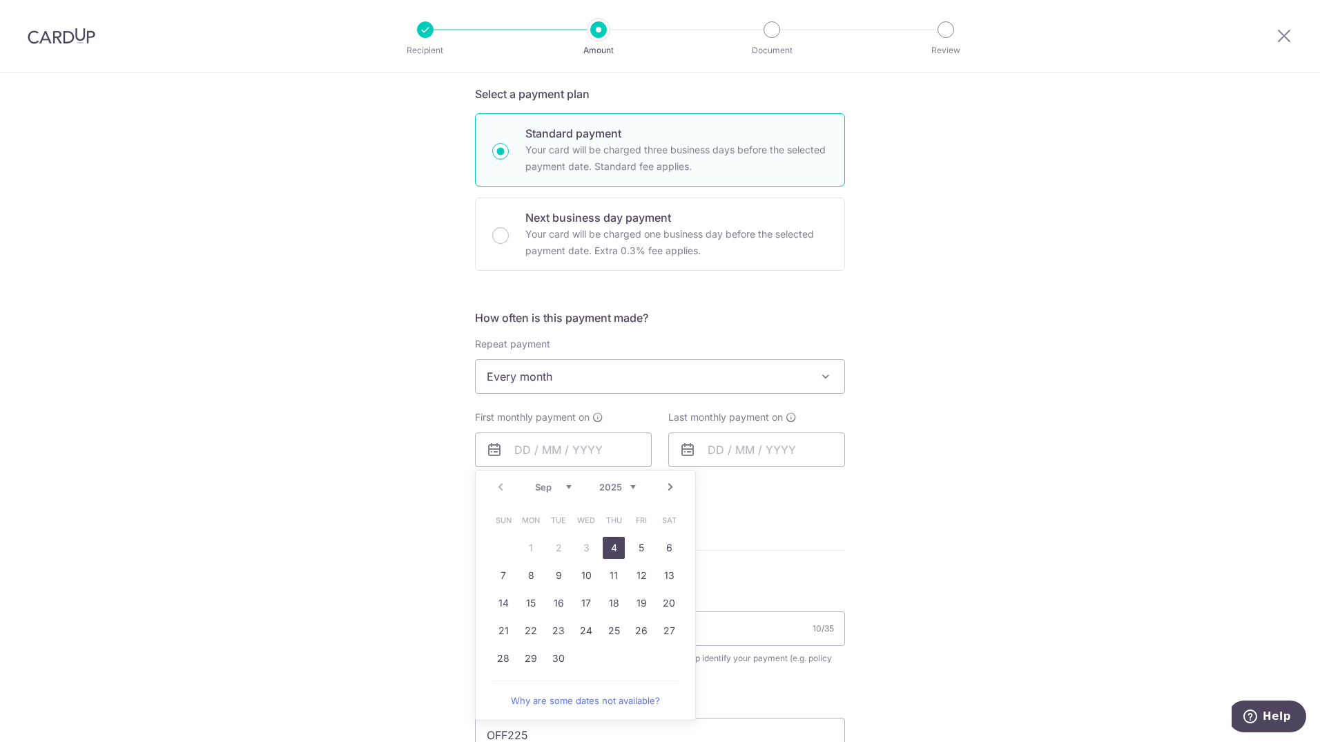
click at [603, 549] on link "4" at bounding box center [614, 548] width 22 height 22
type input "[DATE]"
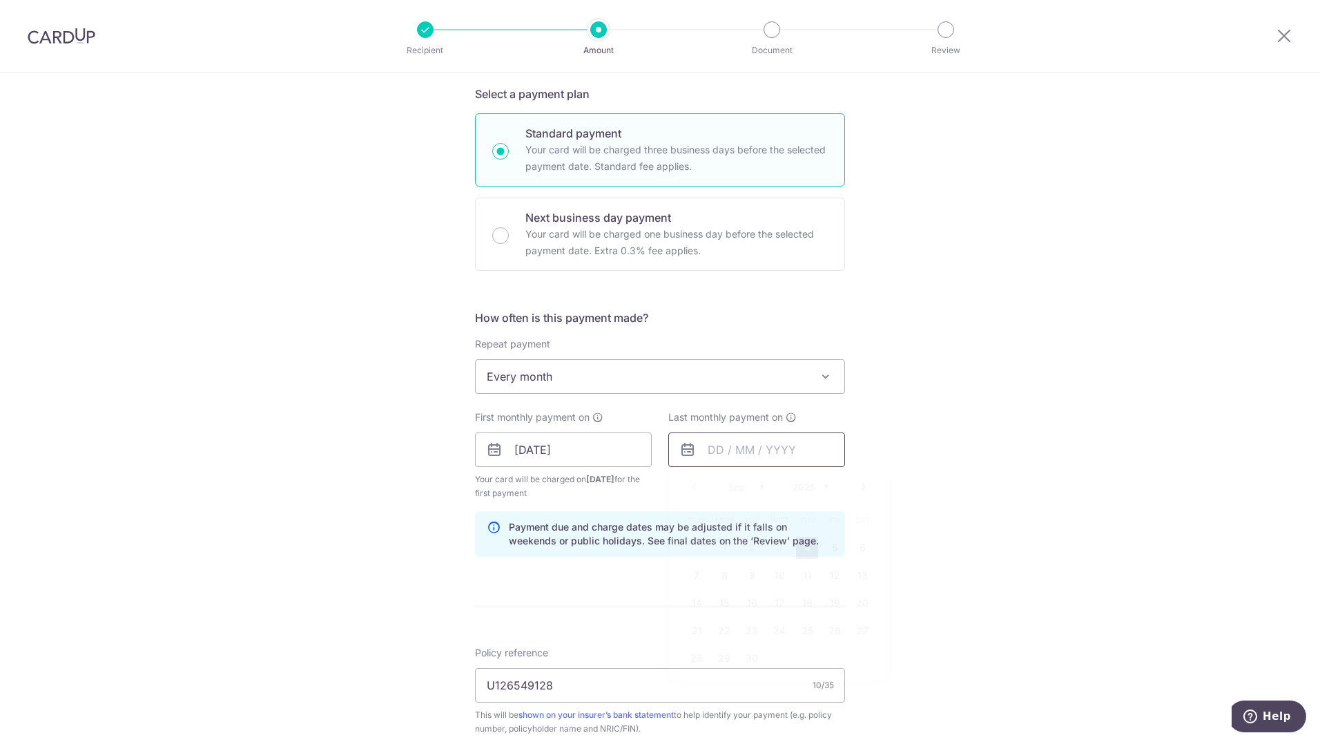
click at [743, 450] on input "text" at bounding box center [756, 449] width 177 height 35
click at [863, 485] on link "Next" at bounding box center [864, 487] width 17 height 17
click at [690, 480] on link "Prev" at bounding box center [694, 487] width 17 height 17
click at [695, 650] on link "28" at bounding box center [697, 658] width 22 height 22
type input "[DATE]"
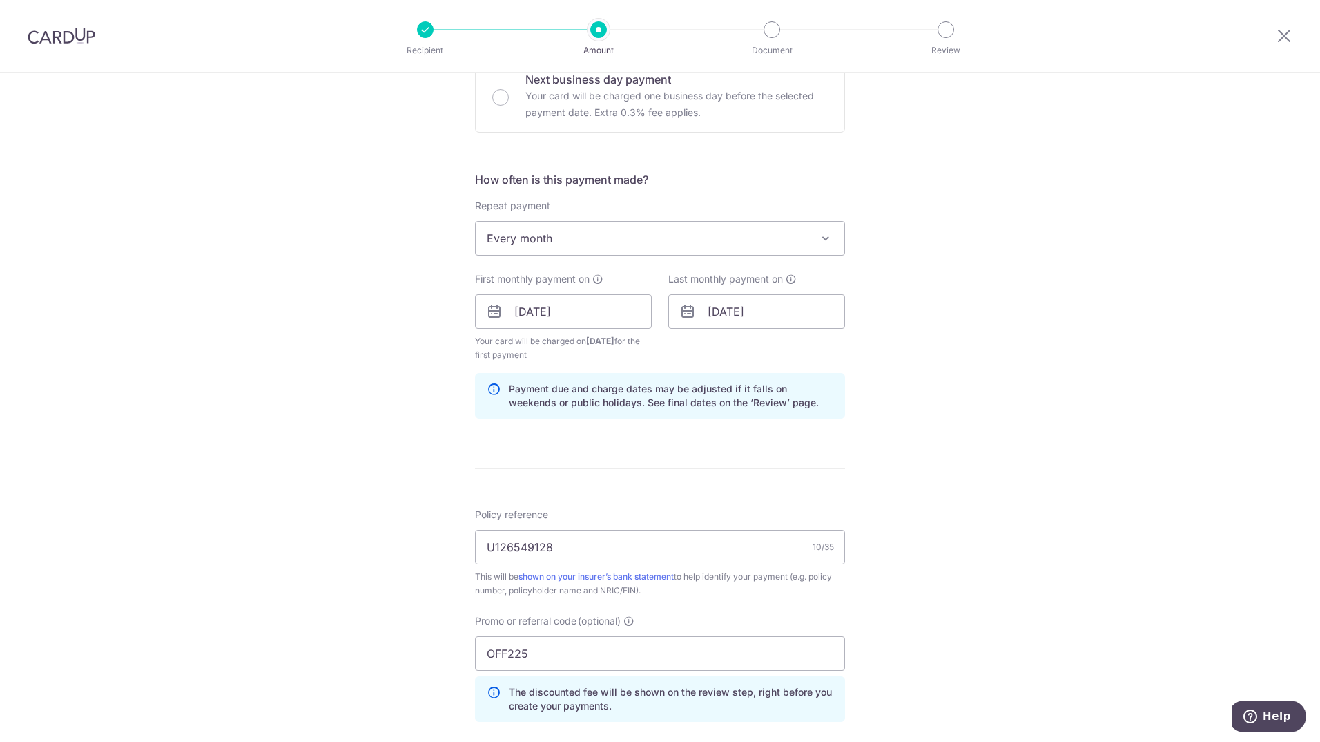
scroll to position [505, 0]
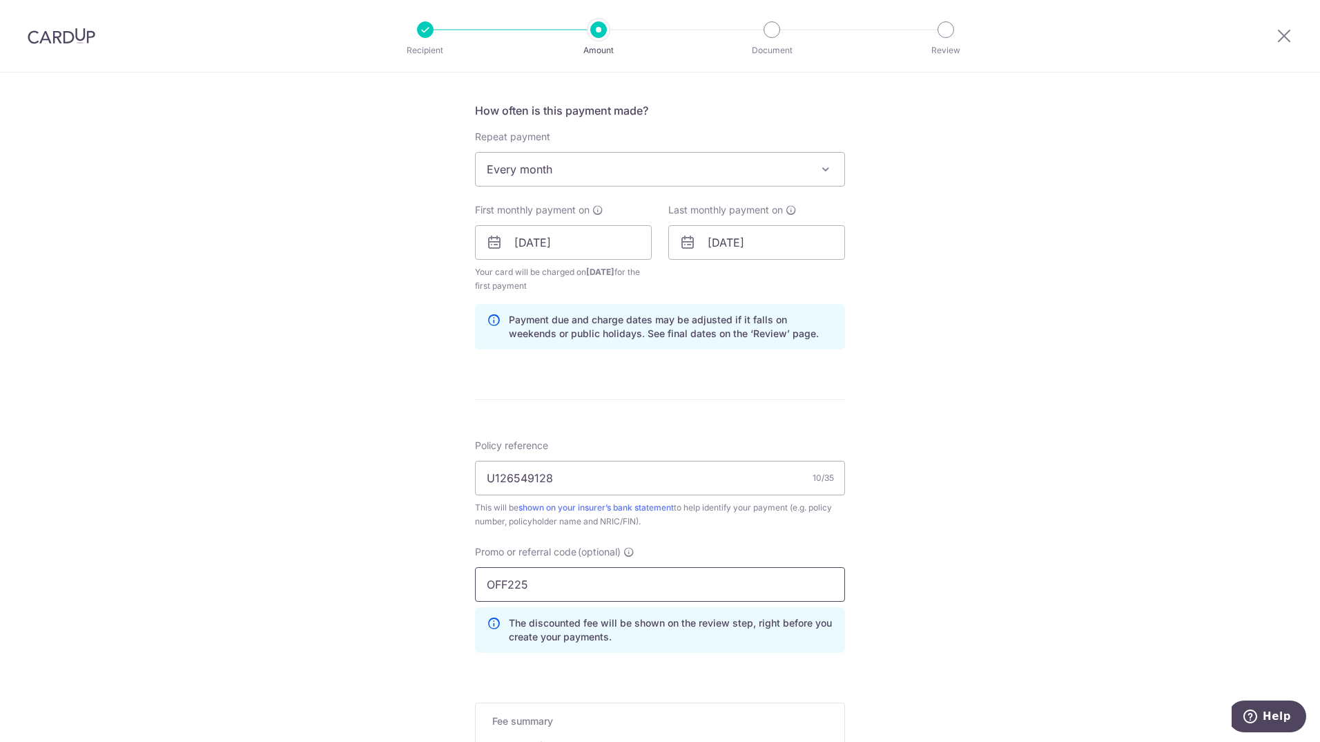
click at [710, 579] on input "OFF225" at bounding box center [660, 584] width 370 height 35
type input "OFF185"
click button "Add Card" at bounding box center [0, 0] width 0 height 0
click at [719, 577] on input "OFF185" at bounding box center [660, 584] width 370 height 35
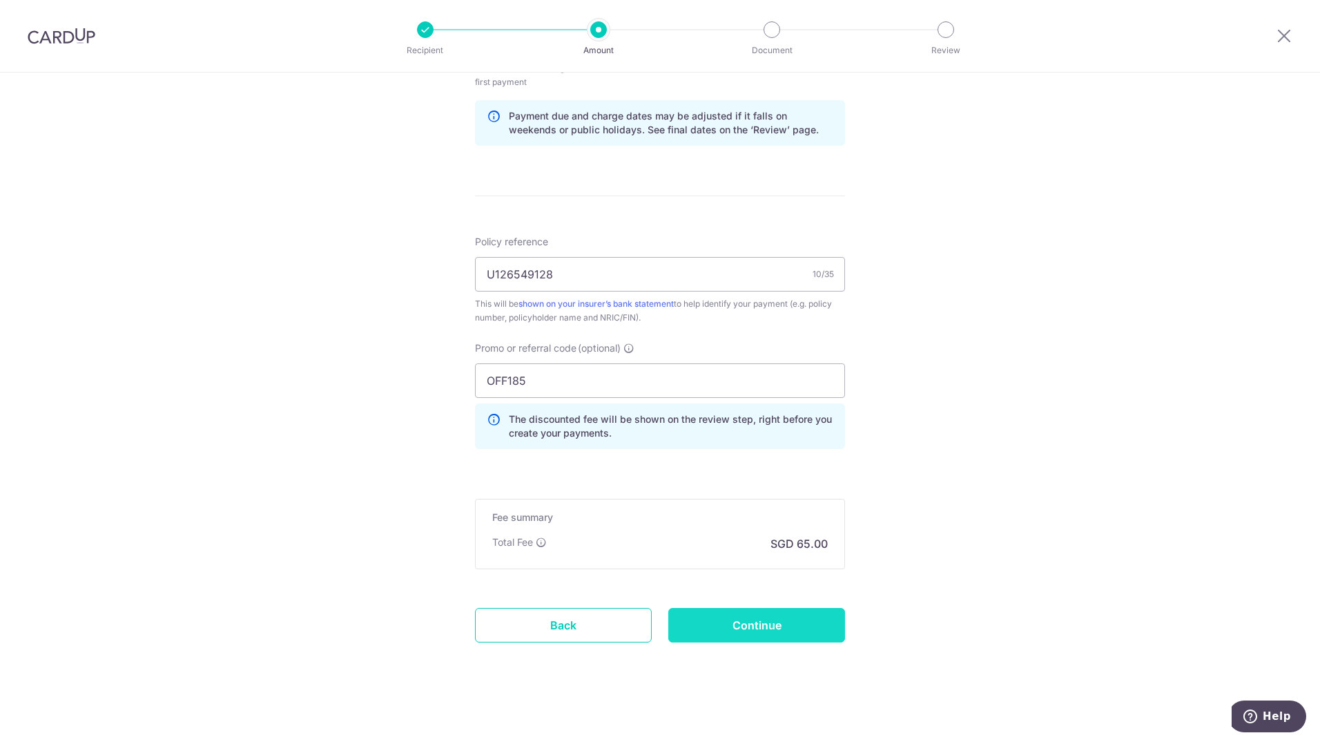
click at [800, 623] on input "Continue" at bounding box center [756, 625] width 177 height 35
type input "Create Schedule"
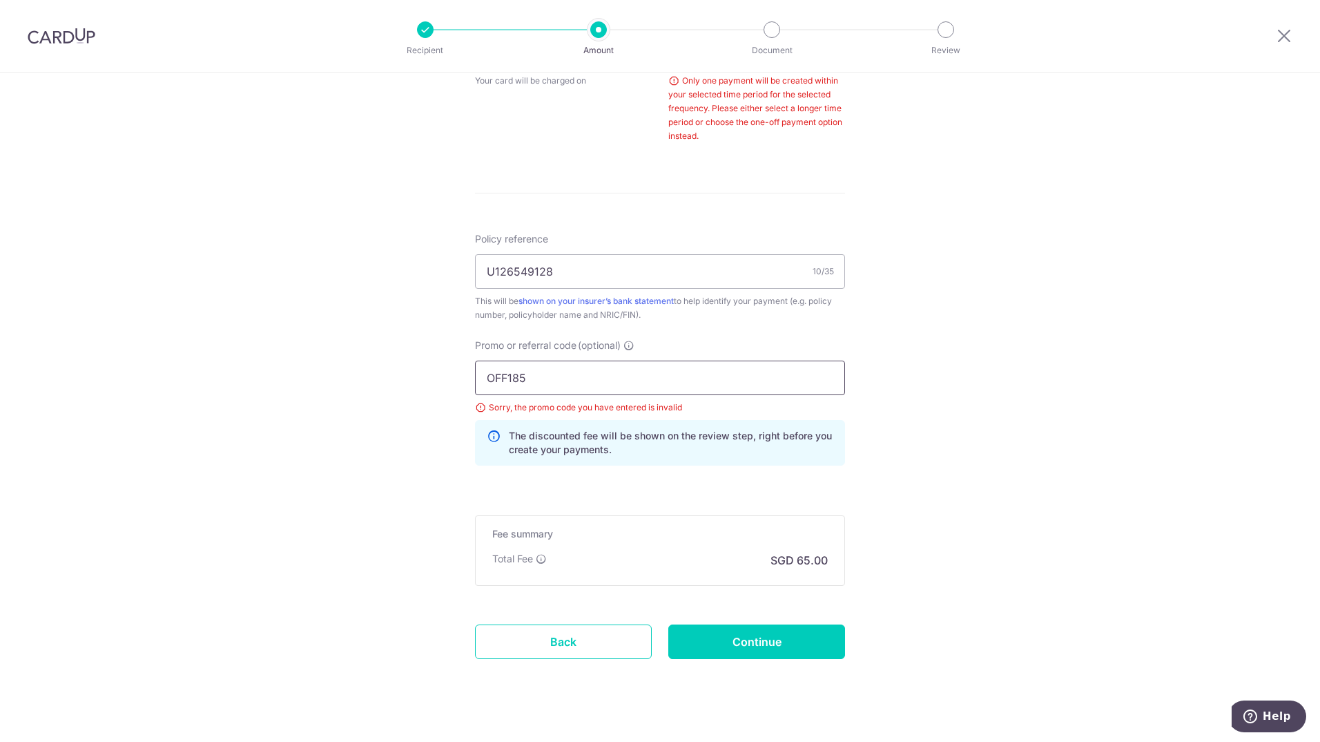
drag, startPoint x: 622, startPoint y: 388, endPoint x: 449, endPoint y: 380, distance: 173.5
click at [449, 380] on div "Tell us more about your payment Enter payment amount SGD 2,500.00 2500.00 Selec…" at bounding box center [660, 69] width 1320 height 1386
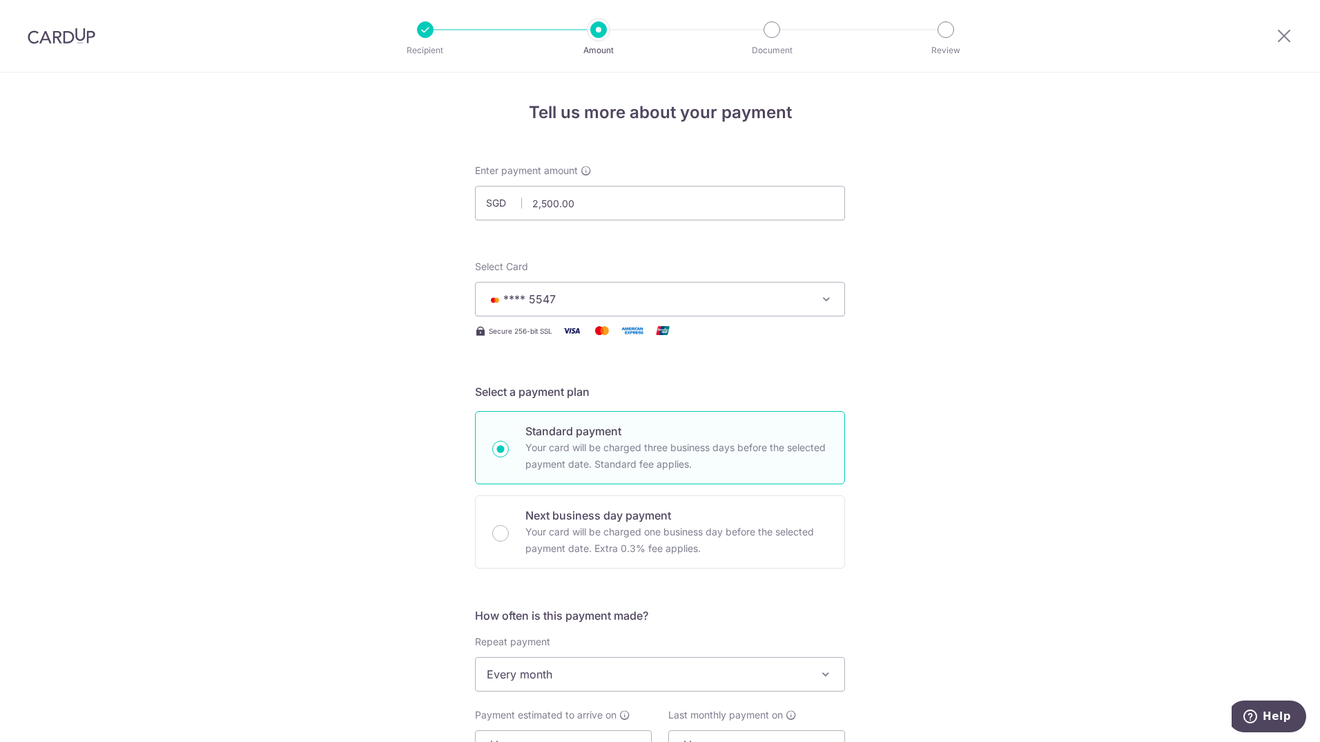
click at [601, 295] on span "**** 5547" at bounding box center [648, 299] width 322 height 17
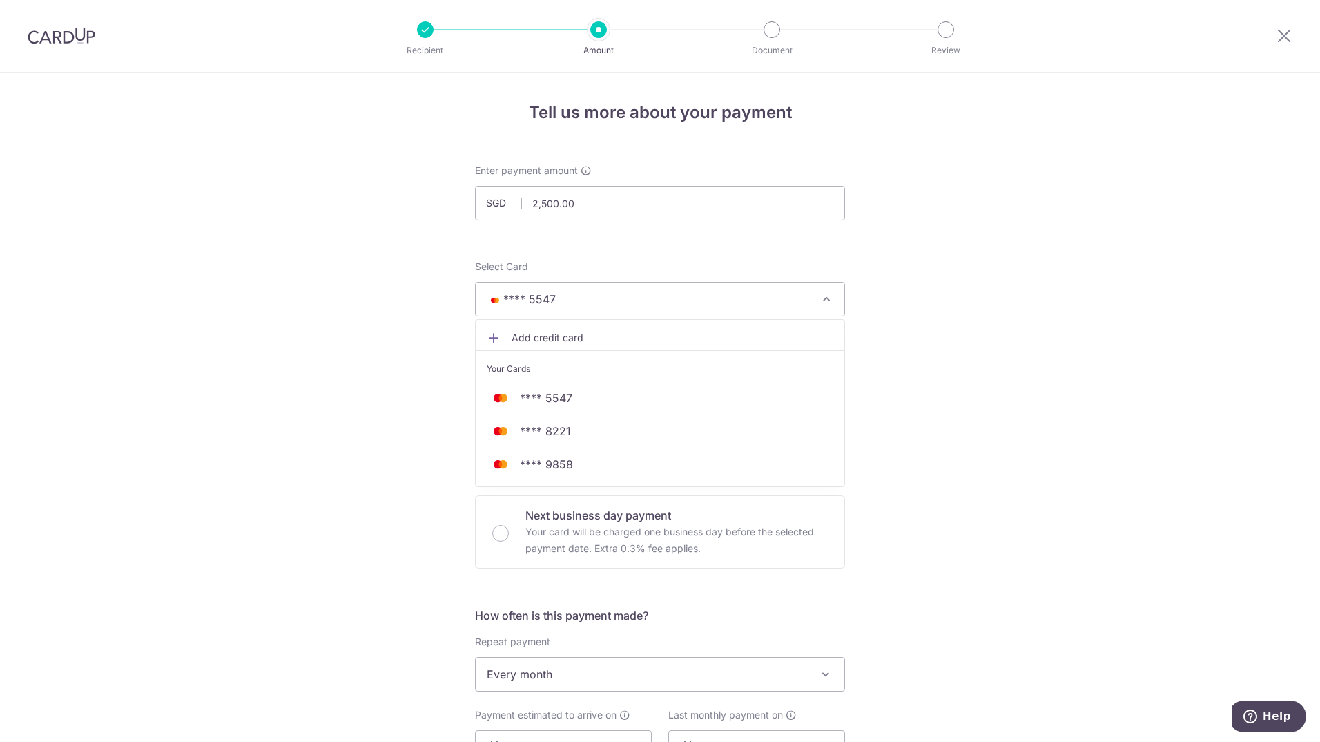
click at [556, 332] on span "Add credit card" at bounding box center [673, 338] width 322 height 14
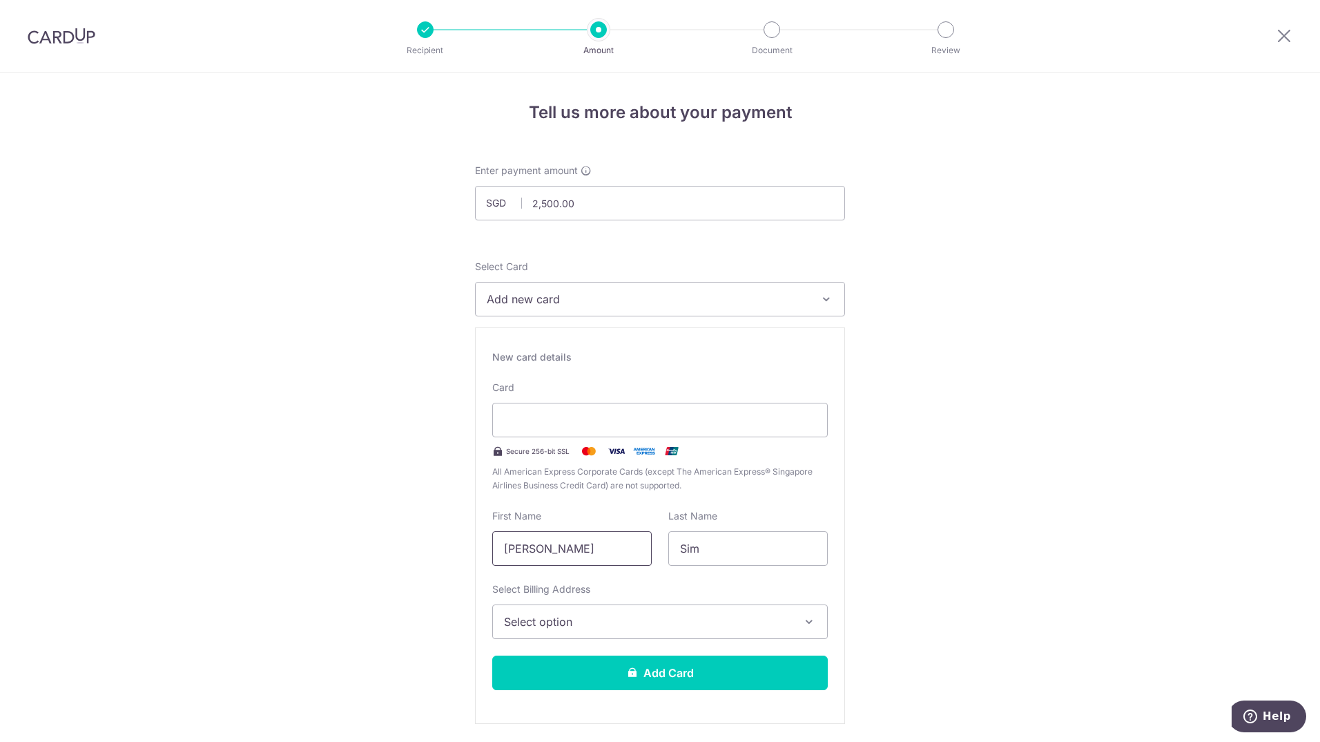
click at [605, 543] on input "Sok Khim" at bounding box center [572, 548] width 160 height 35
click at [749, 430] on div at bounding box center [660, 420] width 336 height 35
click at [687, 626] on span "Select option" at bounding box center [647, 621] width 287 height 17
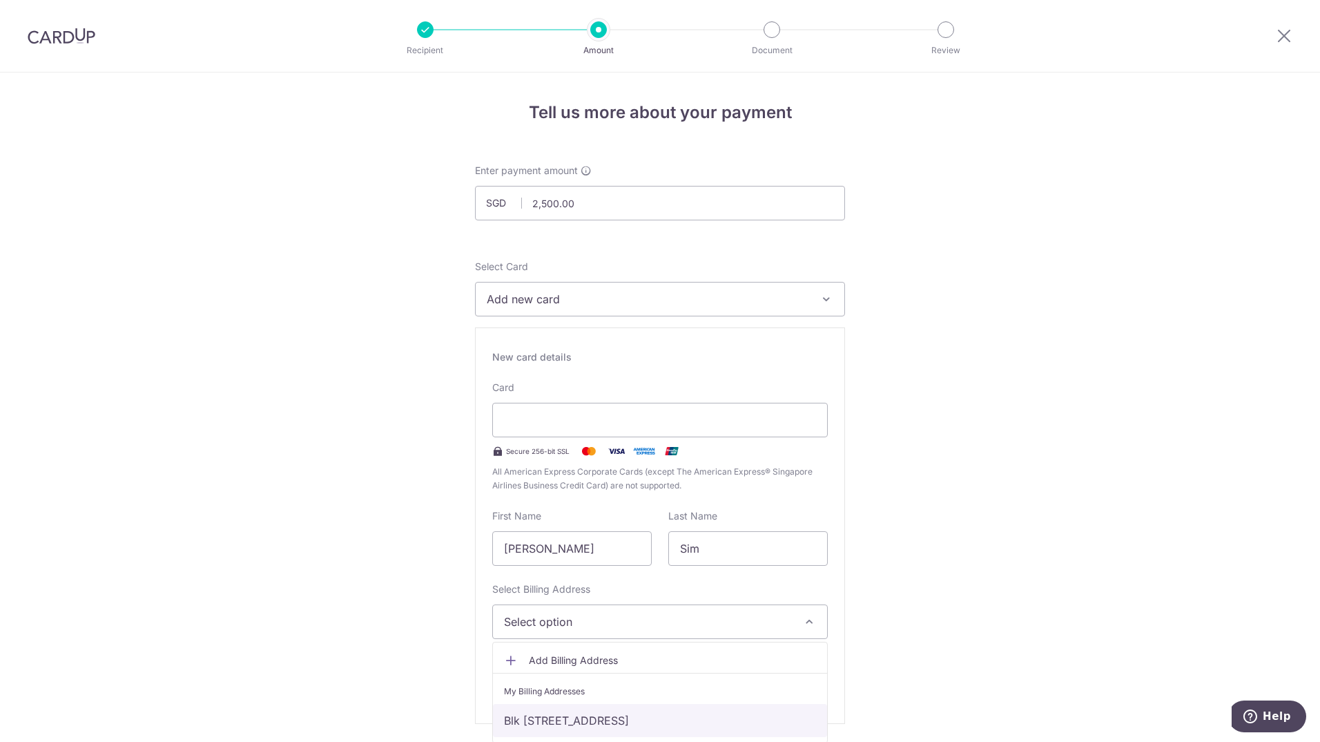
click at [671, 720] on link "Blk [STREET_ADDRESS]" at bounding box center [660, 720] width 334 height 33
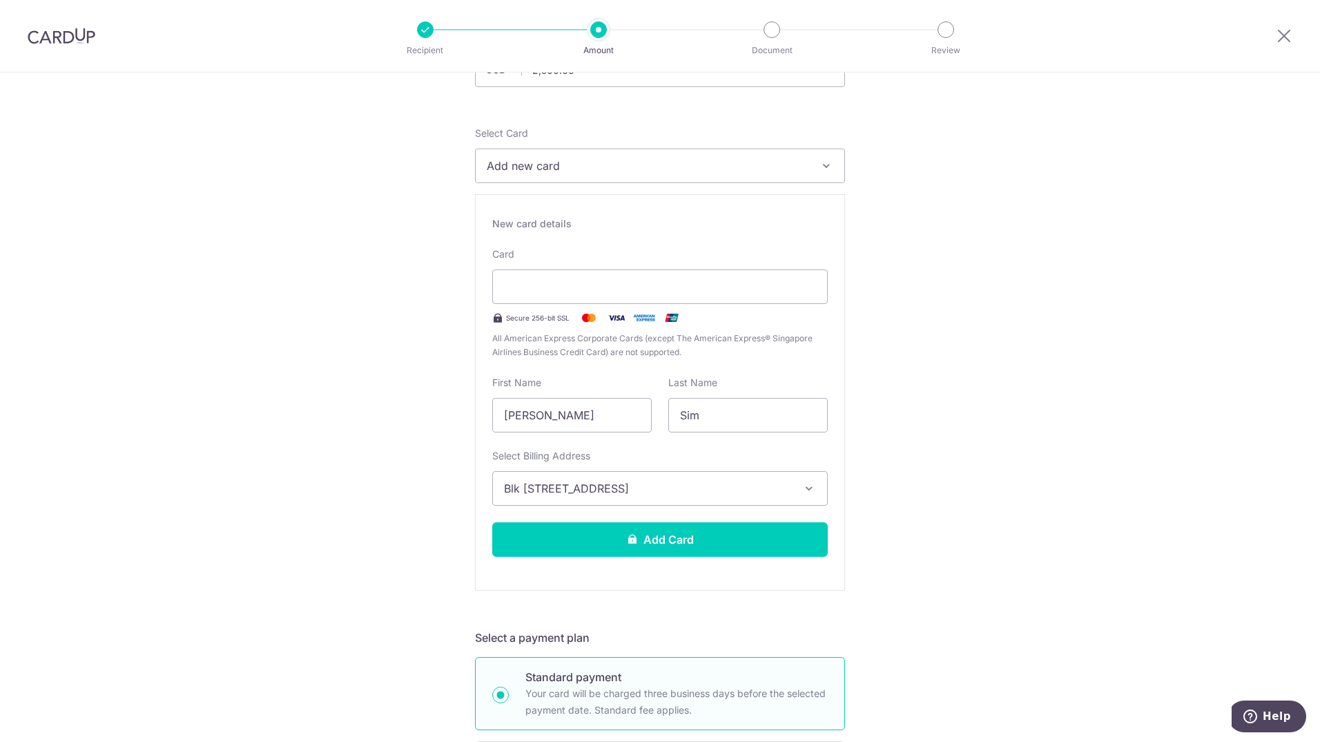
scroll to position [138, 0]
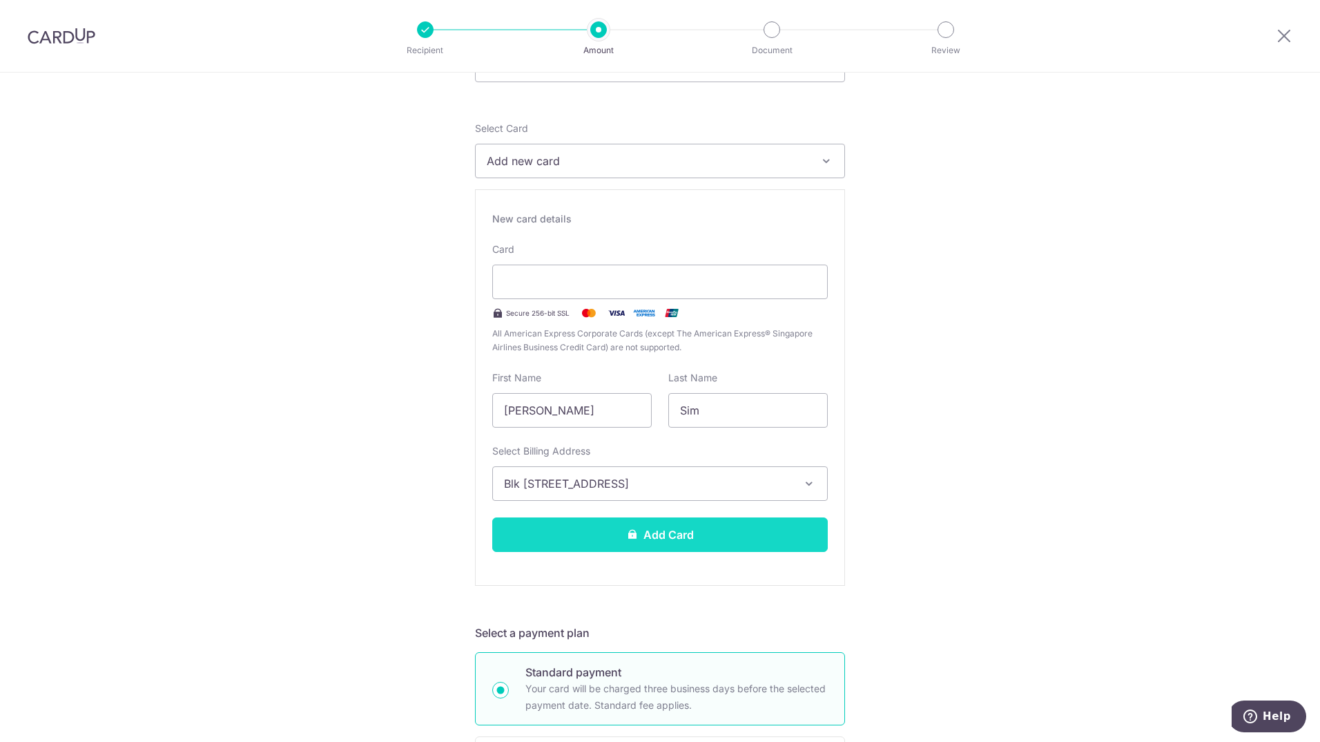
click at [744, 527] on button "Add Card" at bounding box center [660, 534] width 336 height 35
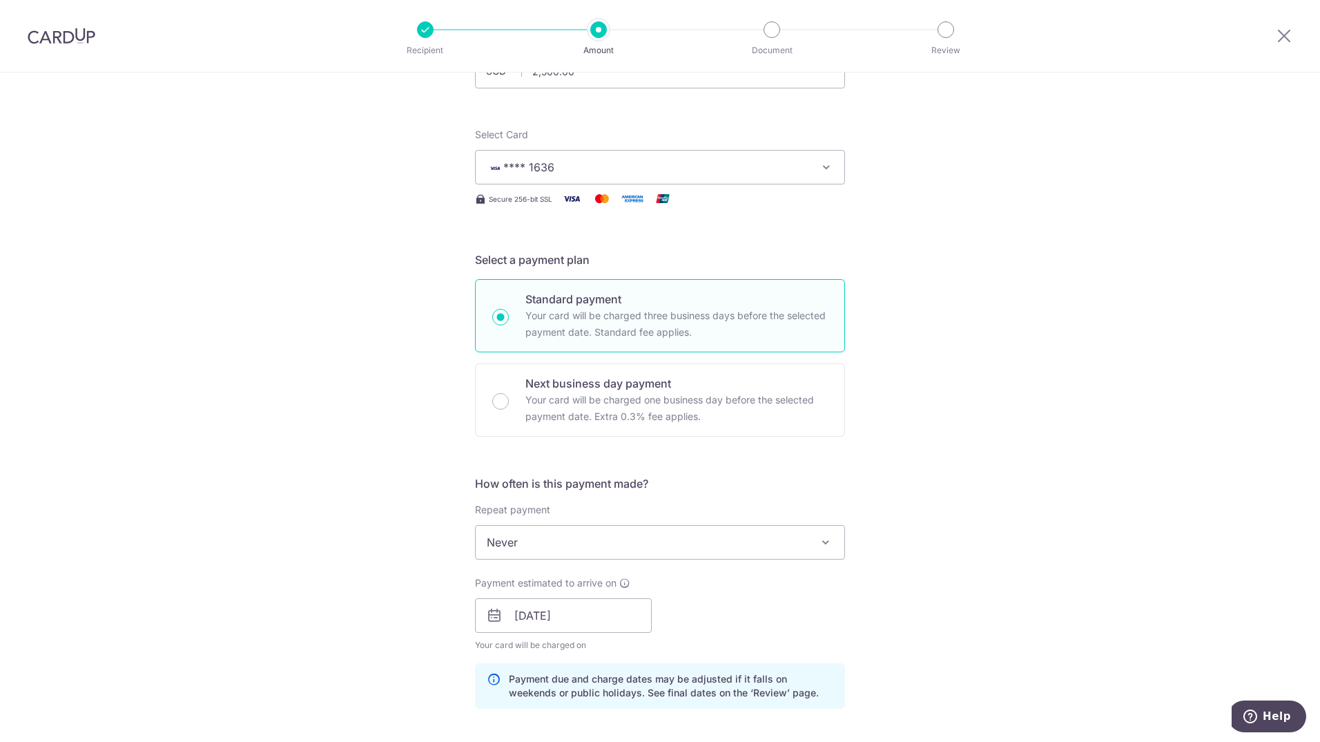
scroll to position [207, 0]
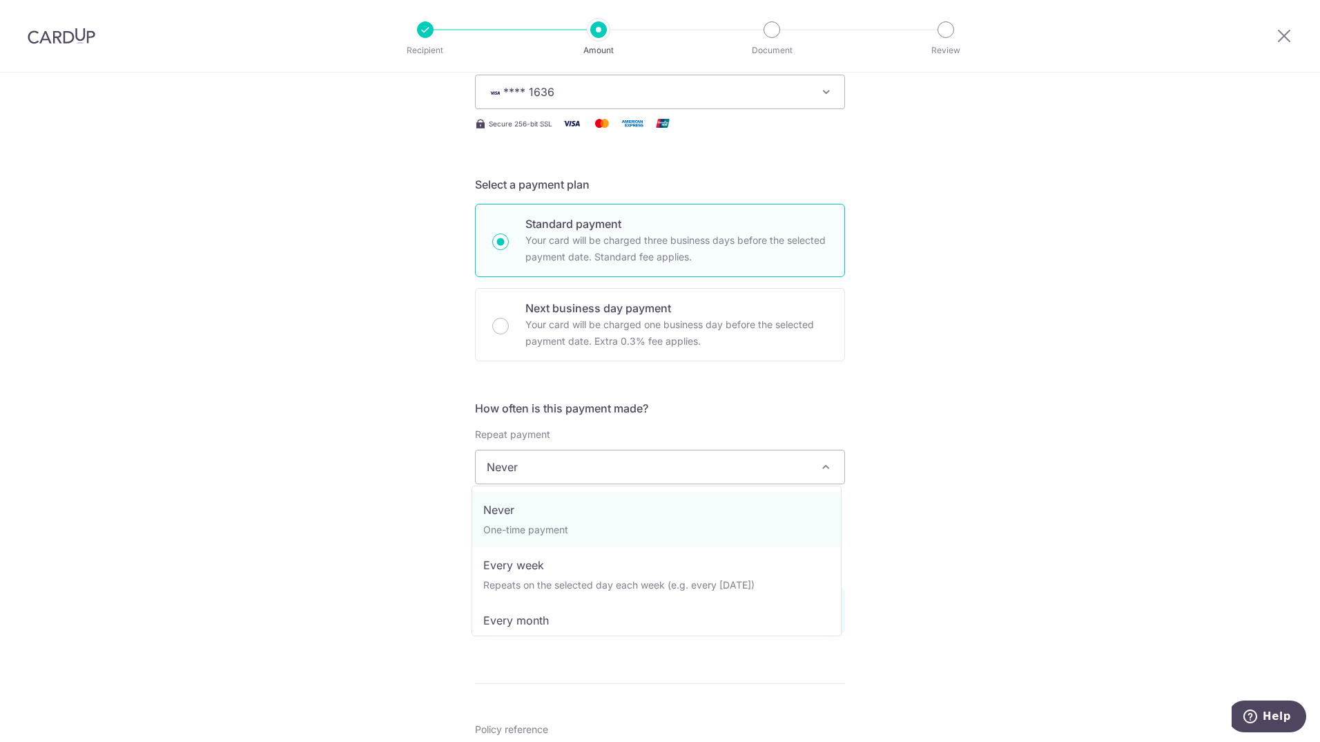
click at [769, 472] on span "Never" at bounding box center [660, 466] width 369 height 33
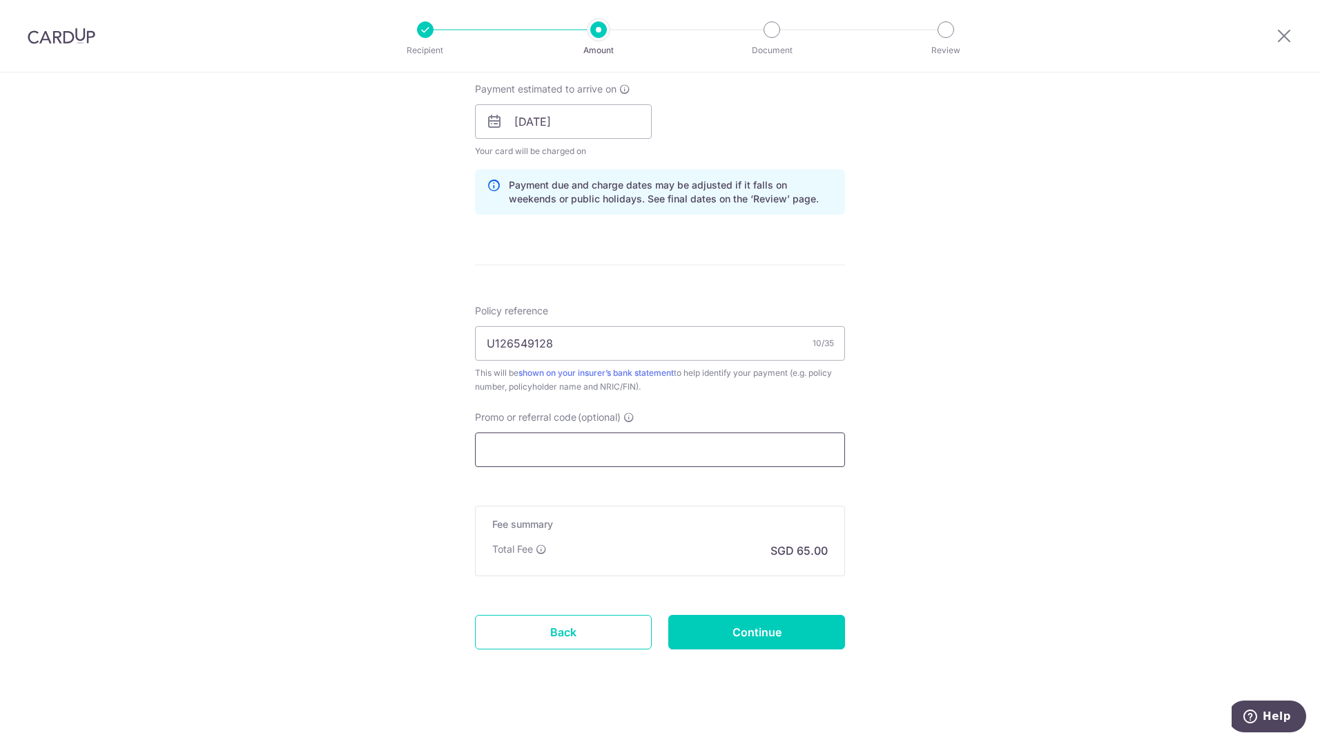
scroll to position [633, 0]
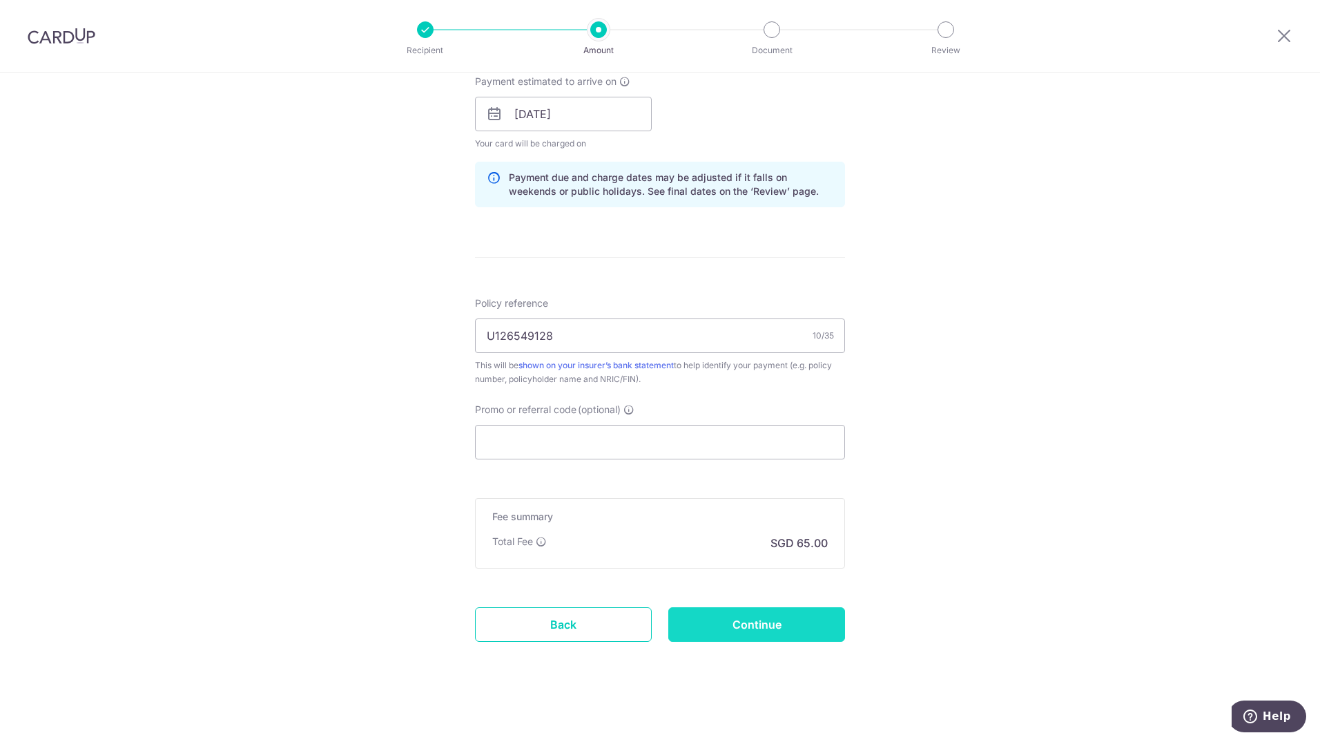
click at [786, 624] on input "Continue" at bounding box center [756, 624] width 177 height 35
type input "Create Schedule"
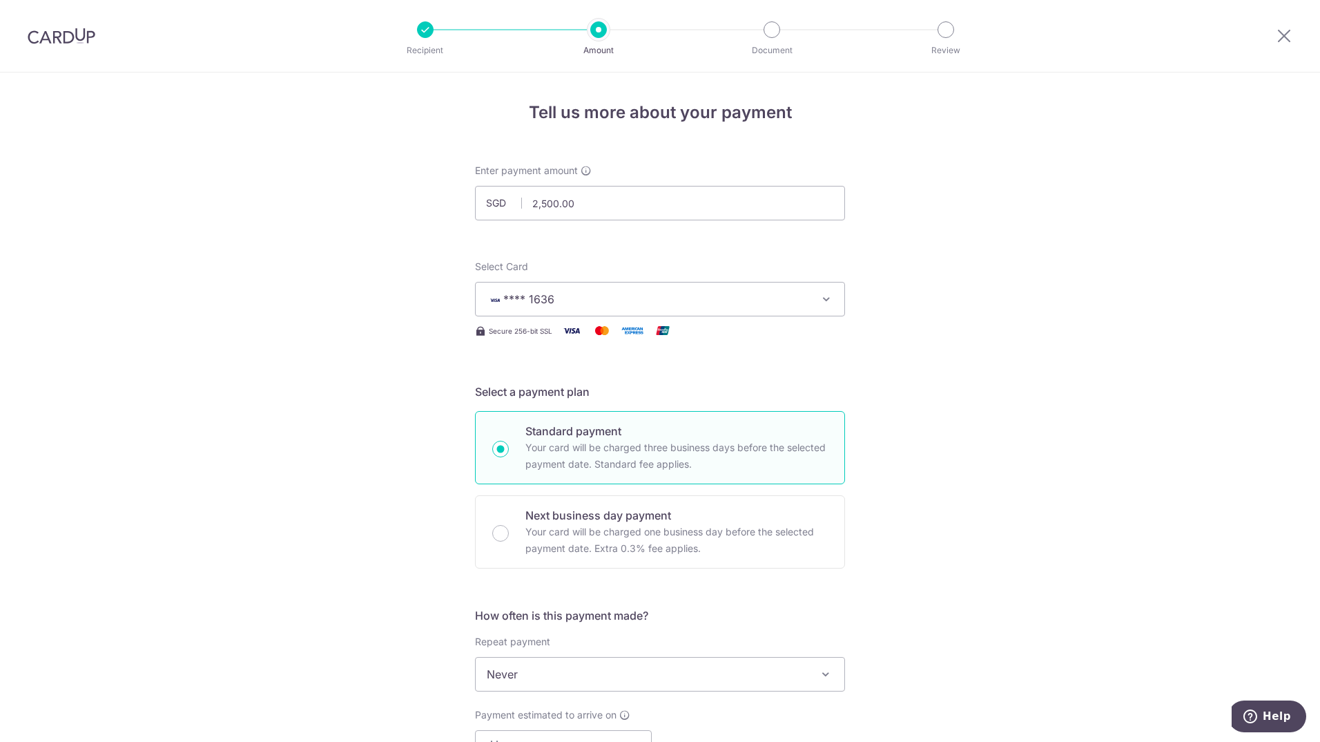
click at [655, 302] on span "**** 1636" at bounding box center [648, 299] width 322 height 17
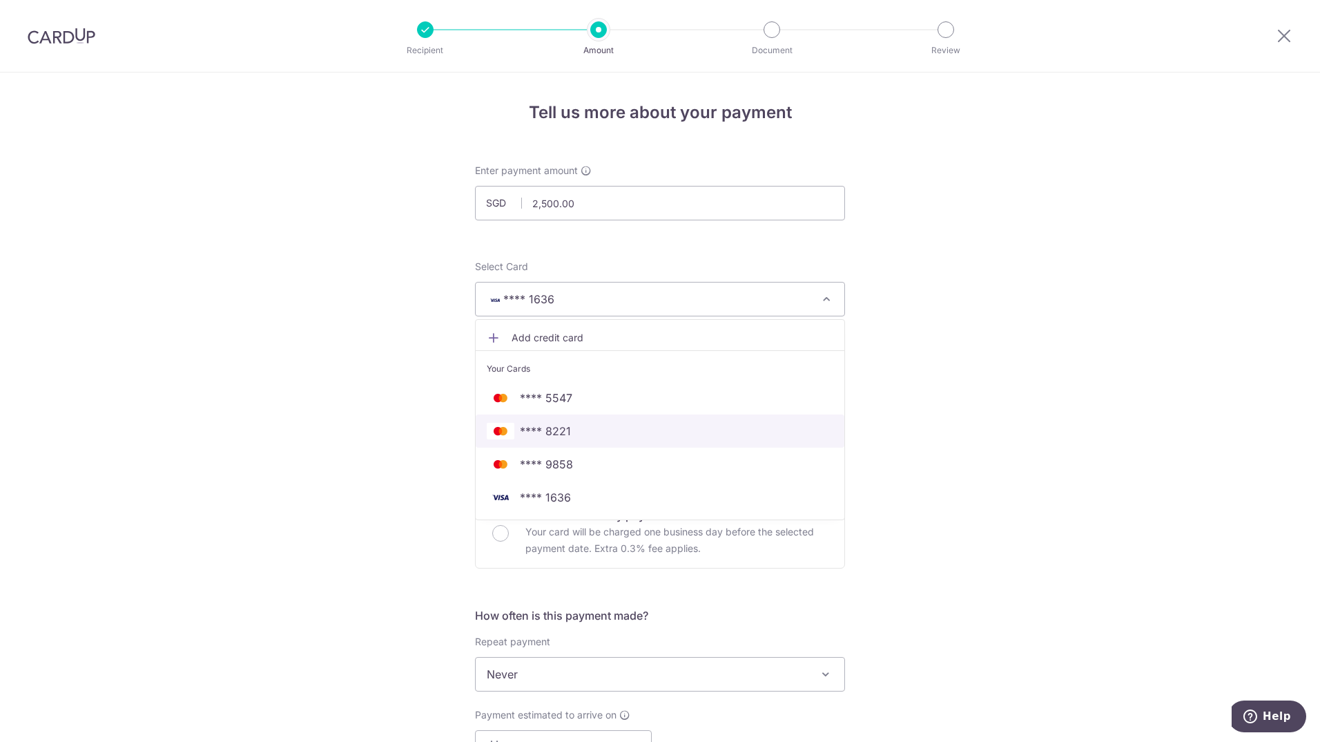
scroll to position [69, 0]
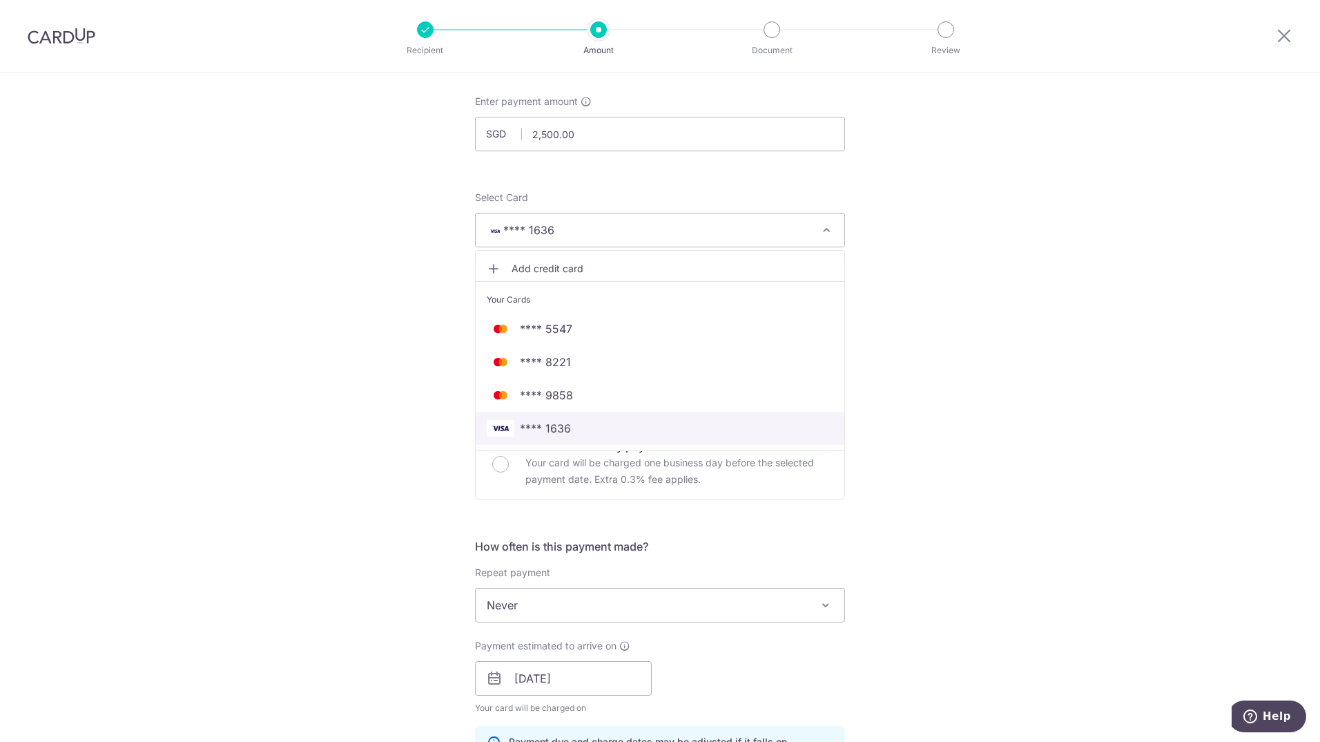
click at [706, 420] on span "**** 1636" at bounding box center [660, 428] width 347 height 17
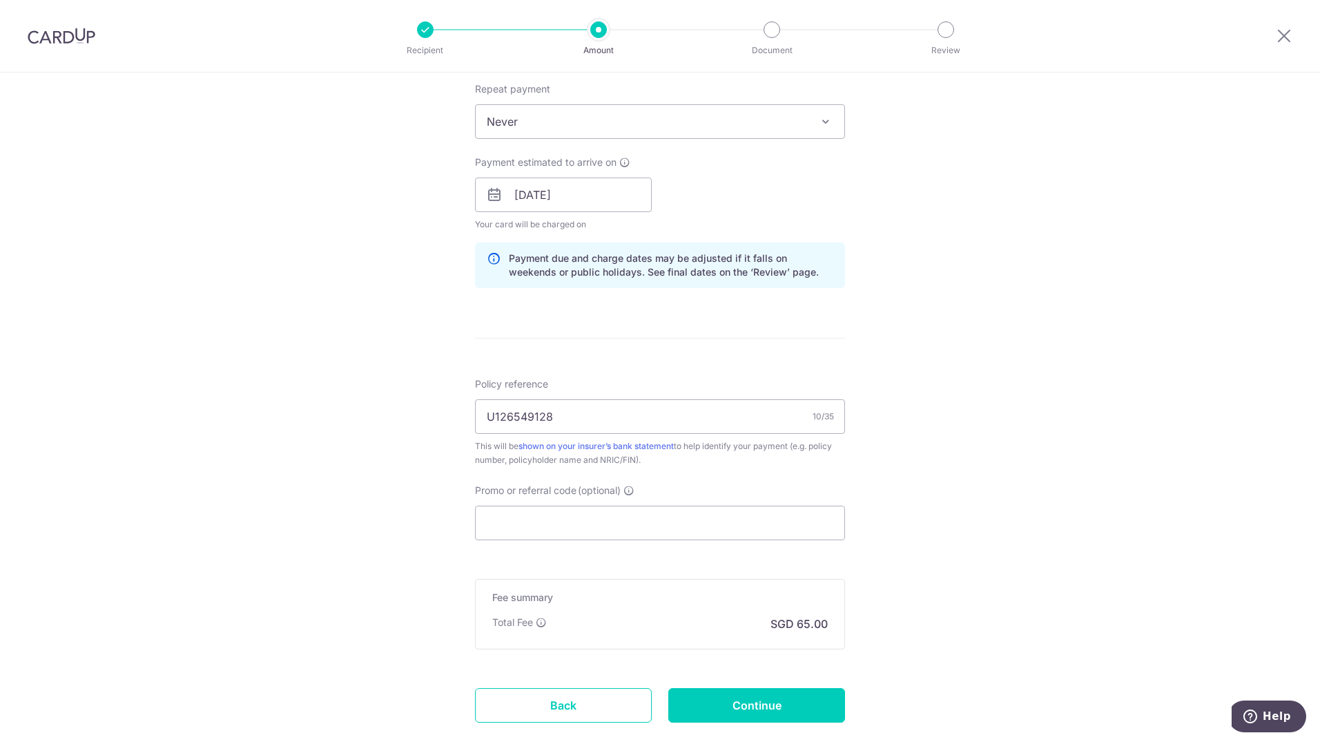
scroll to position [633, 0]
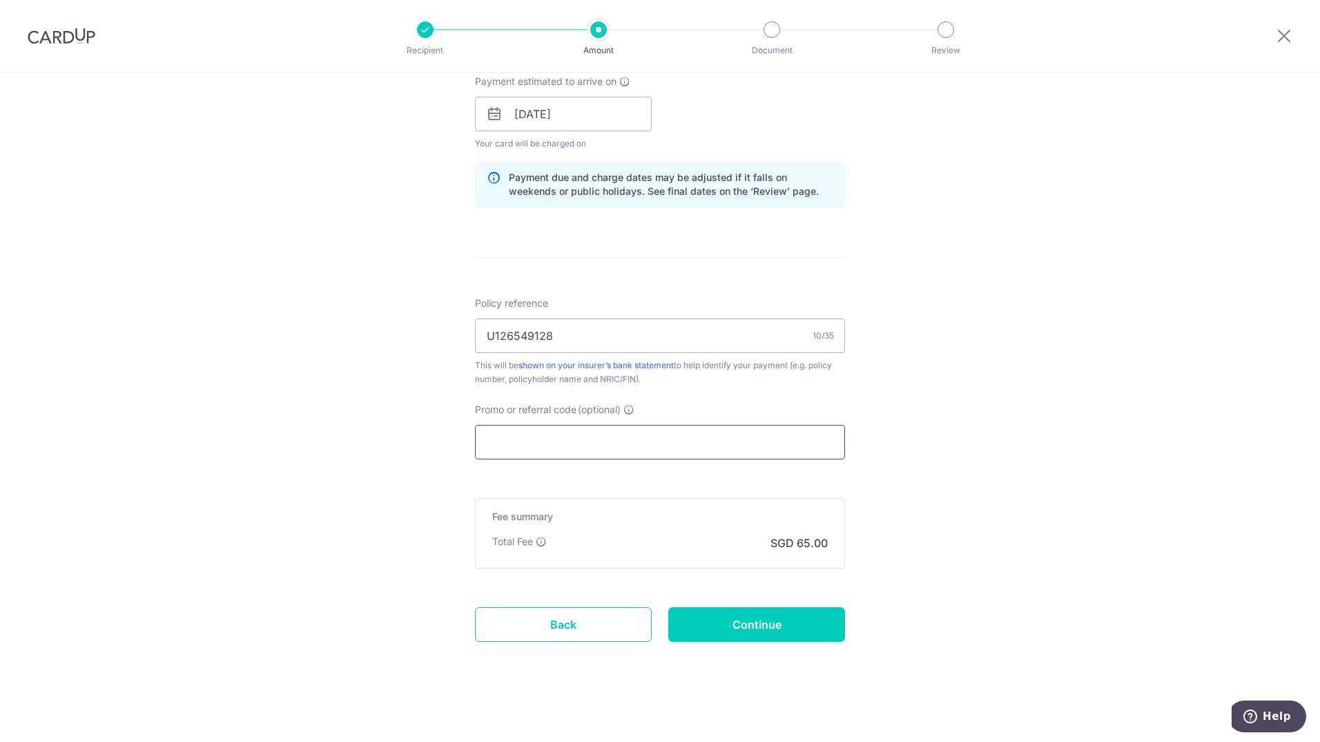
click at [668, 425] on input "Promo or referral code (optional)" at bounding box center [660, 442] width 370 height 35
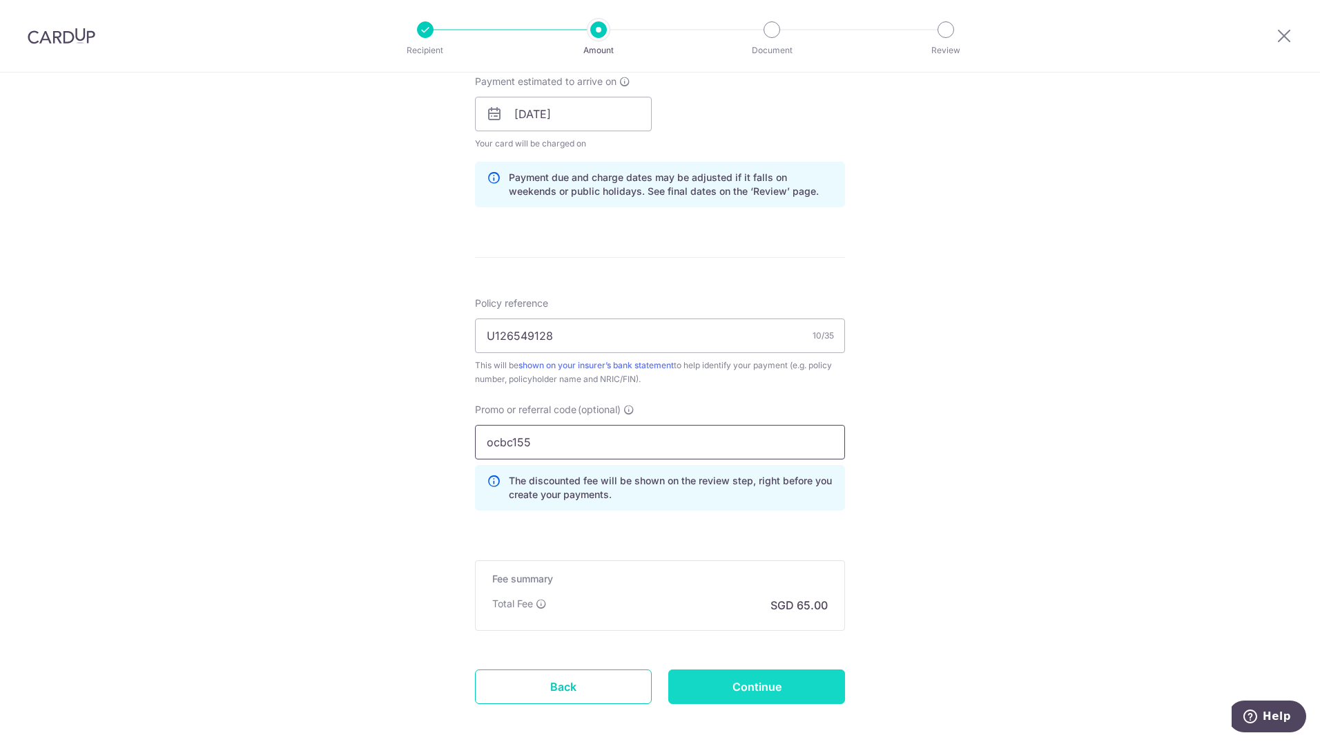
type input "ocbc155"
click at [764, 693] on input "Continue" at bounding box center [756, 686] width 177 height 35
type input "Update Schedule"
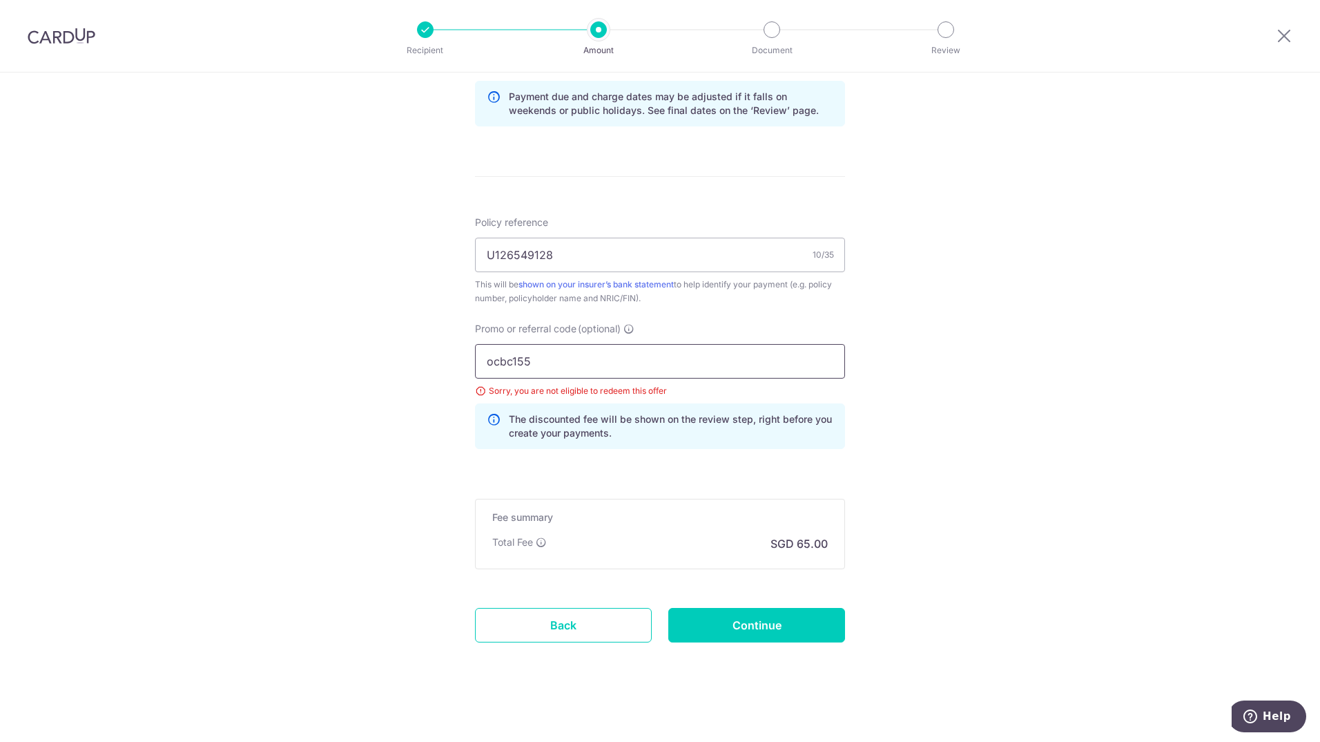
click at [610, 349] on input "ocbc155" at bounding box center [660, 361] width 370 height 35
type input "o"
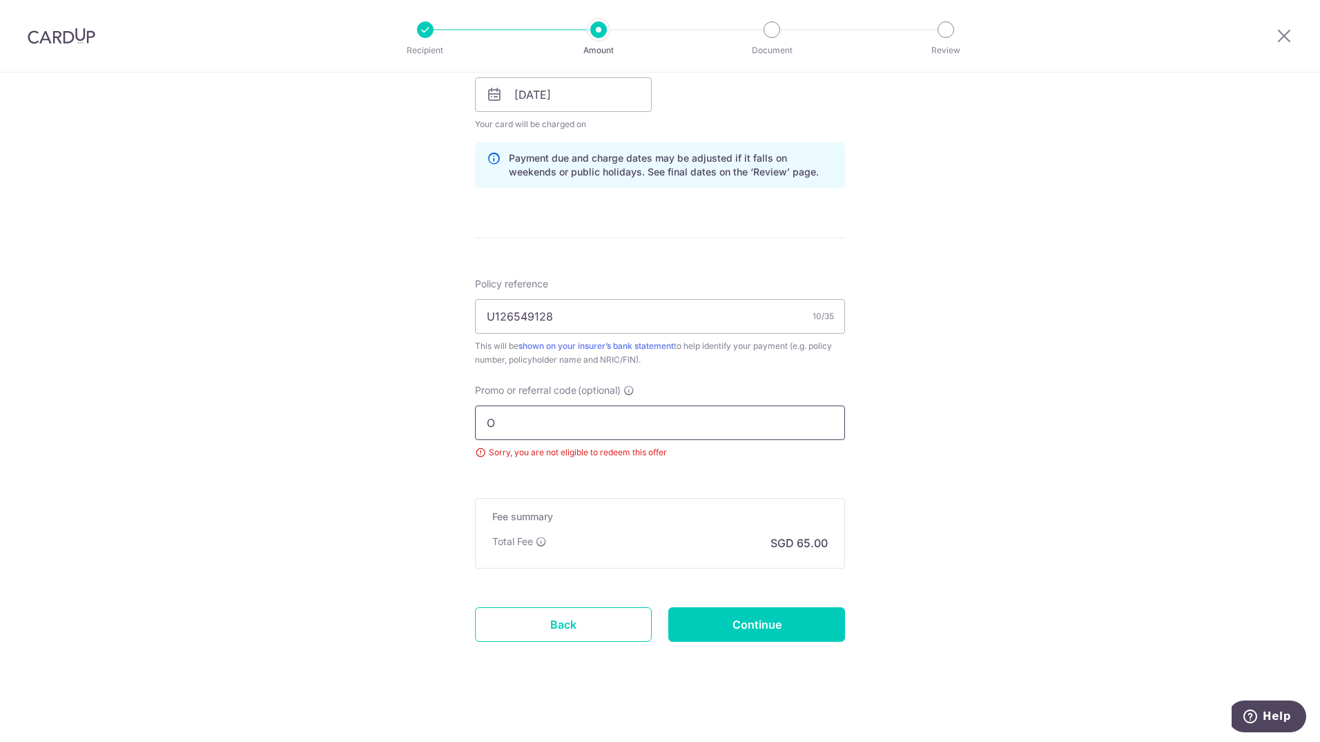
scroll to position [714, 0]
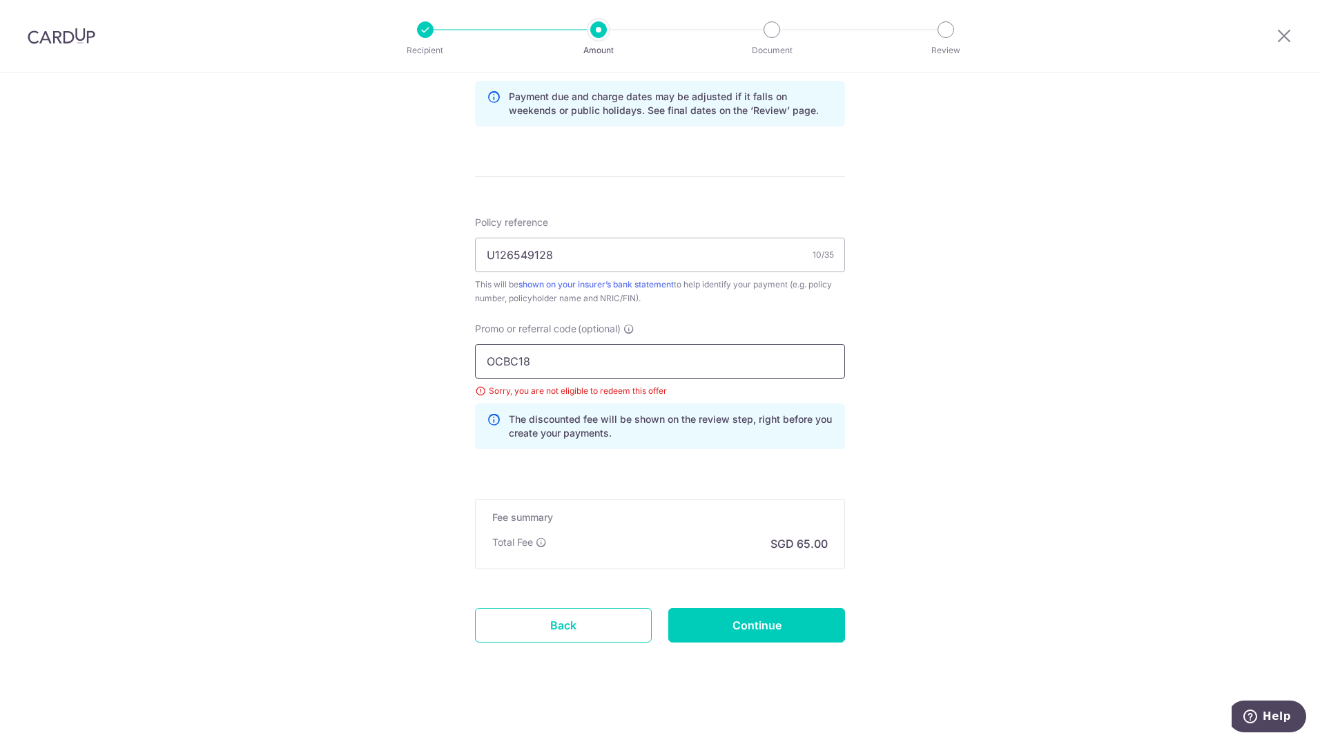
type input "OCBC18"
click button "Add Card" at bounding box center [0, 0] width 0 height 0
click at [769, 621] on input "Continue" at bounding box center [756, 625] width 177 height 35
type input "Update Schedule"
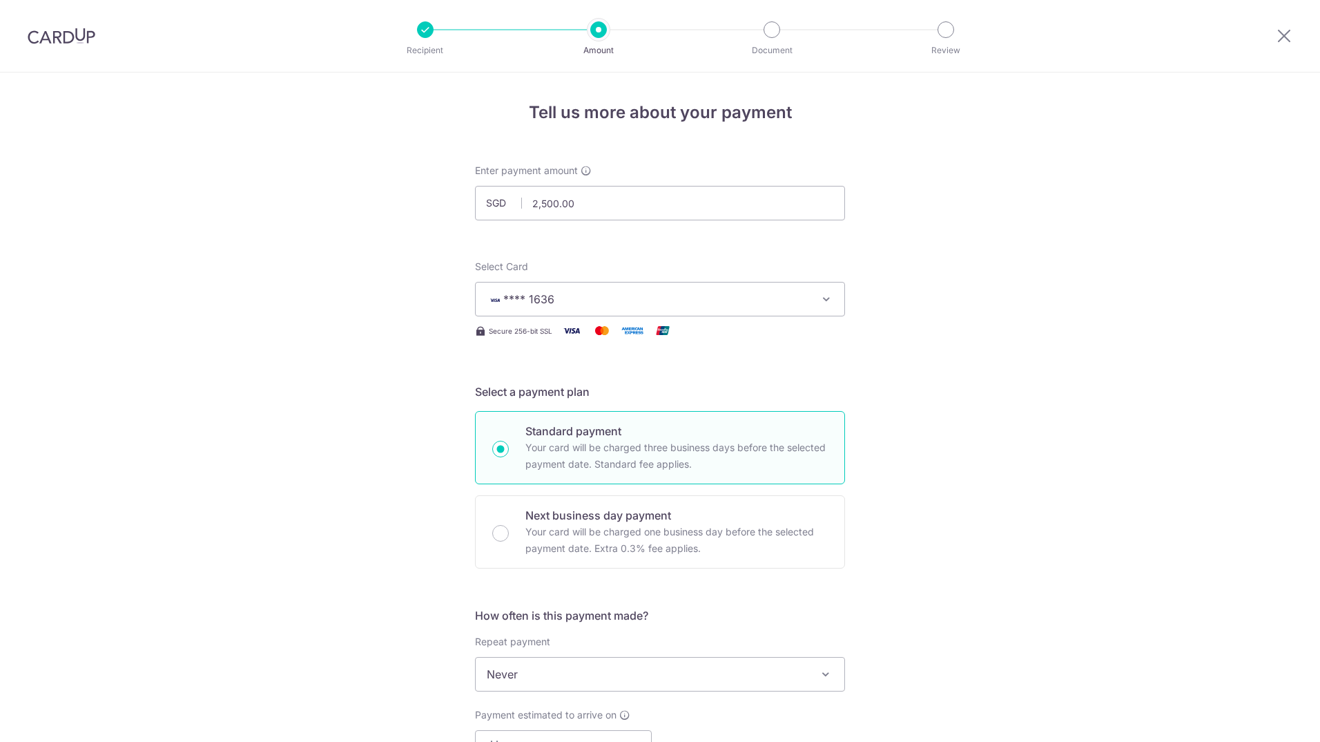
scroll to position [714, 0]
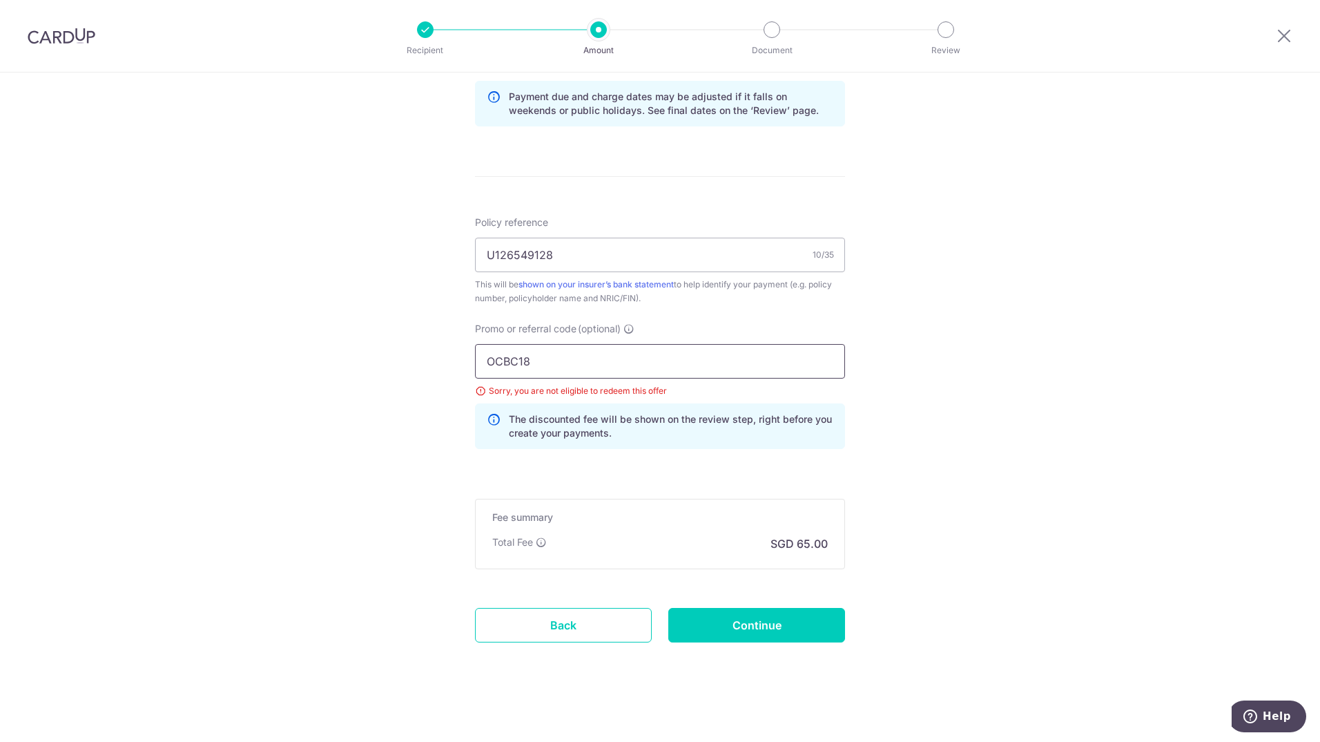
click at [584, 348] on input "OCBC18" at bounding box center [660, 361] width 370 height 35
type input "OCBC195"
click at [757, 615] on input "Continue" at bounding box center [756, 625] width 177 height 35
type input "Update Schedule"
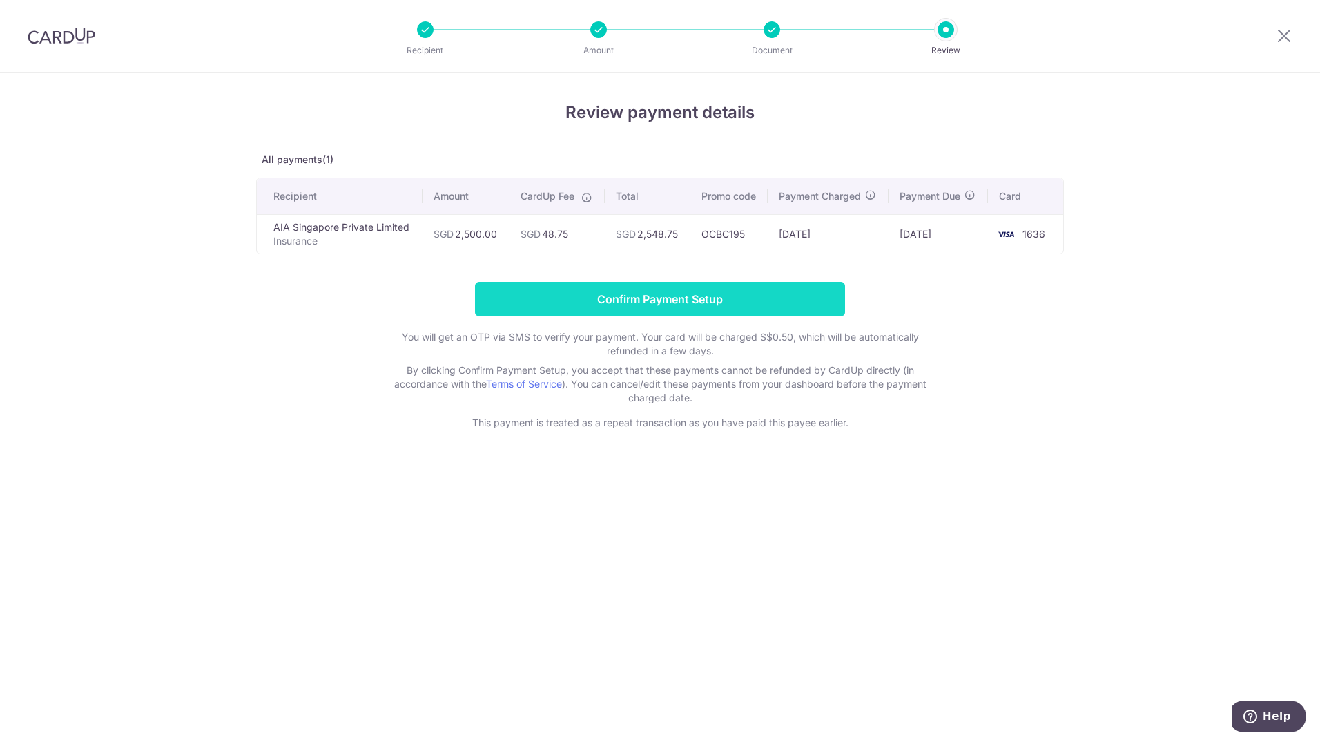
click at [638, 297] on input "Confirm Payment Setup" at bounding box center [660, 299] width 370 height 35
